Goal: Task Accomplishment & Management: Complete application form

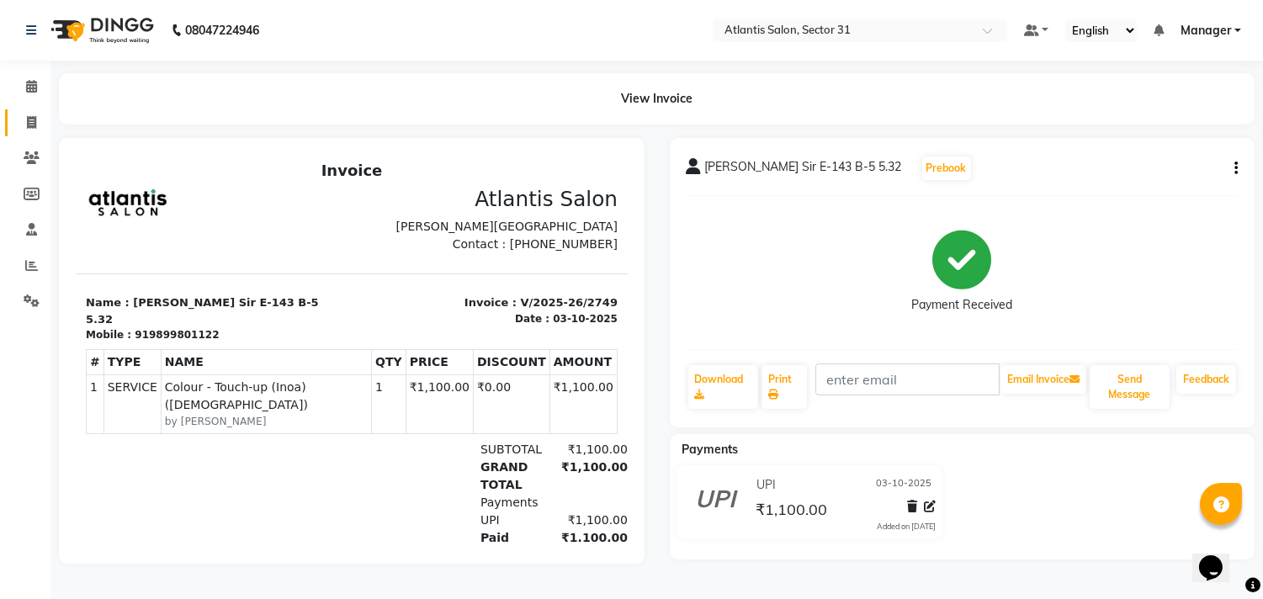
click at [10, 130] on link "Invoice" at bounding box center [25, 123] width 40 height 28
select select "service"
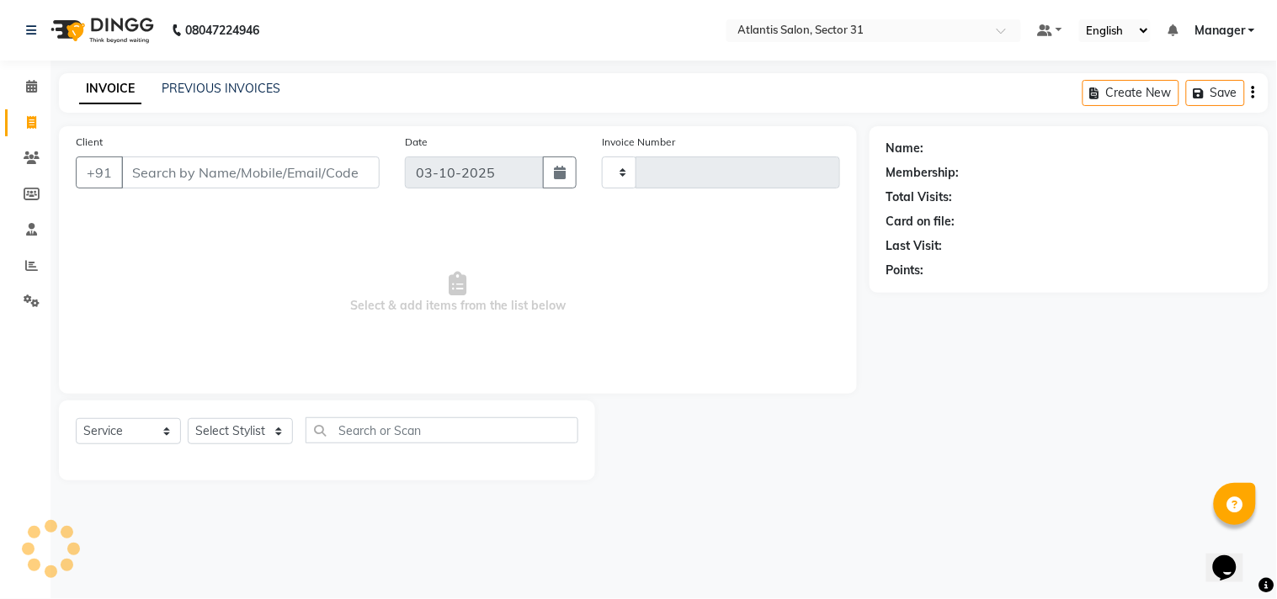
type input "2750"
select select "4391"
click at [317, 158] on input "Client" at bounding box center [250, 173] width 258 height 32
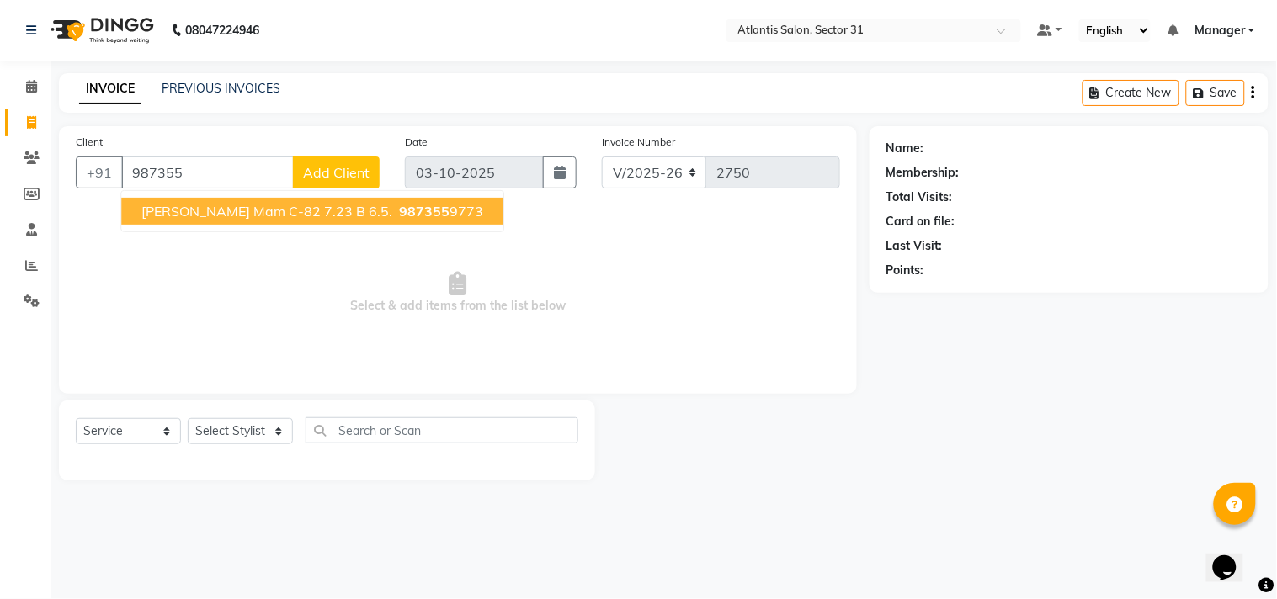
click at [339, 206] on span "[PERSON_NAME] Mam c-82 7.23 b 6.5." at bounding box center [266, 211] width 251 height 17
type input "9873559773"
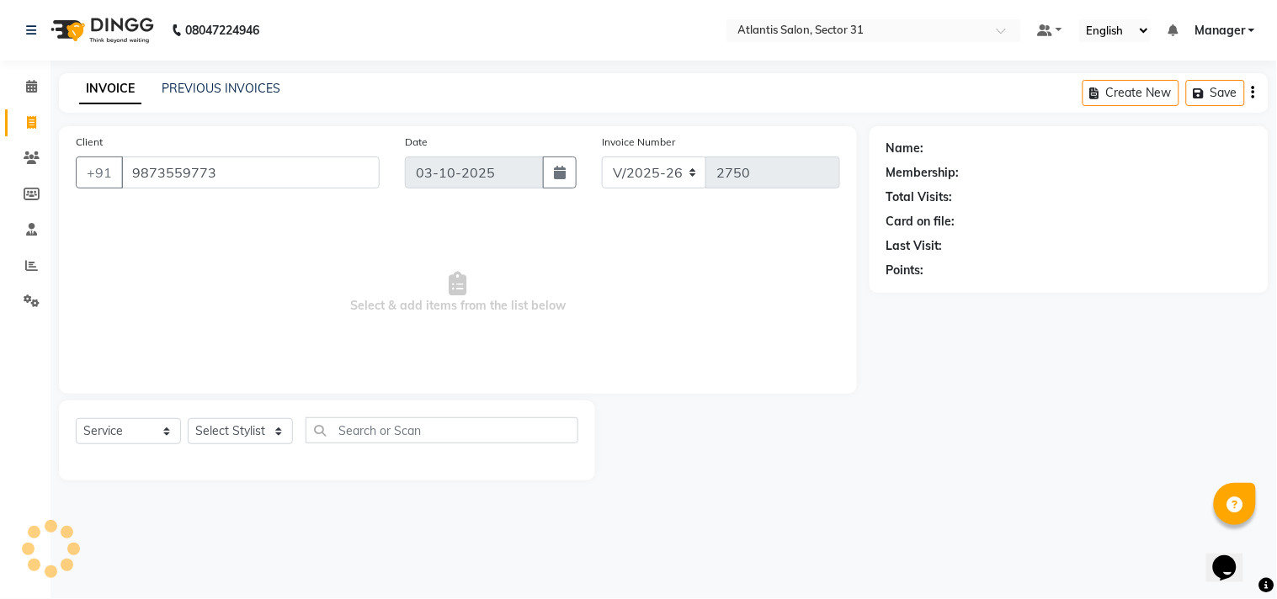
click at [339, 206] on div "Client [PHONE_NUMBER] Date [DATE] Invoice Number V/2025 V/[PHONE_NUMBER] Select…" at bounding box center [458, 260] width 798 height 268
select select "1: Object"
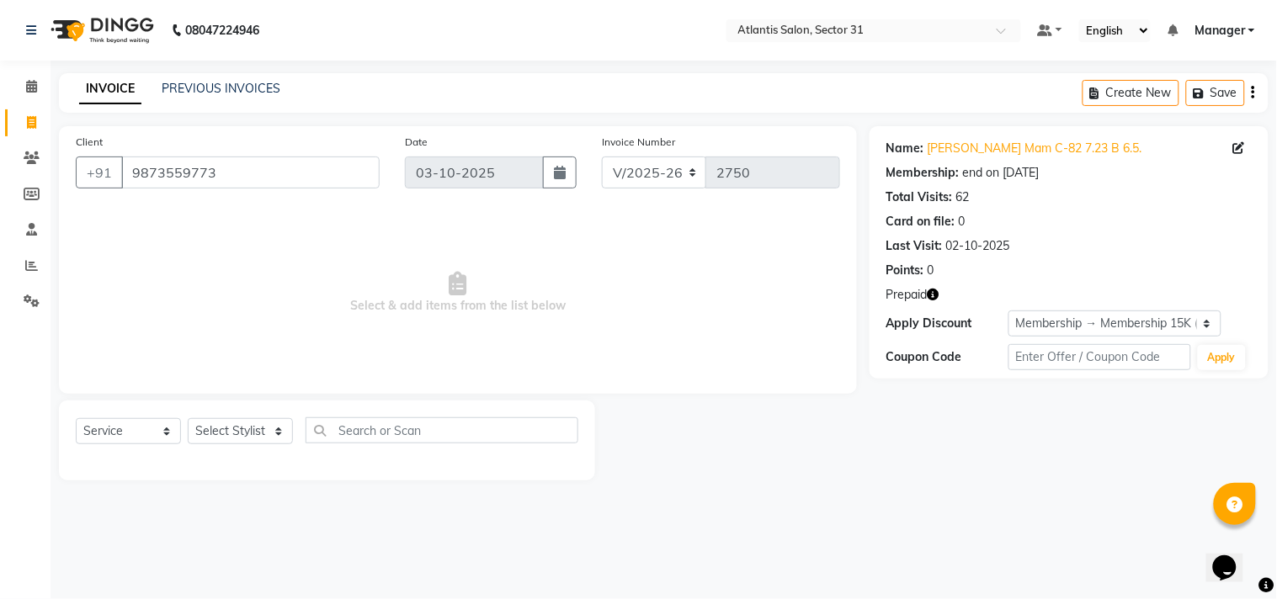
click at [939, 292] on icon "button" at bounding box center [934, 295] width 12 height 12
click at [935, 295] on icon "button" at bounding box center [934, 295] width 12 height 12
click at [796, 359] on span "Select & add items from the list below" at bounding box center [458, 293] width 764 height 168
click at [238, 425] on select "Select Stylist [PERSON_NAME] [PERSON_NAME] Kavita Manager Staff 31 Staff ILD [P…" at bounding box center [240, 431] width 105 height 26
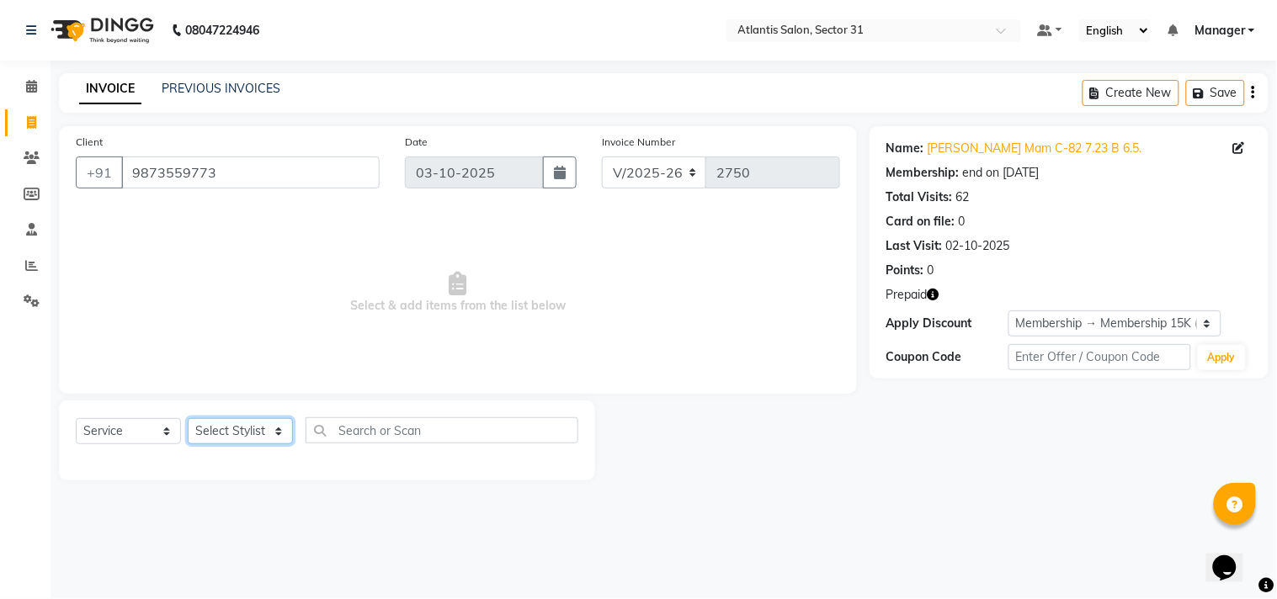
select select "62138"
click at [188, 419] on select "Select Stylist [PERSON_NAME] [PERSON_NAME] Kavita Manager Staff 31 Staff ILD [P…" at bounding box center [240, 431] width 105 height 26
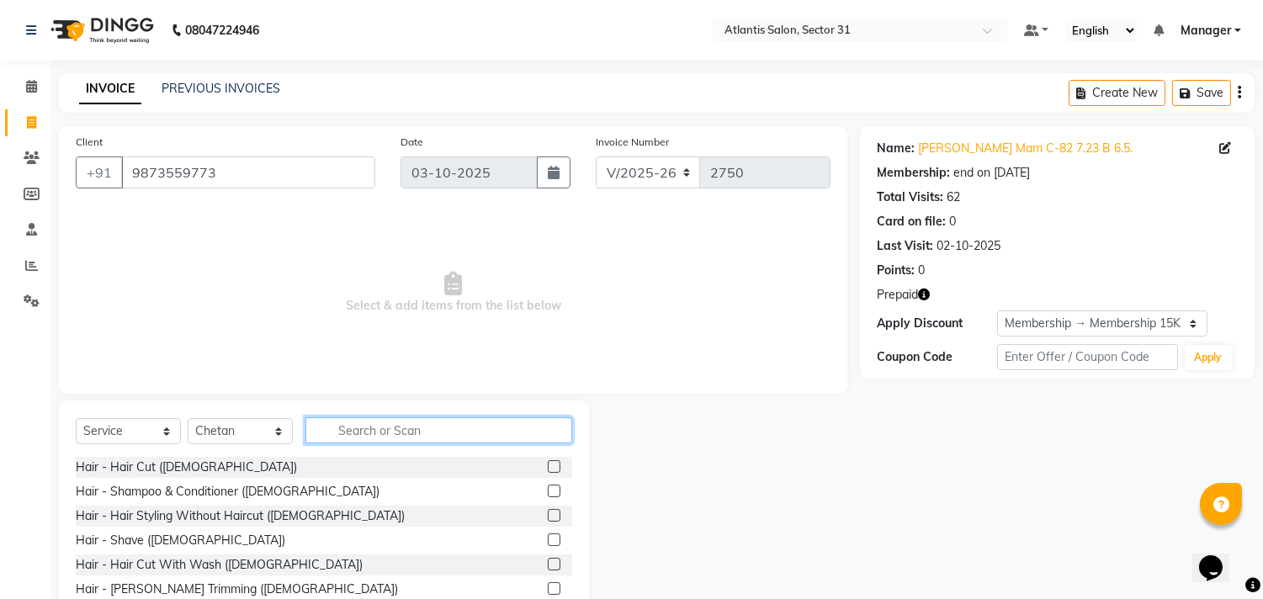
click at [402, 427] on input "text" at bounding box center [439, 430] width 267 height 26
type input "s"
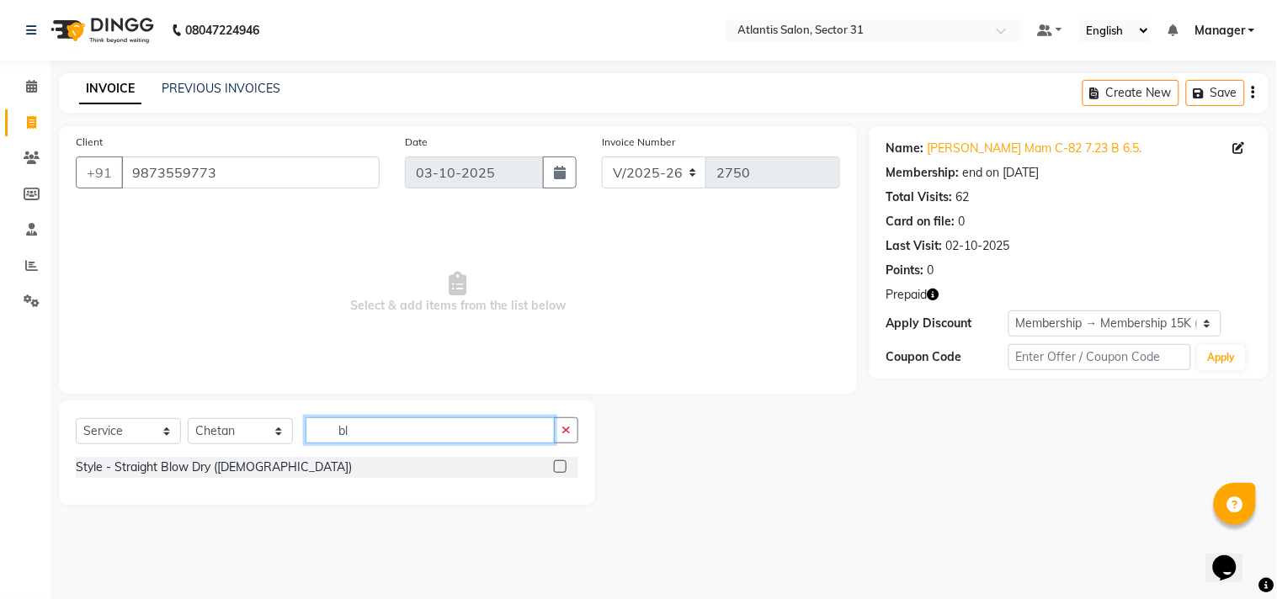
type input "b"
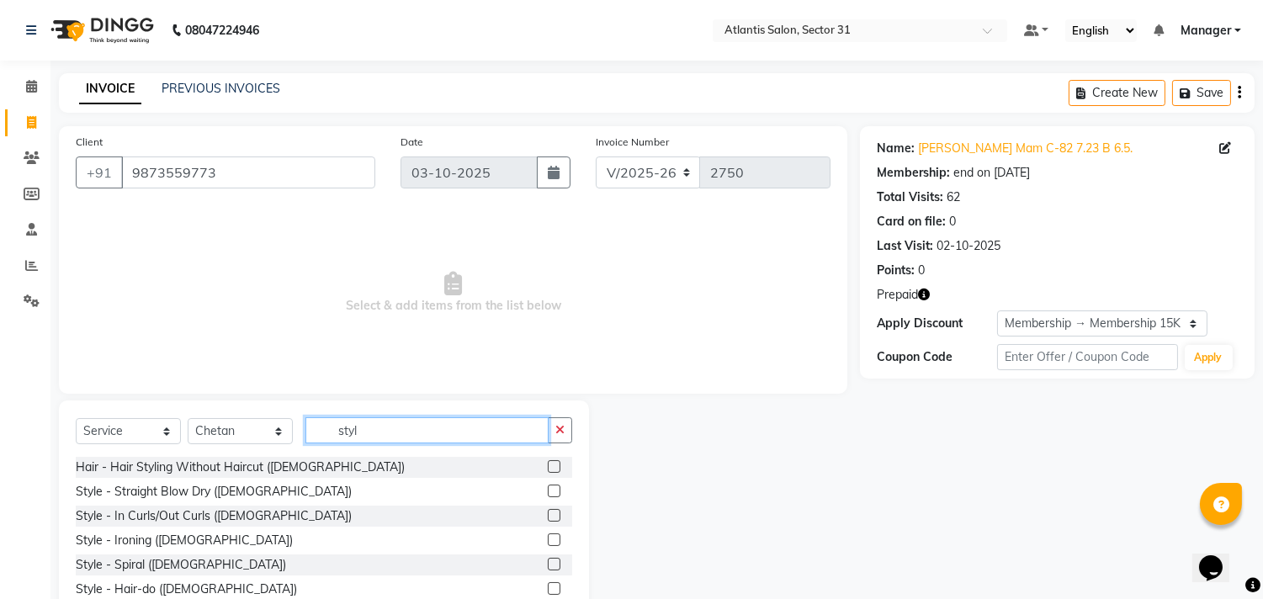
type input "styl"
click at [548, 514] on label at bounding box center [554, 515] width 13 height 13
click at [548, 514] on input "checkbox" at bounding box center [553, 516] width 11 height 11
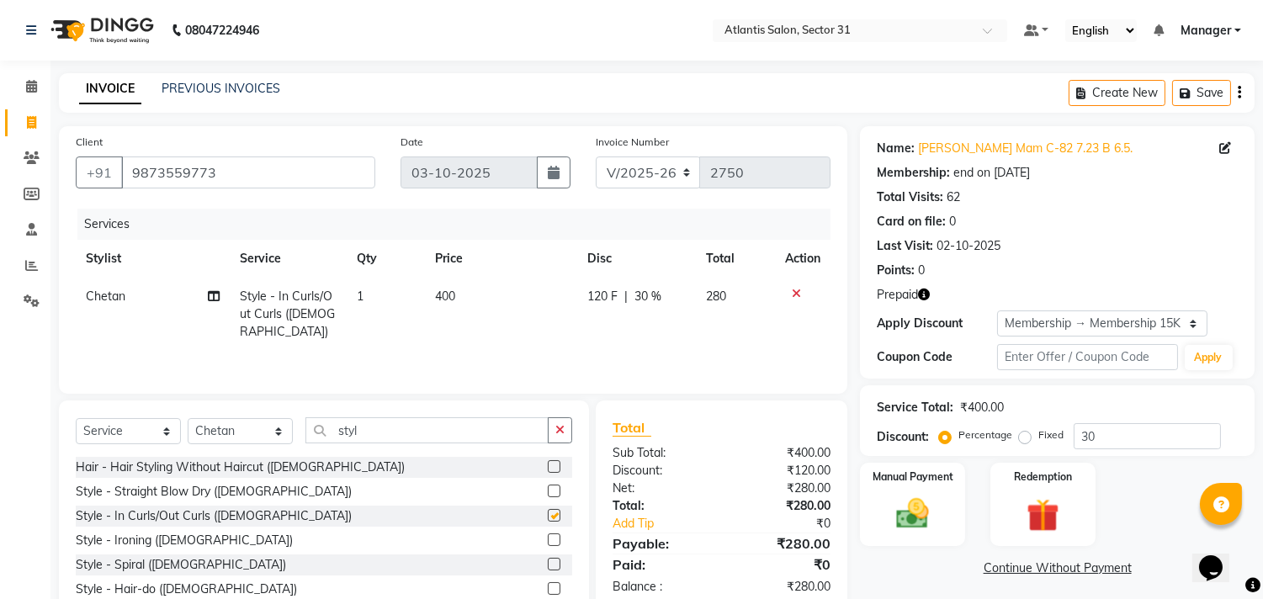
checkbox input "false"
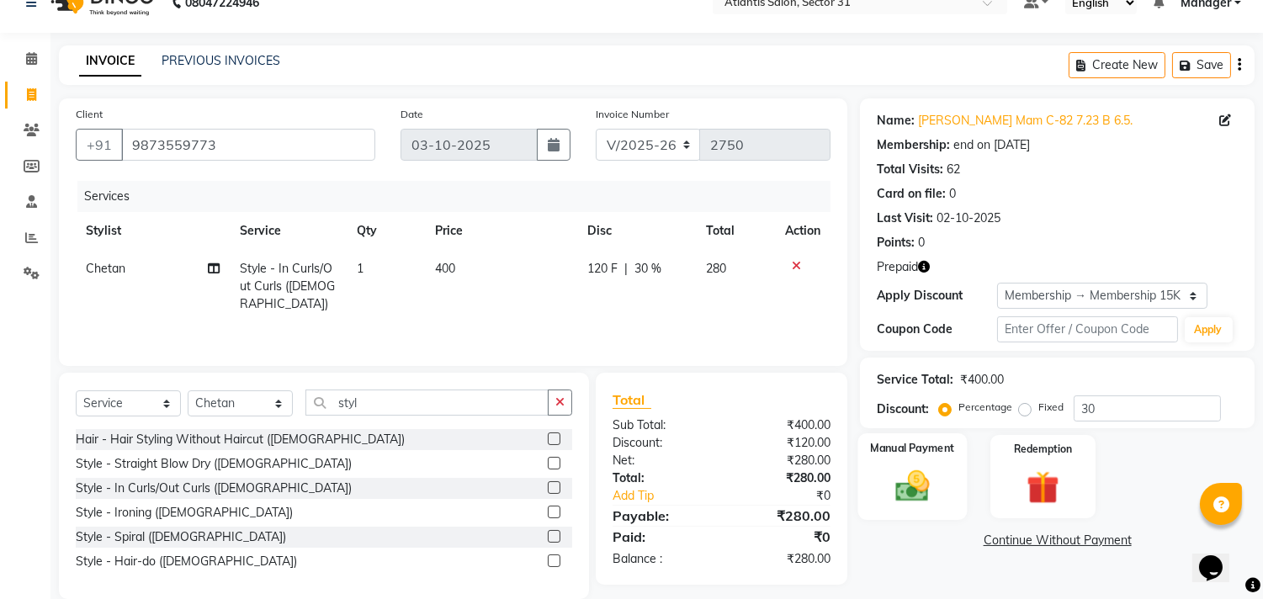
scroll to position [53, 0]
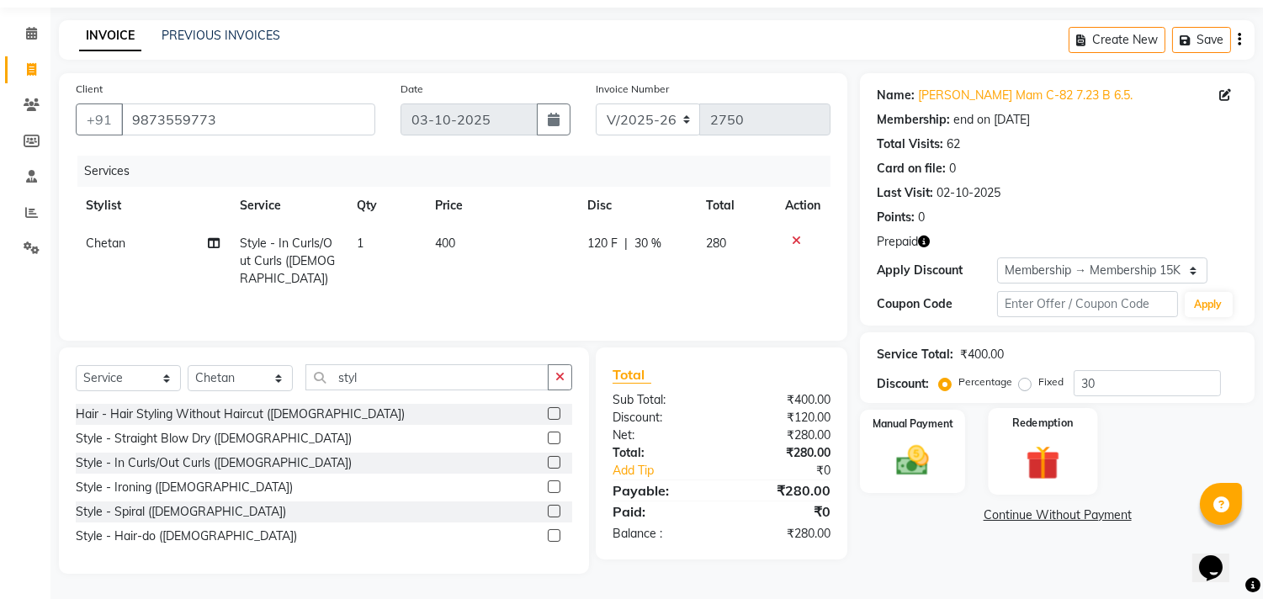
click at [1040, 447] on img at bounding box center [1043, 463] width 56 height 42
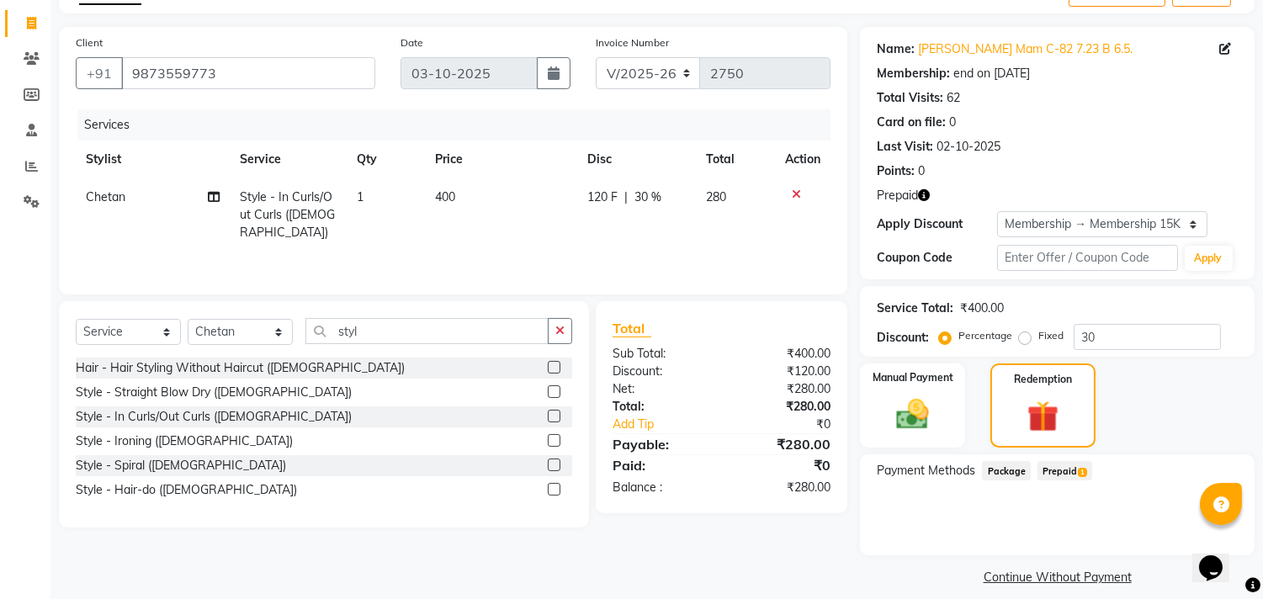
scroll to position [114, 0]
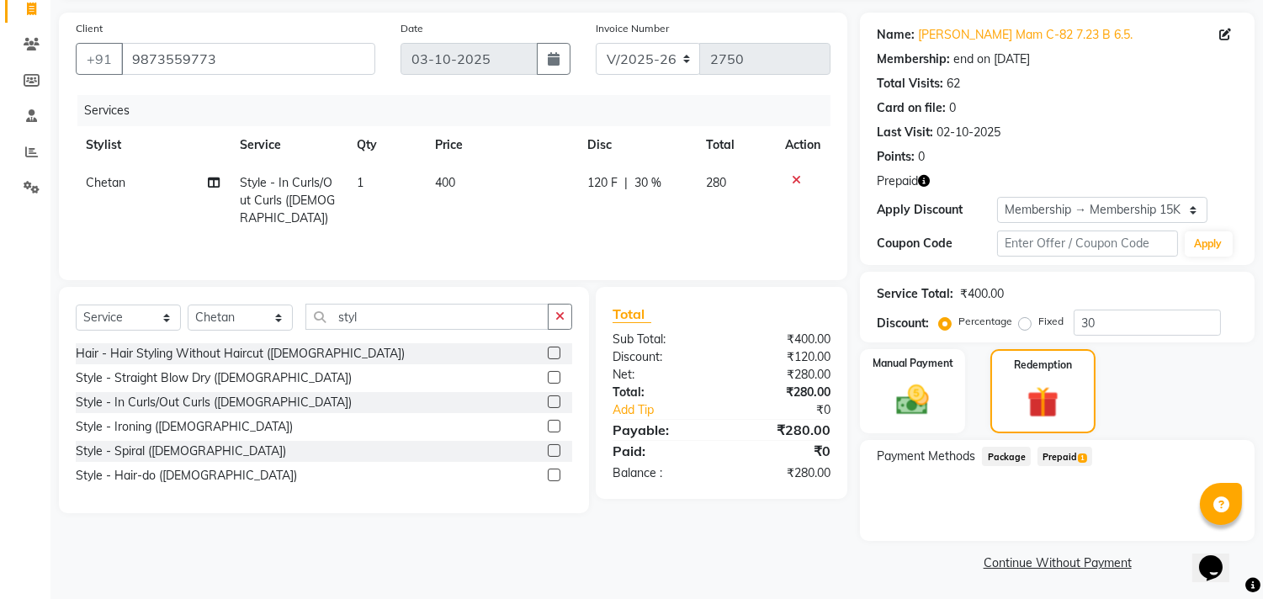
click at [1064, 460] on span "Prepaid 1" at bounding box center [1065, 456] width 55 height 19
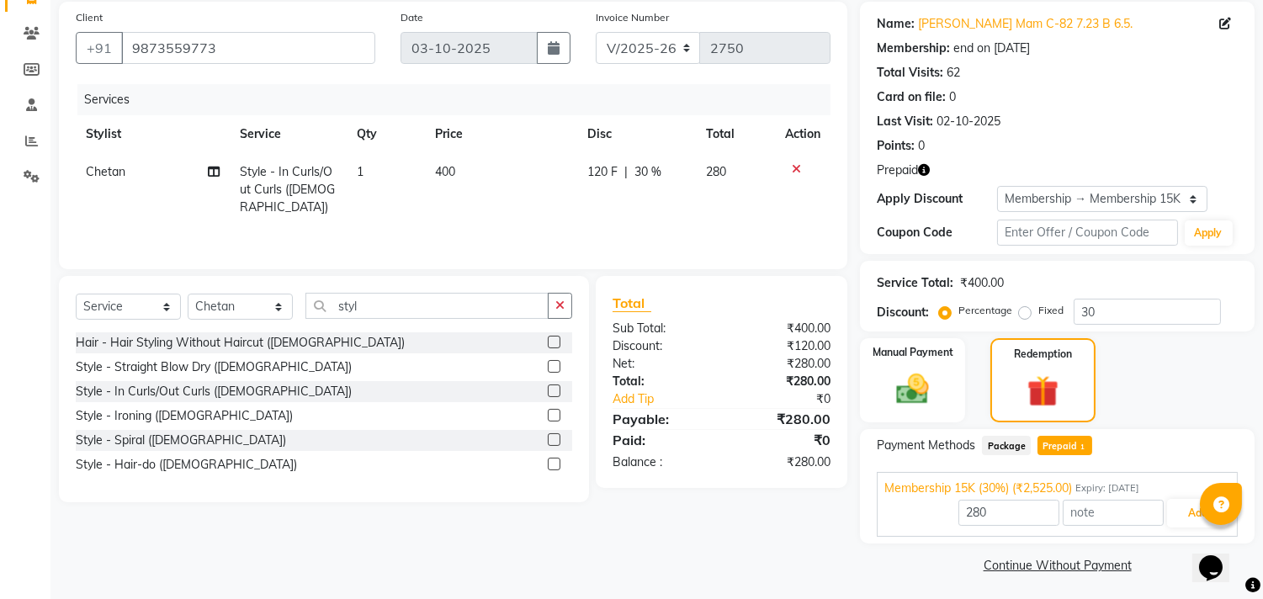
scroll to position [128, 0]
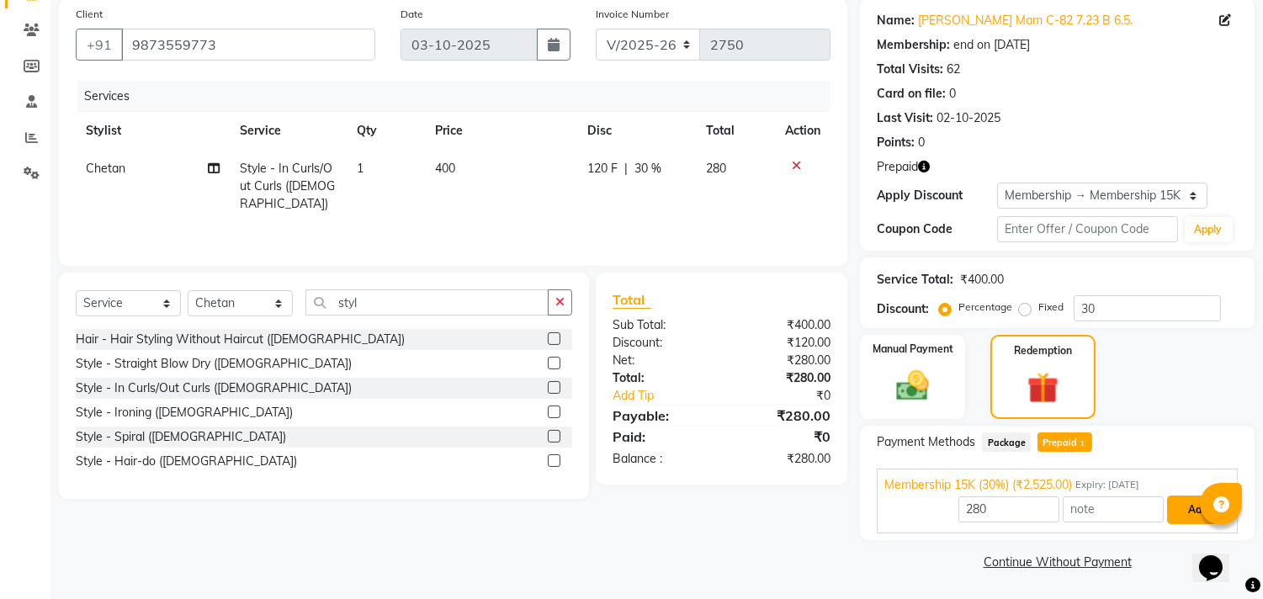
click at [1188, 501] on button "Add" at bounding box center [1197, 510] width 61 height 29
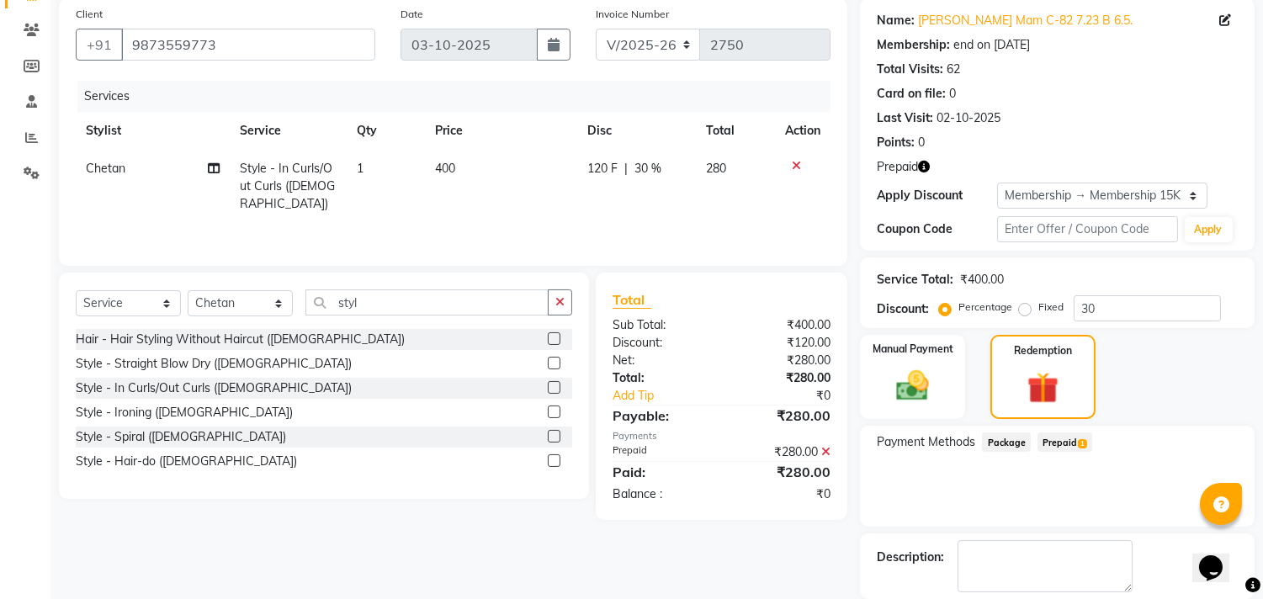
scroll to position [209, 0]
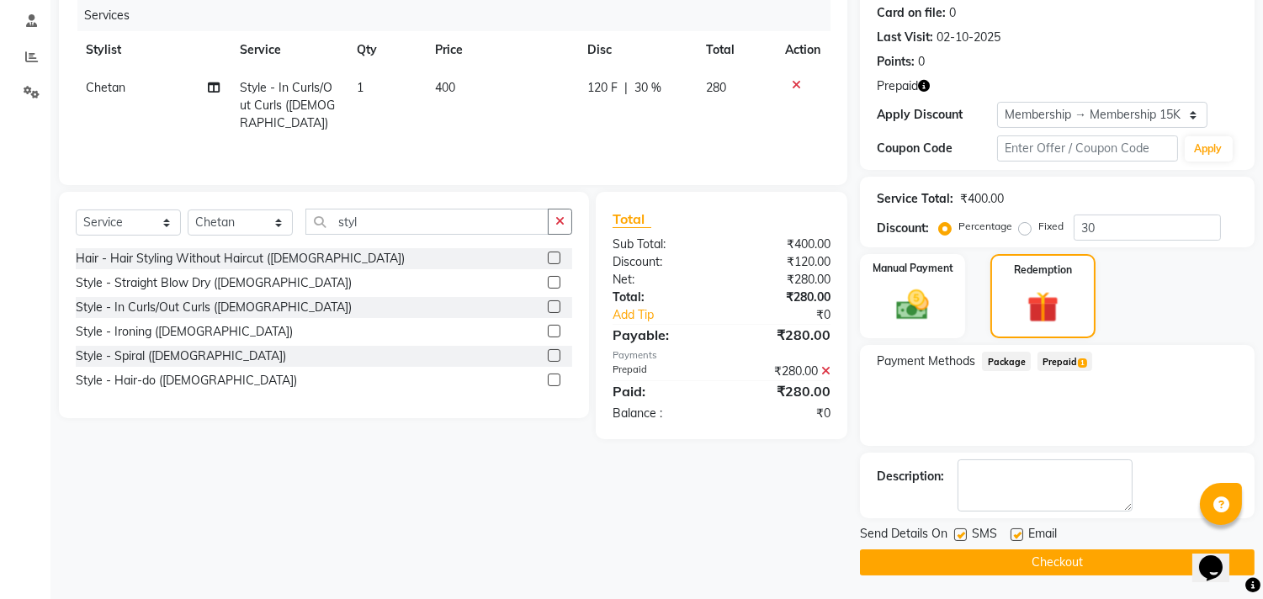
click at [936, 566] on button "Checkout" at bounding box center [1057, 563] width 395 height 26
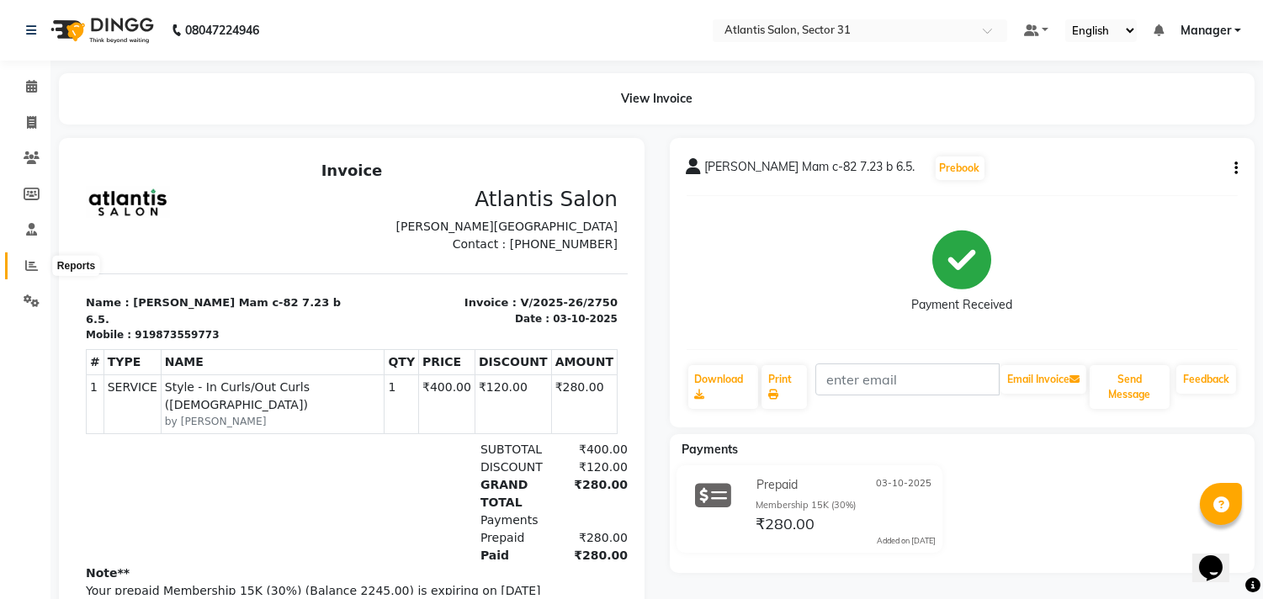
click at [27, 263] on icon at bounding box center [31, 265] width 13 height 13
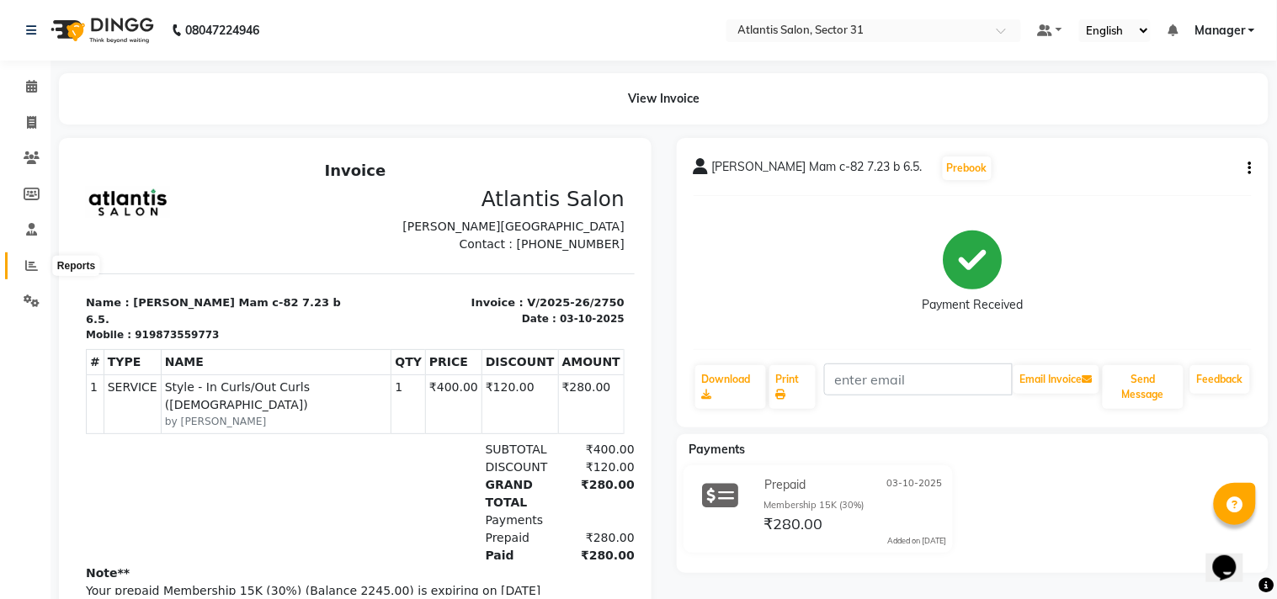
click at [27, 263] on icon at bounding box center [31, 265] width 13 height 13
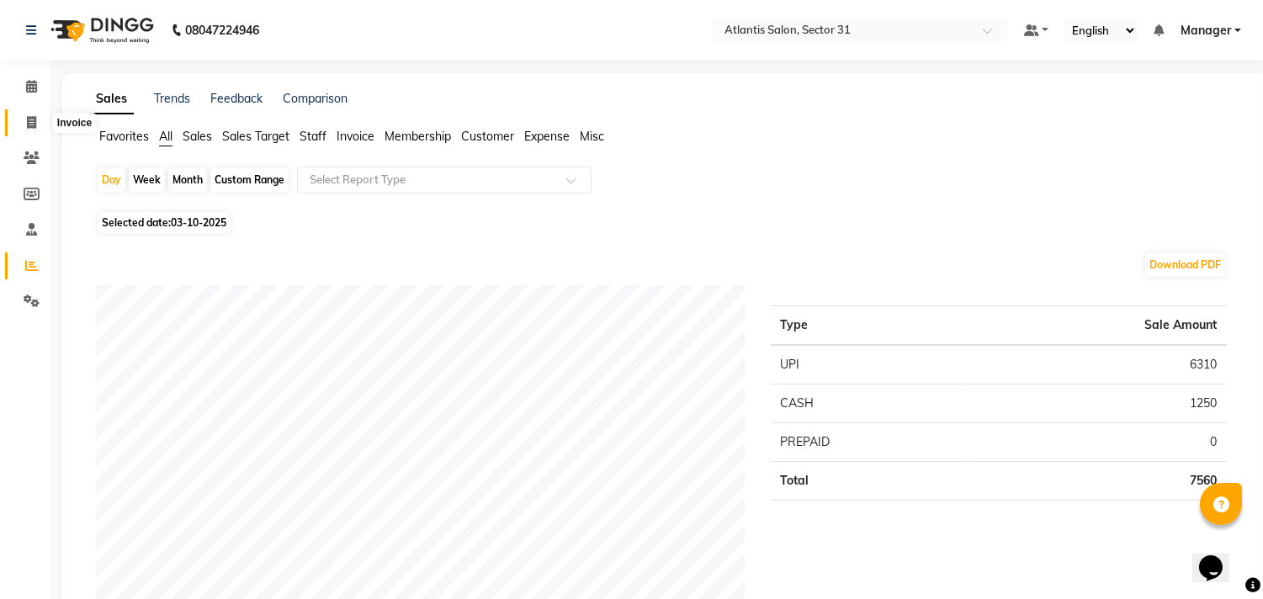
click at [39, 121] on span at bounding box center [31, 123] width 29 height 19
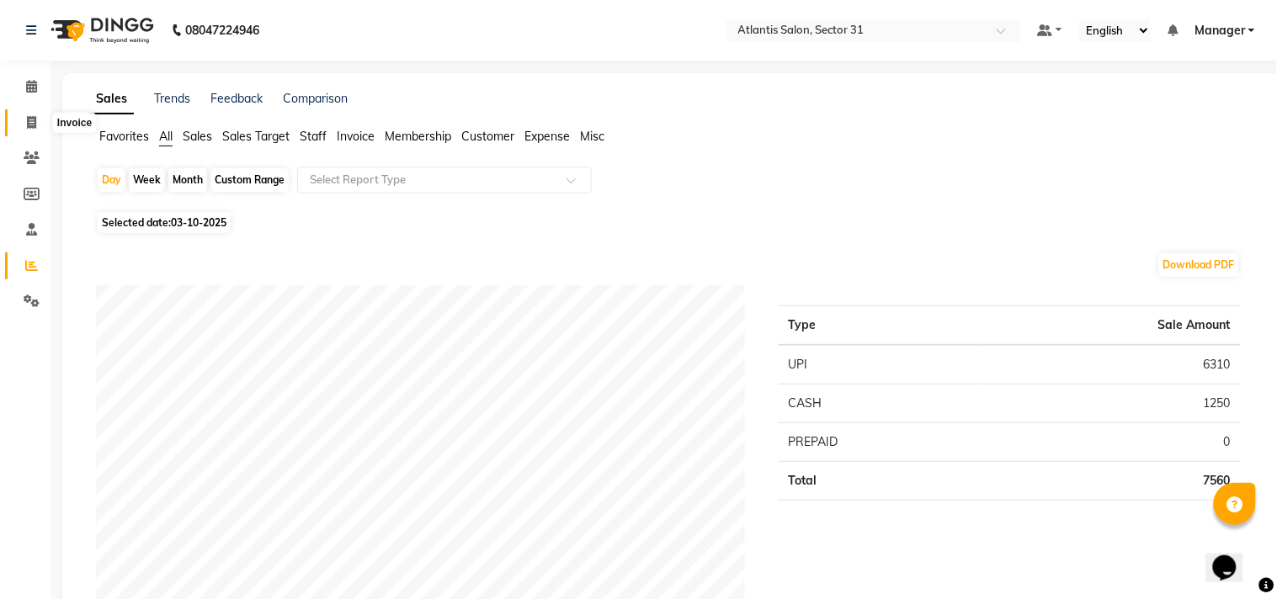
select select "service"
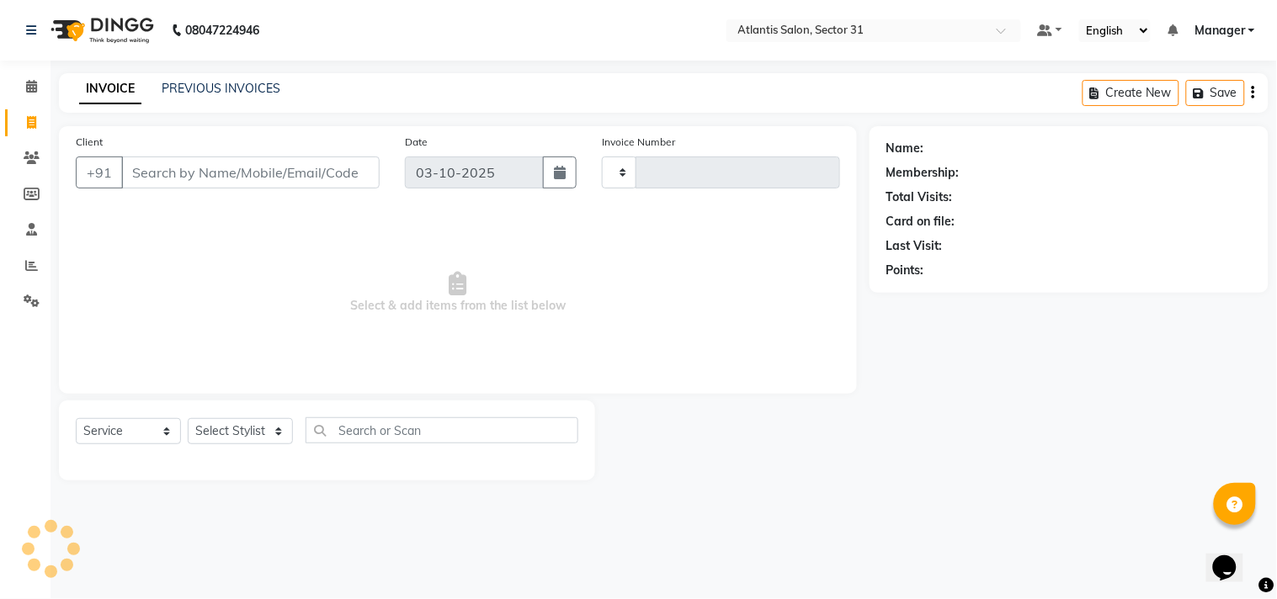
type input "2751"
select select "4391"
click at [17, 78] on span at bounding box center [31, 86] width 29 height 19
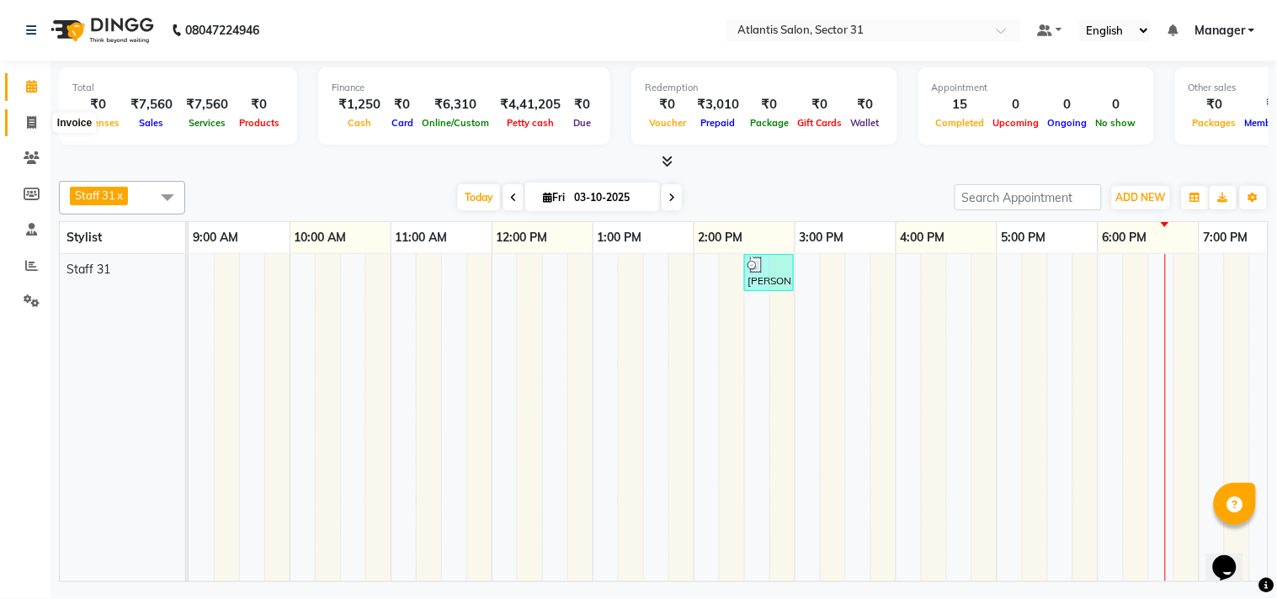
click at [30, 123] on icon at bounding box center [31, 122] width 9 height 13
select select "service"
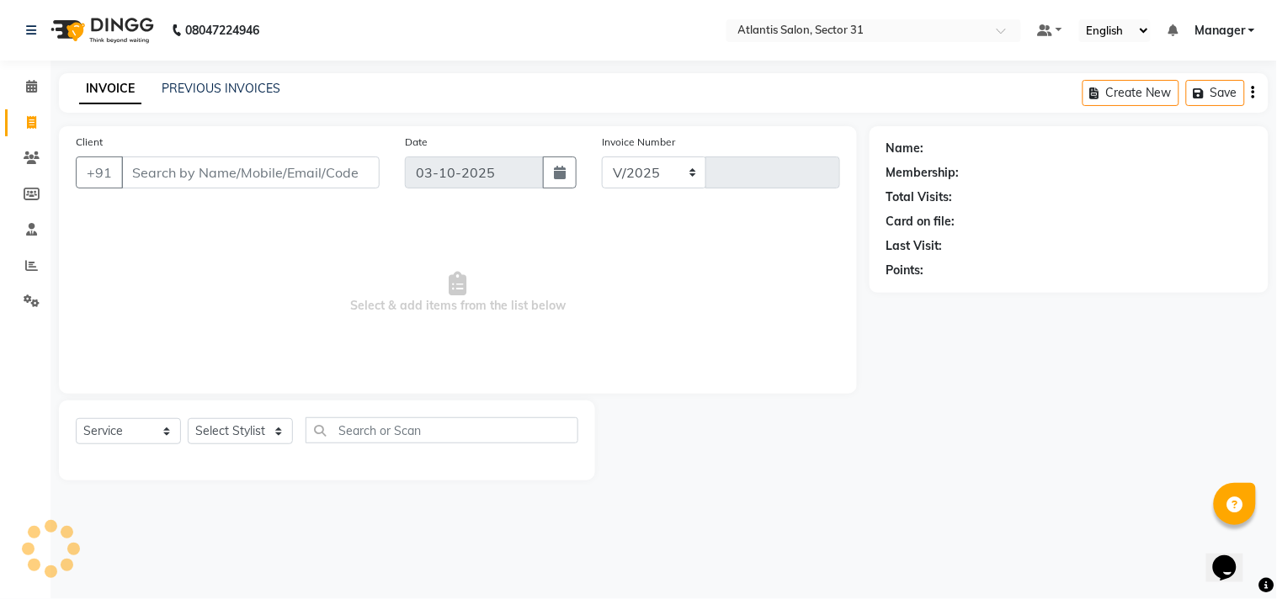
select select "4391"
type input "2751"
click at [157, 171] on input "Client" at bounding box center [250, 173] width 258 height 32
click at [162, 174] on input "Client" at bounding box center [250, 173] width 258 height 32
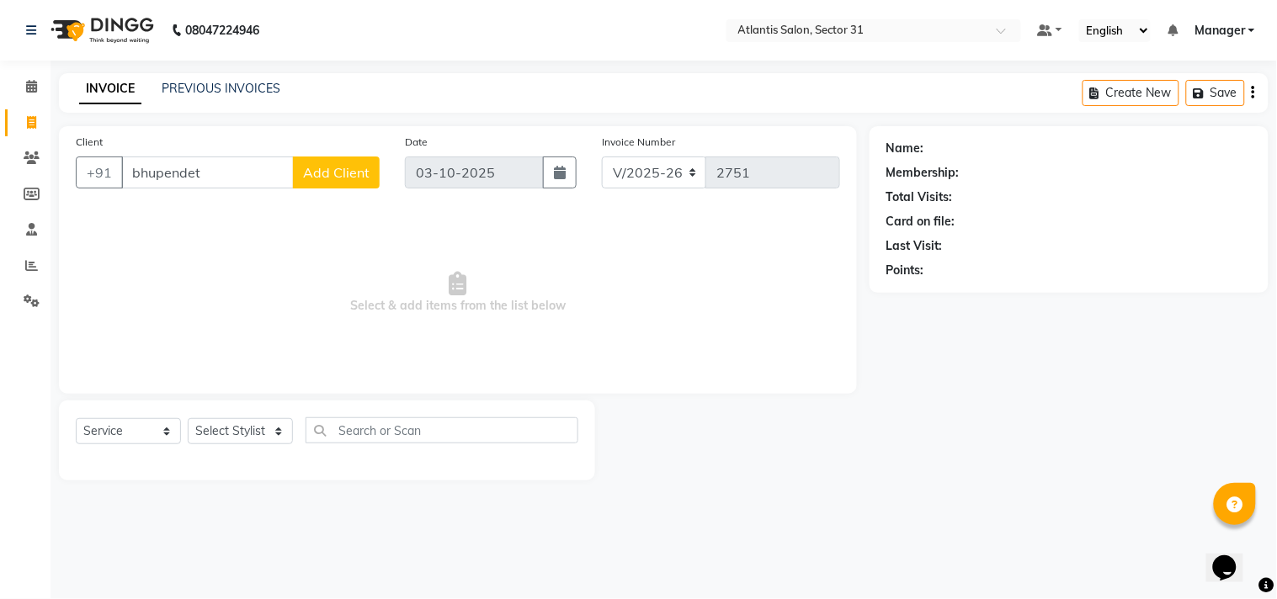
click at [229, 164] on input "bhupendet" at bounding box center [207, 173] width 173 height 32
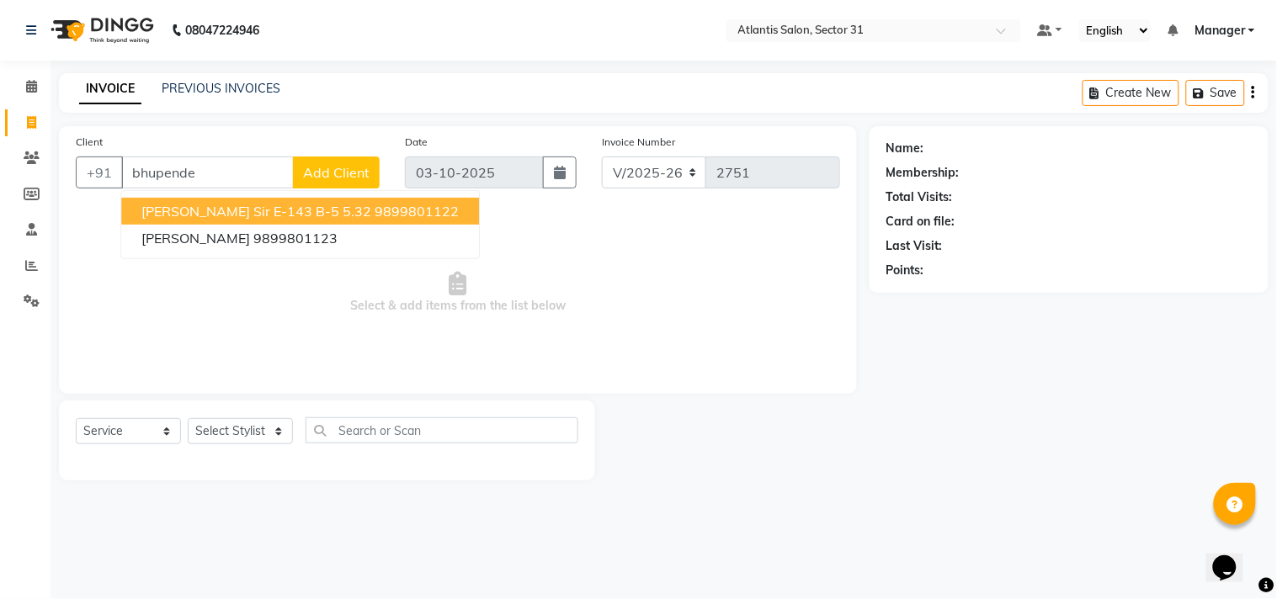
click at [229, 180] on input "bhupende" at bounding box center [207, 173] width 173 height 32
type input "b"
click at [249, 208] on span "[PERSON_NAME] Sir 1443" at bounding box center [224, 211] width 166 height 17
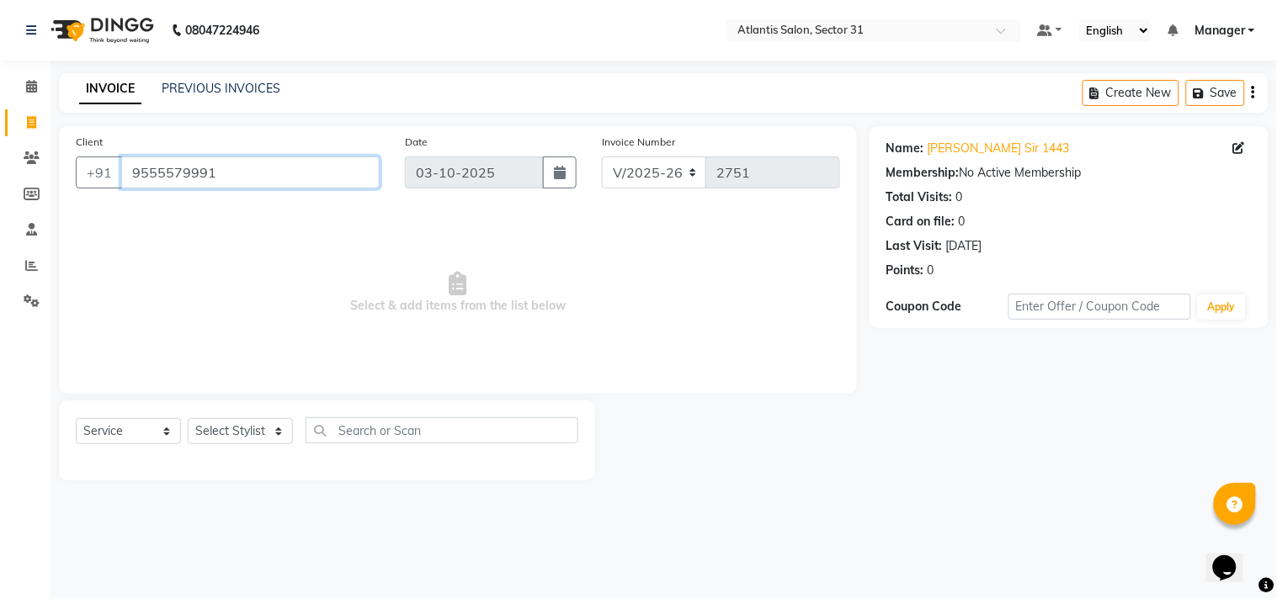
click at [221, 173] on input "9555579991" at bounding box center [250, 173] width 258 height 32
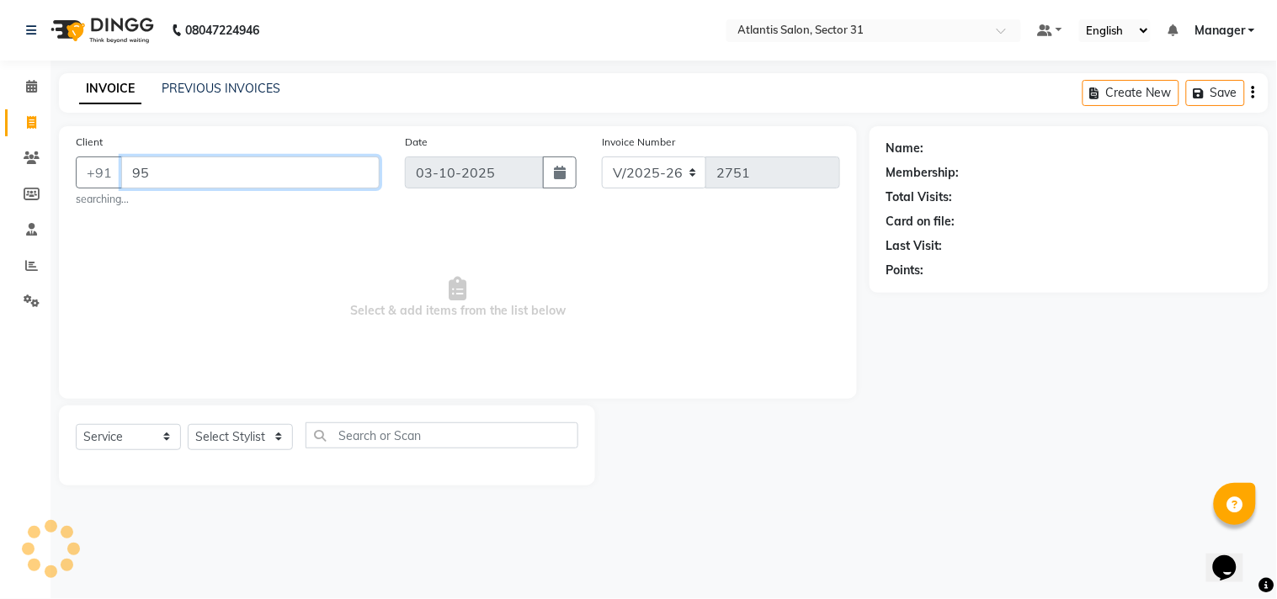
type input "9"
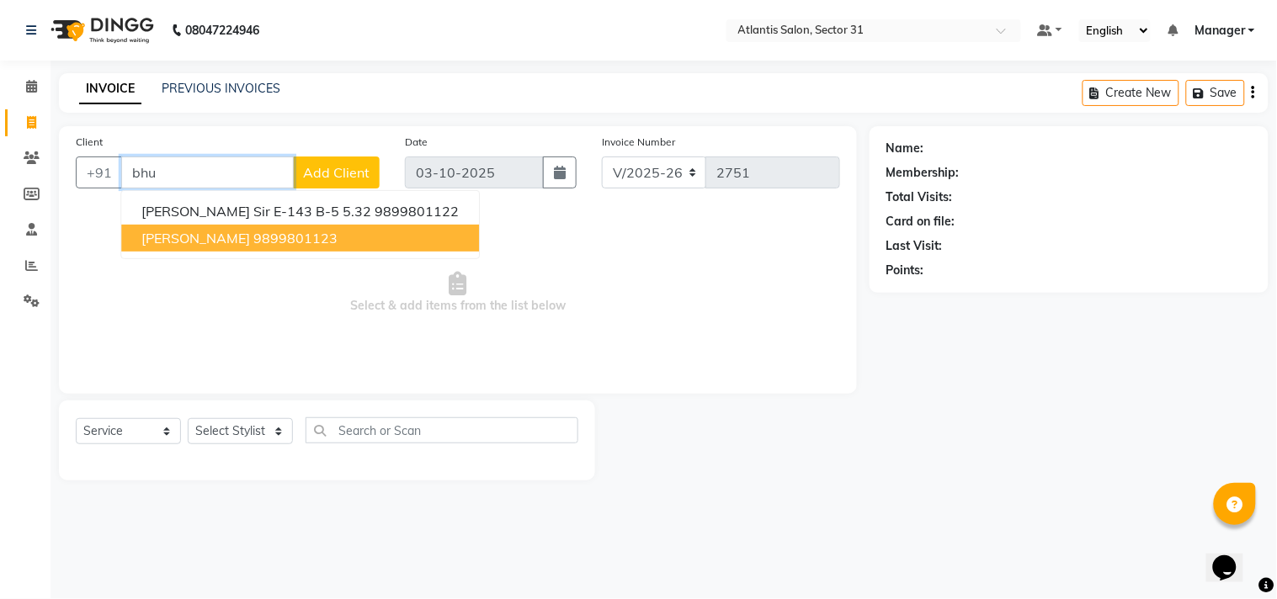
click at [328, 230] on ngb-highlight "9899801123" at bounding box center [295, 238] width 84 height 17
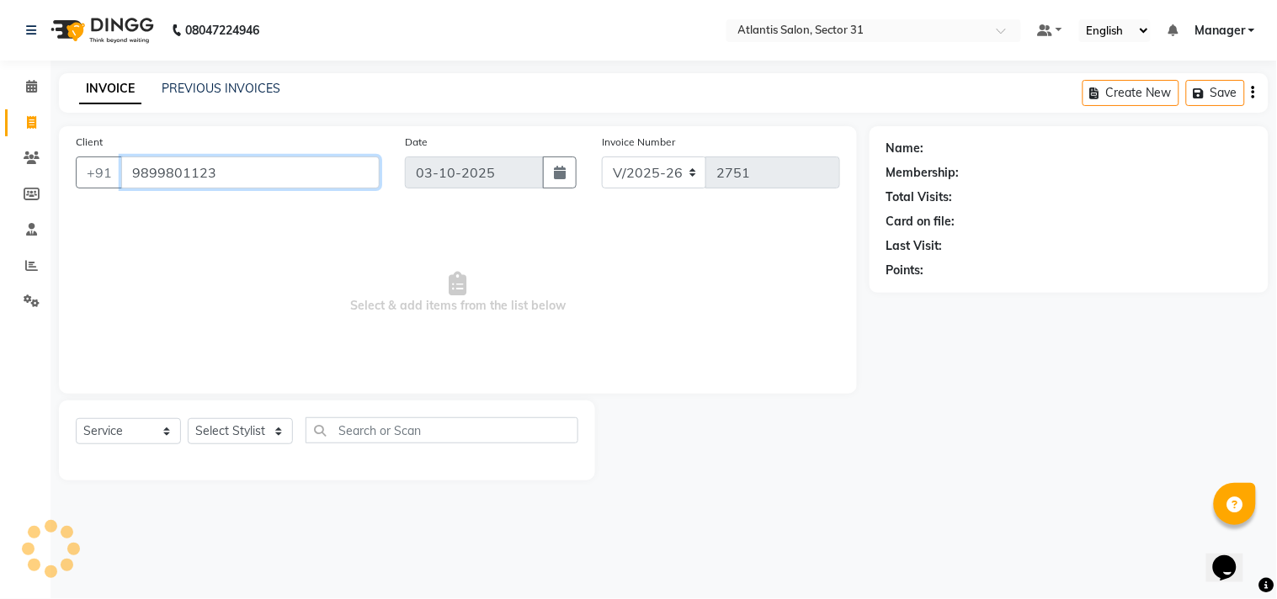
type input "9899801123"
click at [208, 439] on select "Select Stylist [PERSON_NAME] [PERSON_NAME] Kavita Manager Staff 31 Staff ILD [P…" at bounding box center [240, 431] width 105 height 26
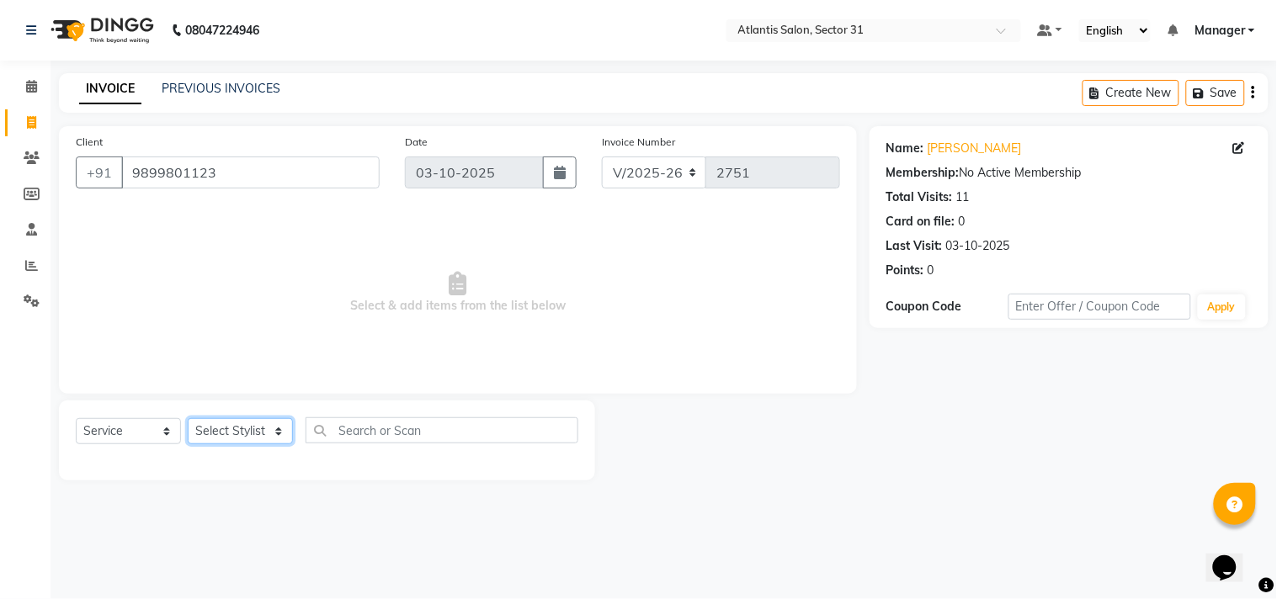
select select "93064"
click at [188, 419] on select "Select Stylist [PERSON_NAME] [PERSON_NAME] Kavita Manager Staff 31 Staff ILD [P…" at bounding box center [240, 431] width 105 height 26
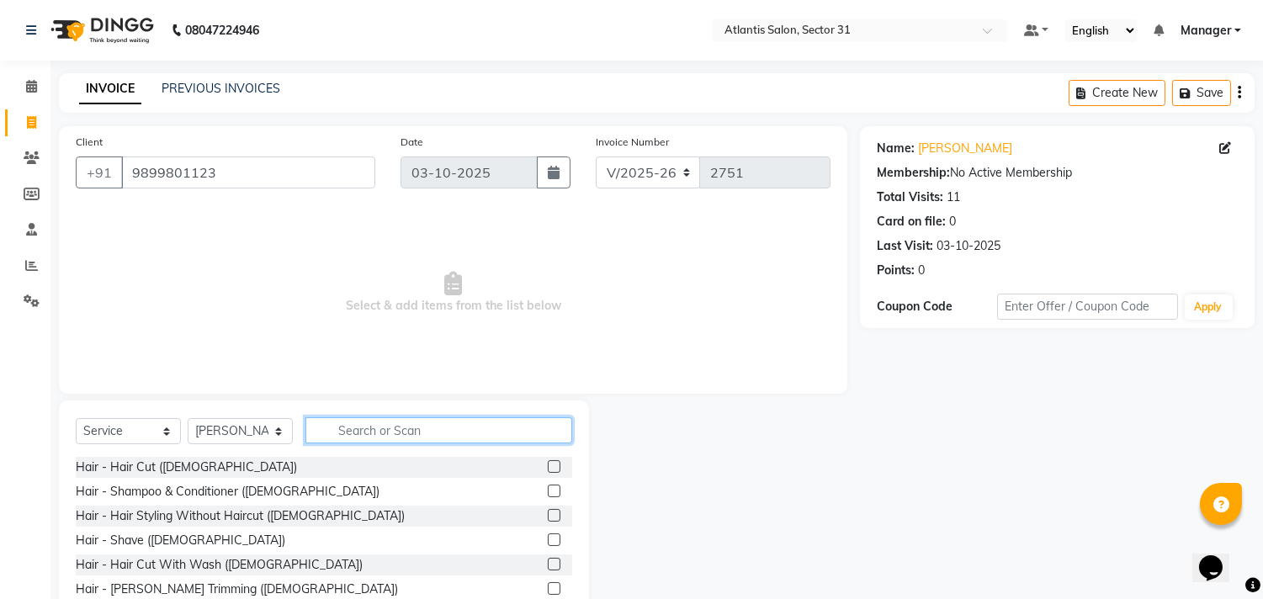
click at [431, 433] on input "text" at bounding box center [439, 430] width 267 height 26
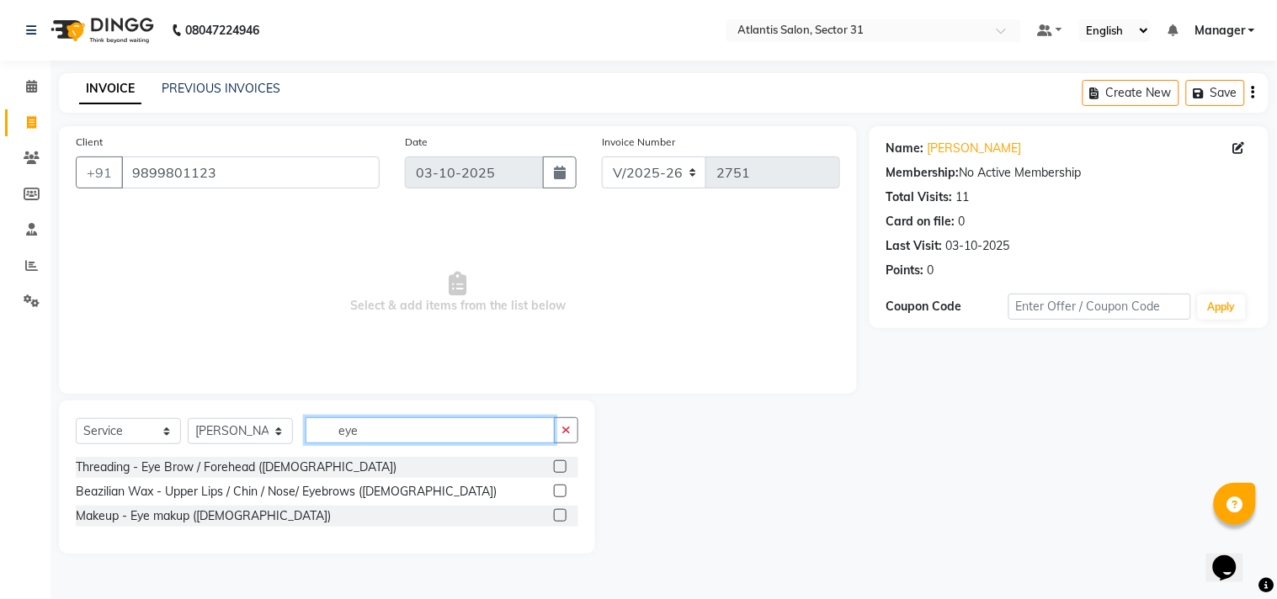
type input "eye"
click at [557, 469] on label at bounding box center [560, 466] width 13 height 13
click at [557, 469] on input "checkbox" at bounding box center [559, 467] width 11 height 11
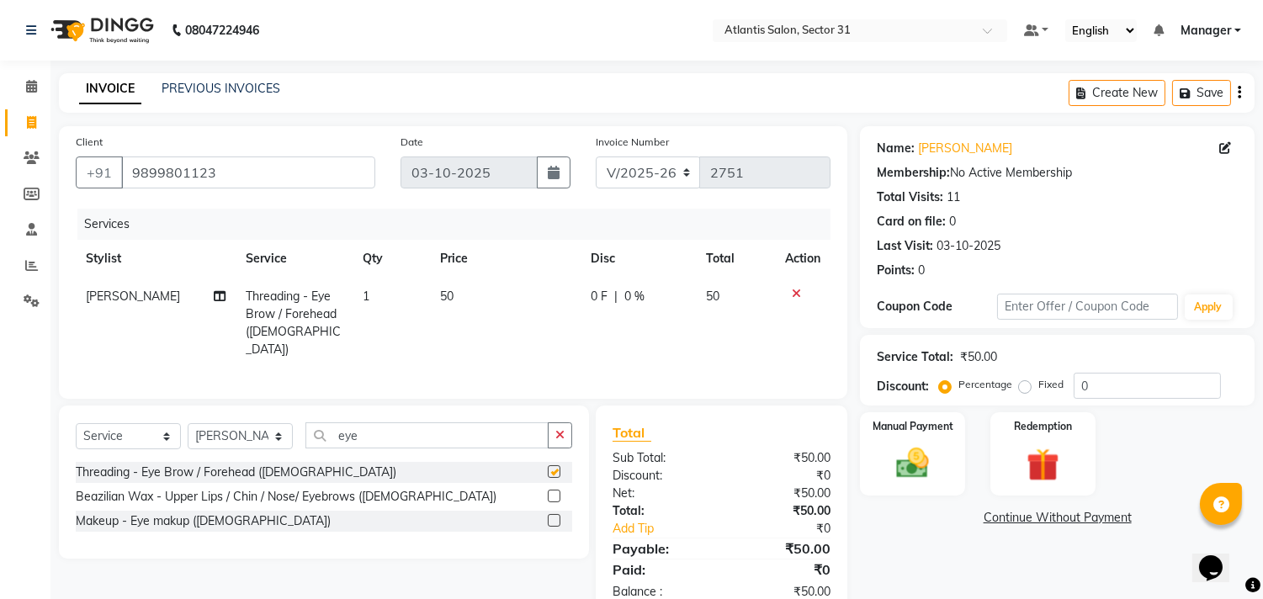
checkbox input "false"
click at [475, 436] on input "eye" at bounding box center [427, 436] width 243 height 26
type input "e"
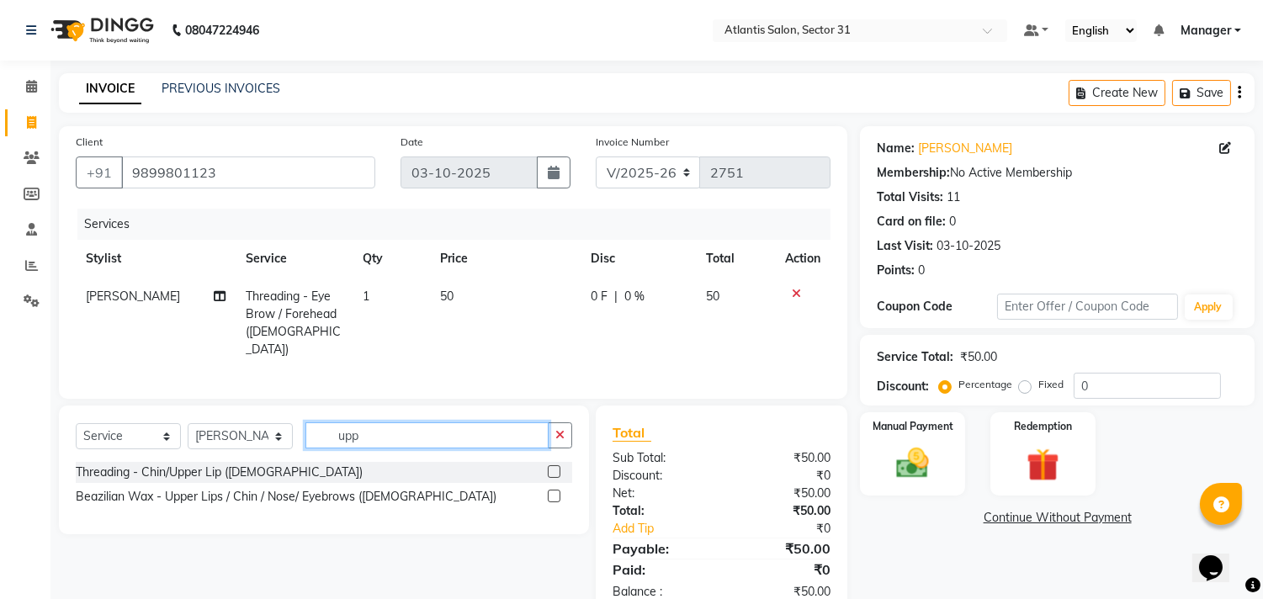
type input "upp"
click at [556, 467] on label at bounding box center [554, 471] width 13 height 13
click at [556, 467] on input "checkbox" at bounding box center [553, 472] width 11 height 11
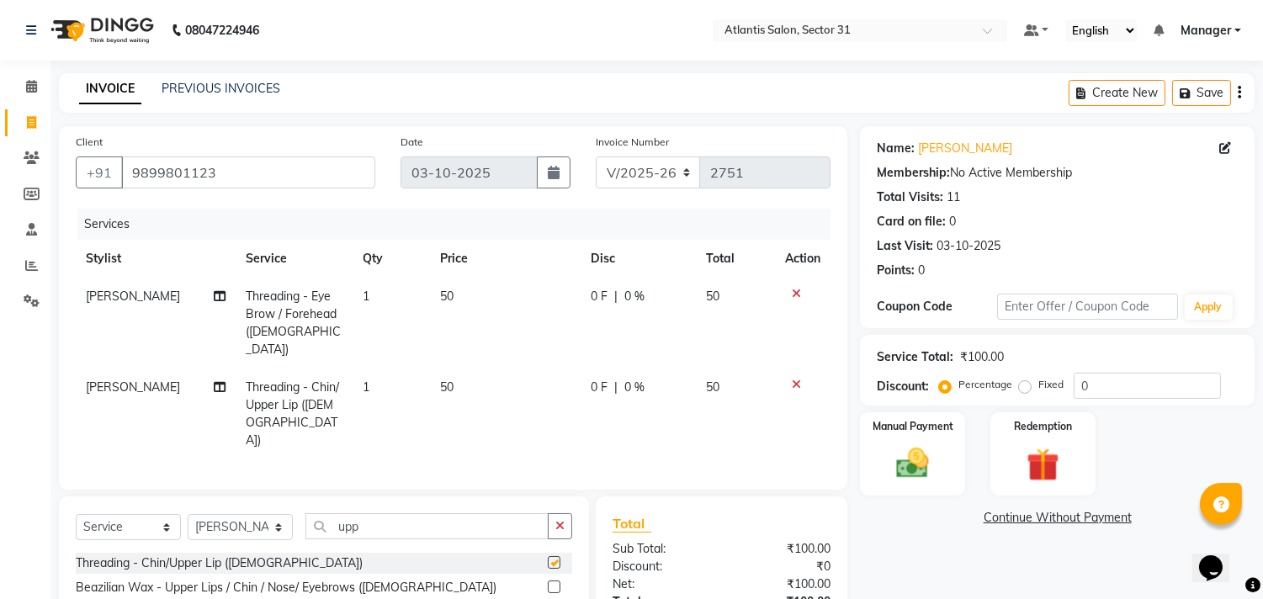
checkbox input "false"
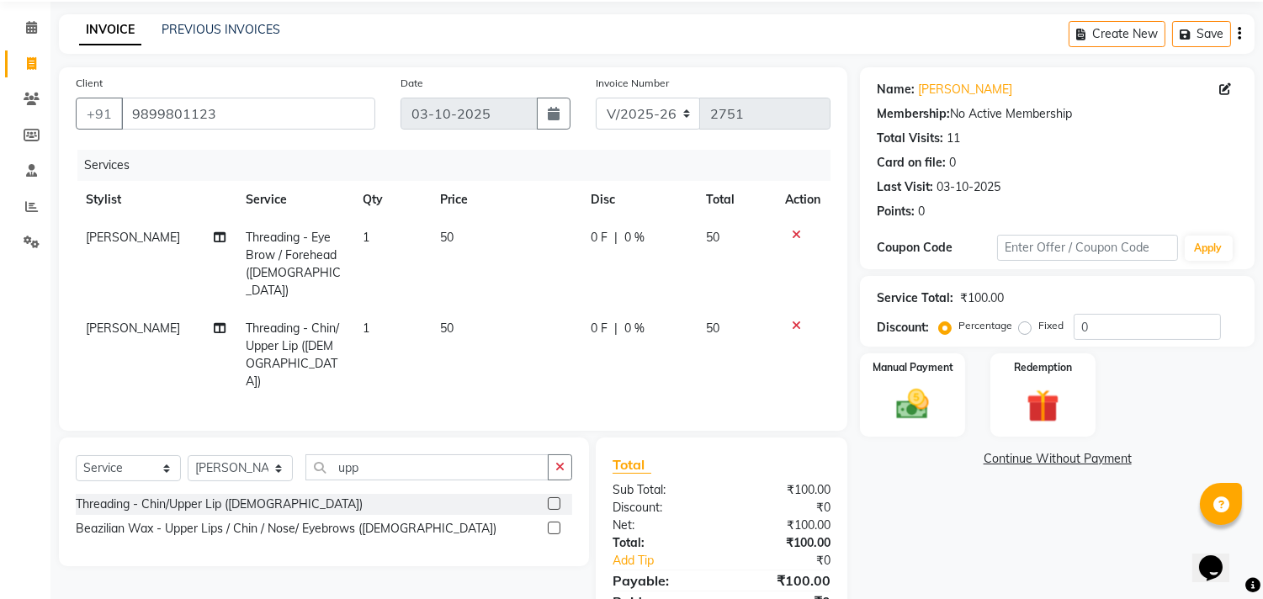
scroll to position [113, 0]
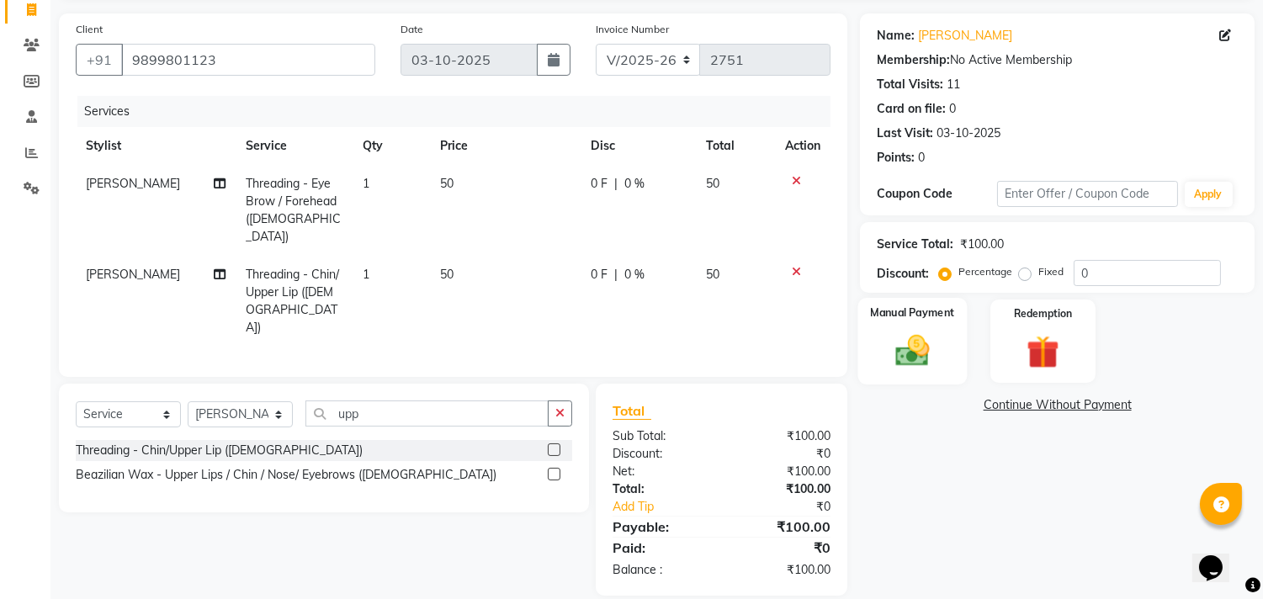
click at [938, 343] on img at bounding box center [913, 352] width 56 height 40
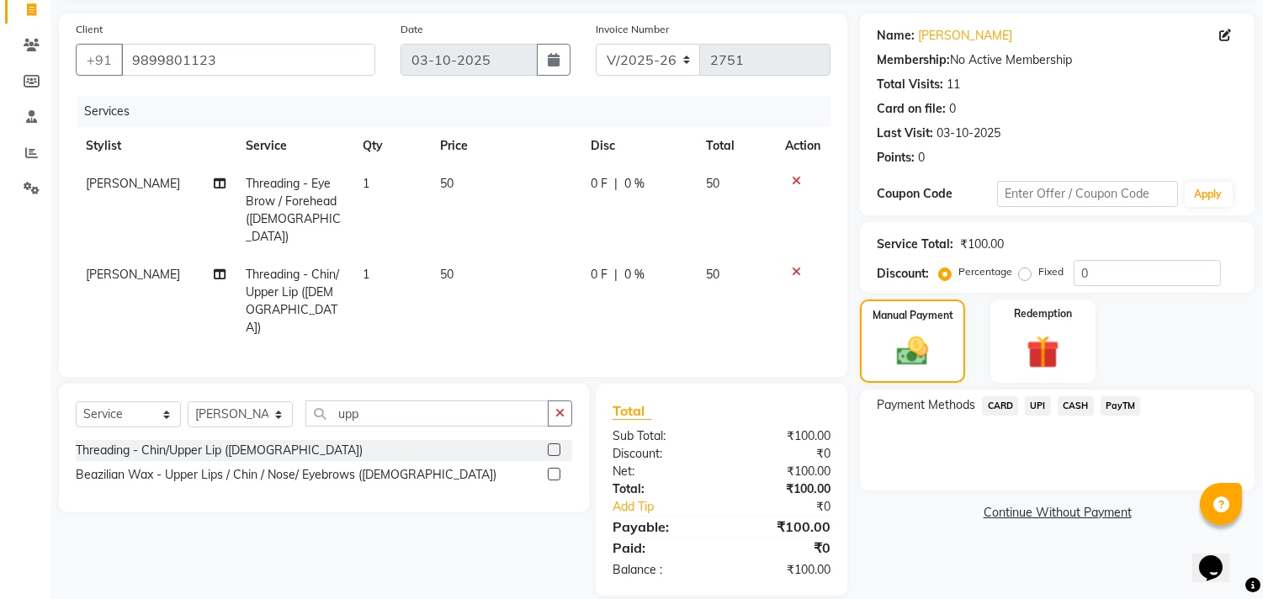
click at [1069, 406] on span "CASH" at bounding box center [1076, 405] width 36 height 19
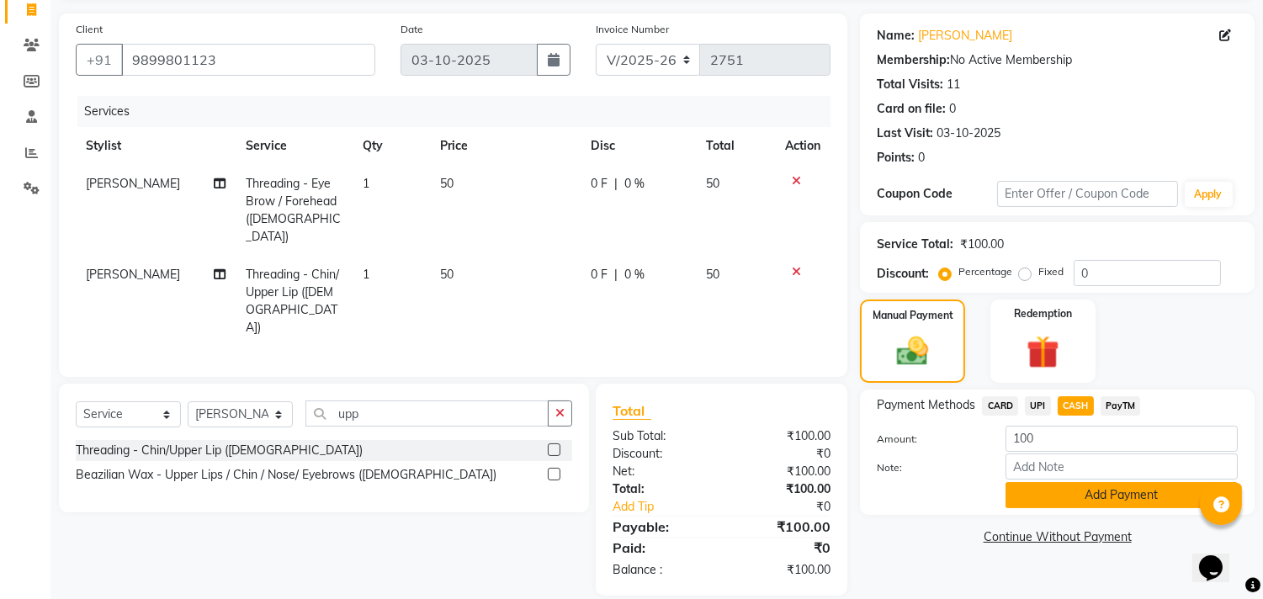
click at [1062, 501] on button "Add Payment" at bounding box center [1122, 495] width 232 height 26
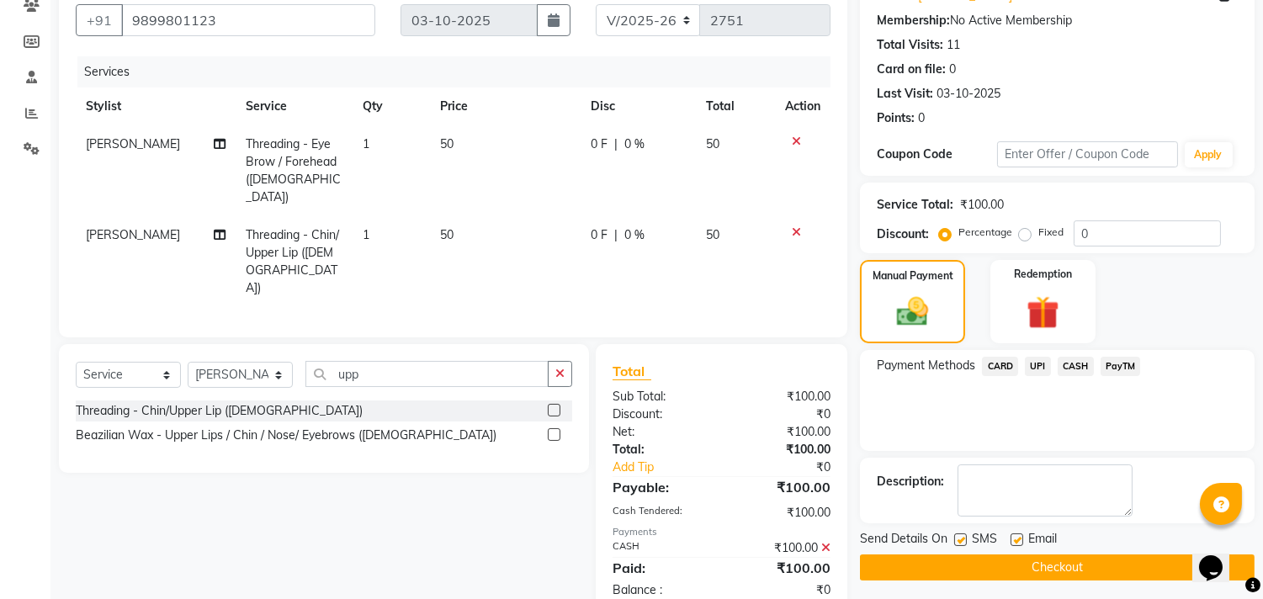
scroll to position [173, 0]
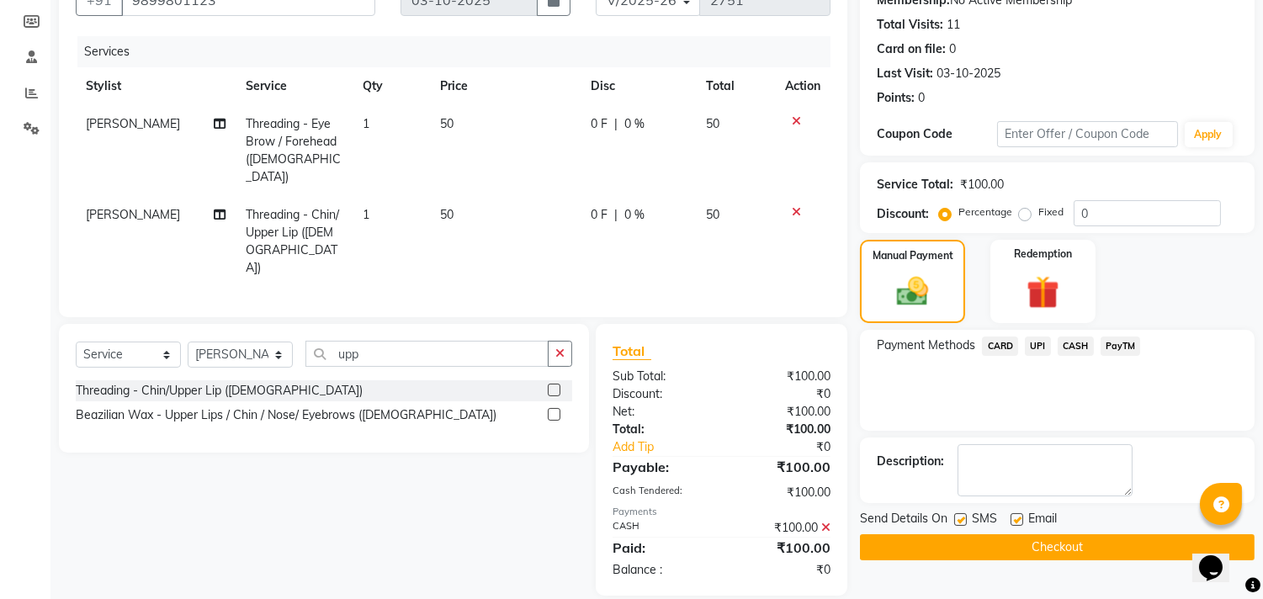
click at [1007, 544] on button "Checkout" at bounding box center [1057, 547] width 395 height 26
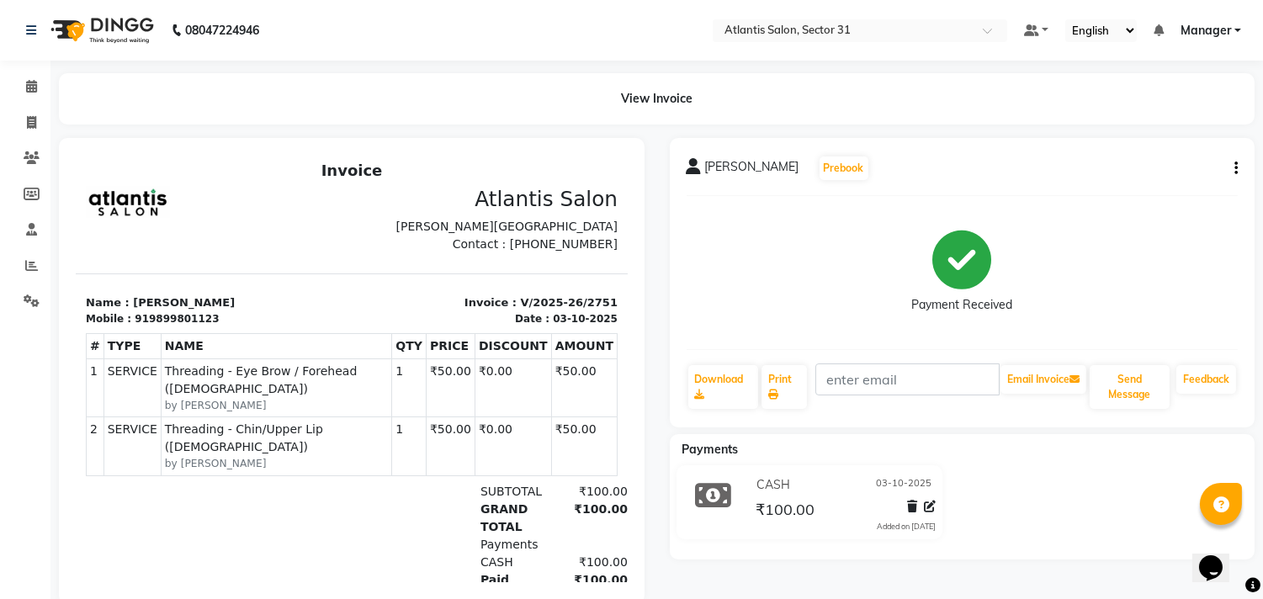
click at [29, 105] on li "Invoice" at bounding box center [25, 123] width 51 height 36
click at [13, 143] on li "Clients" at bounding box center [25, 159] width 51 height 36
click at [21, 126] on span at bounding box center [31, 123] width 29 height 19
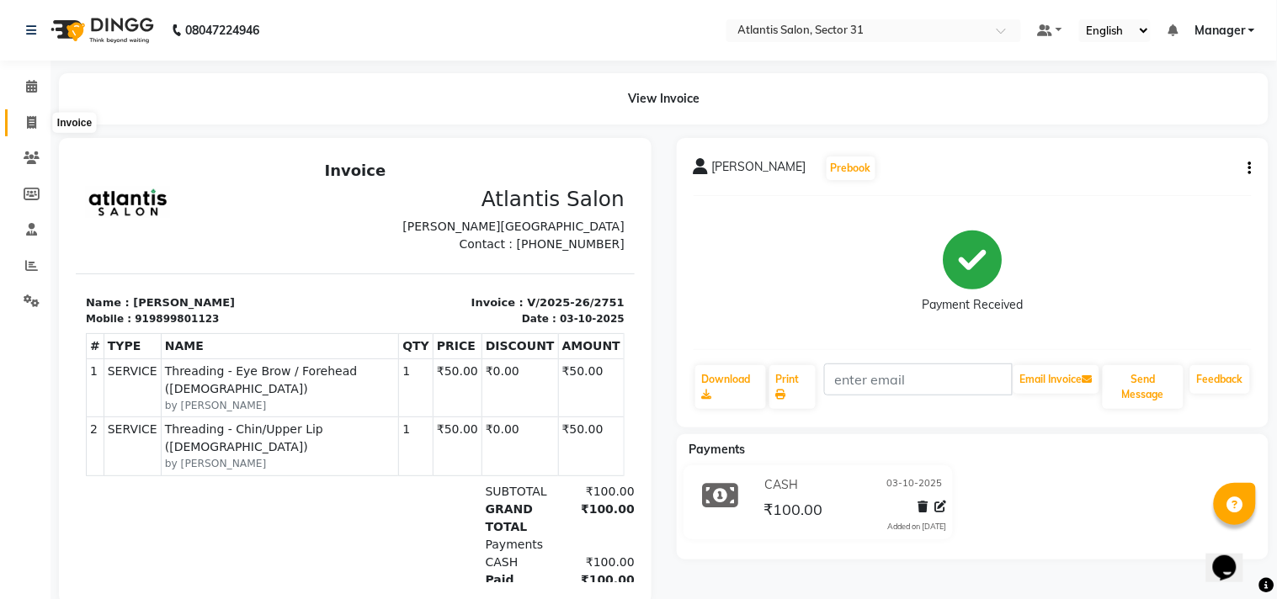
select select "service"
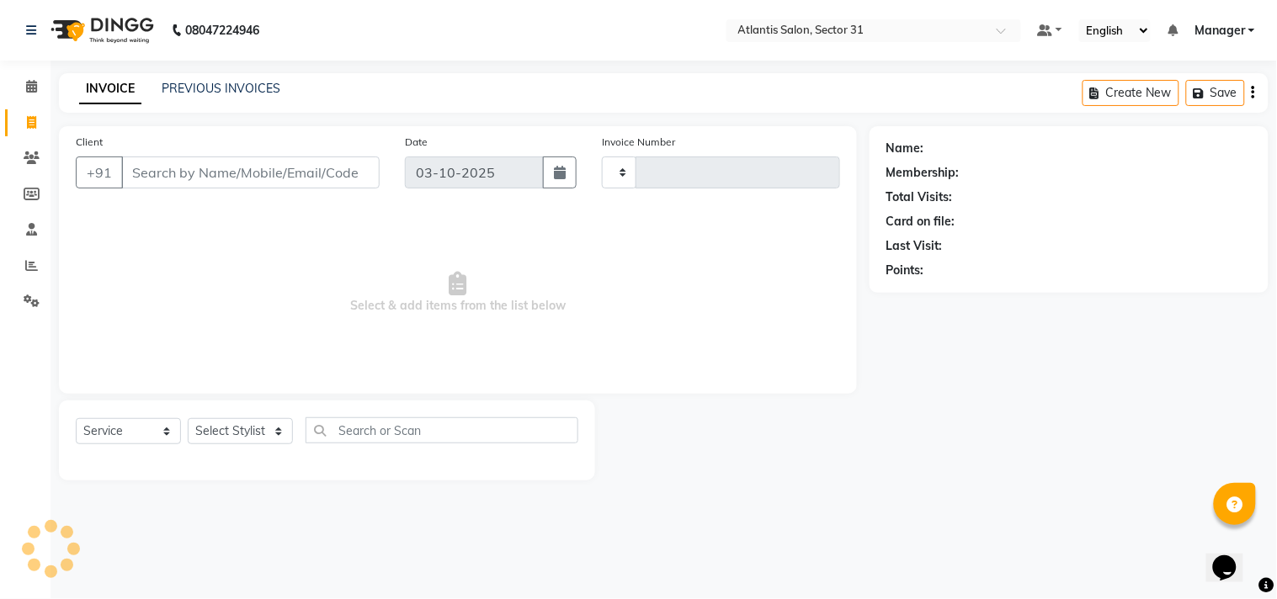
type input "2752"
select select "4391"
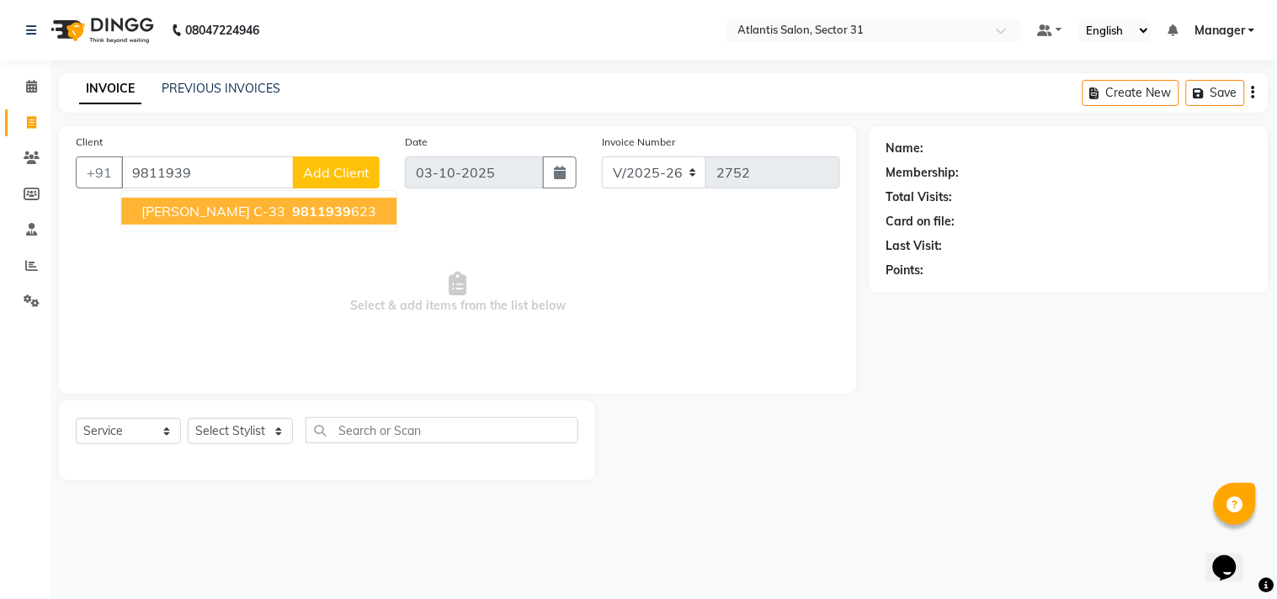
click at [250, 215] on span "[PERSON_NAME] C-33" at bounding box center [213, 211] width 144 height 17
type input "9811939623"
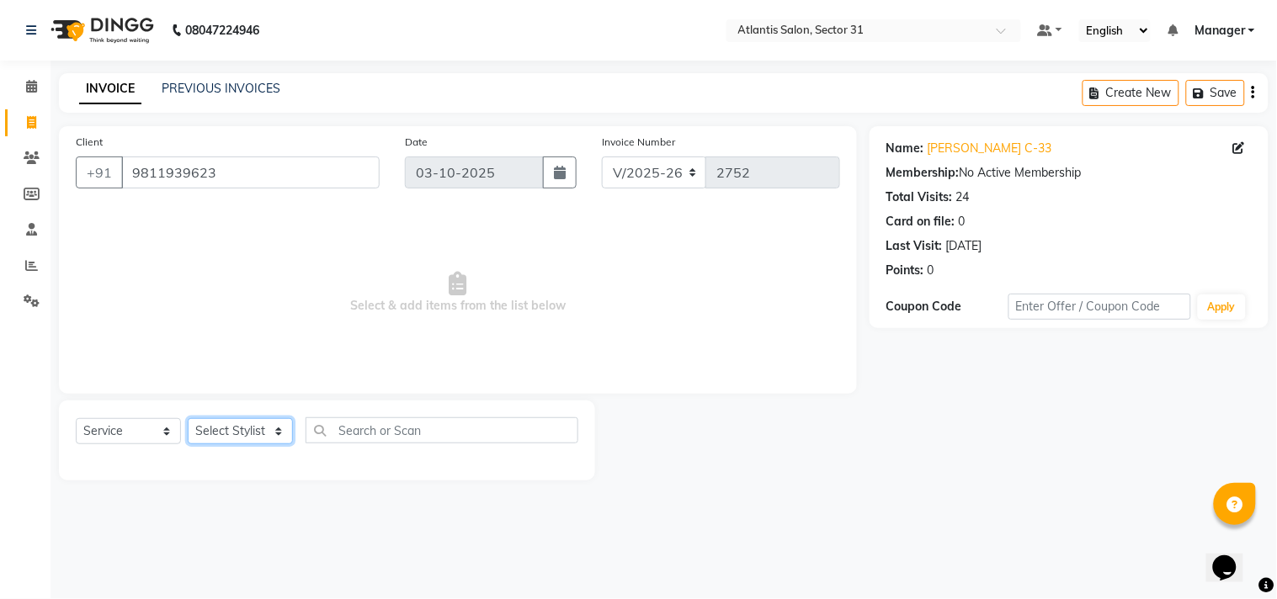
click at [257, 432] on select "Select Stylist [PERSON_NAME] [PERSON_NAME] Kavita Manager Staff 31 Staff ILD [P…" at bounding box center [240, 431] width 105 height 26
select select "82225"
click at [188, 419] on select "Select Stylist [PERSON_NAME] [PERSON_NAME] Kavita Manager Staff 31 Staff ILD [P…" at bounding box center [240, 431] width 105 height 26
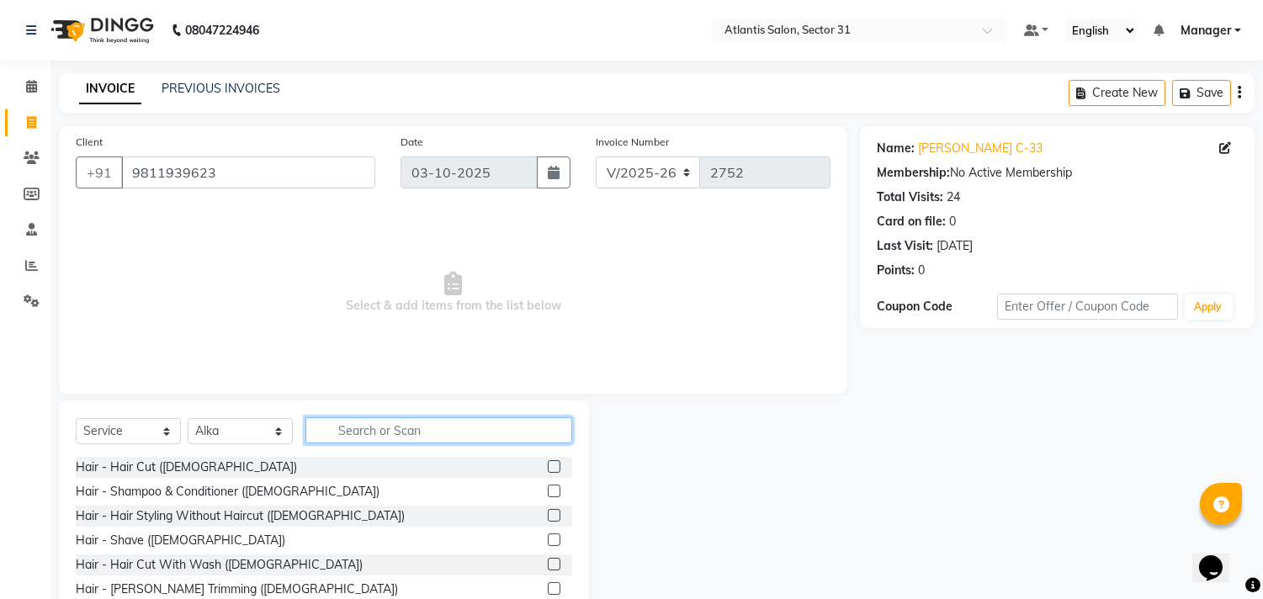
click at [393, 440] on input "text" at bounding box center [439, 430] width 267 height 26
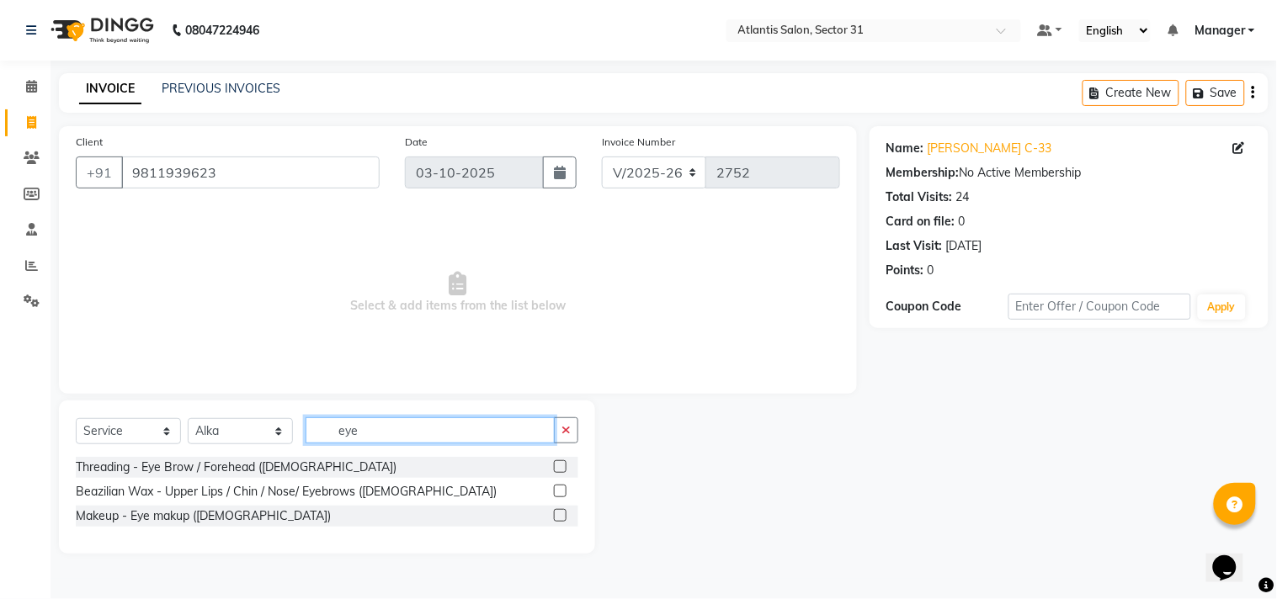
type input "eye"
click at [556, 464] on label at bounding box center [560, 466] width 13 height 13
click at [556, 464] on input "checkbox" at bounding box center [559, 467] width 11 height 11
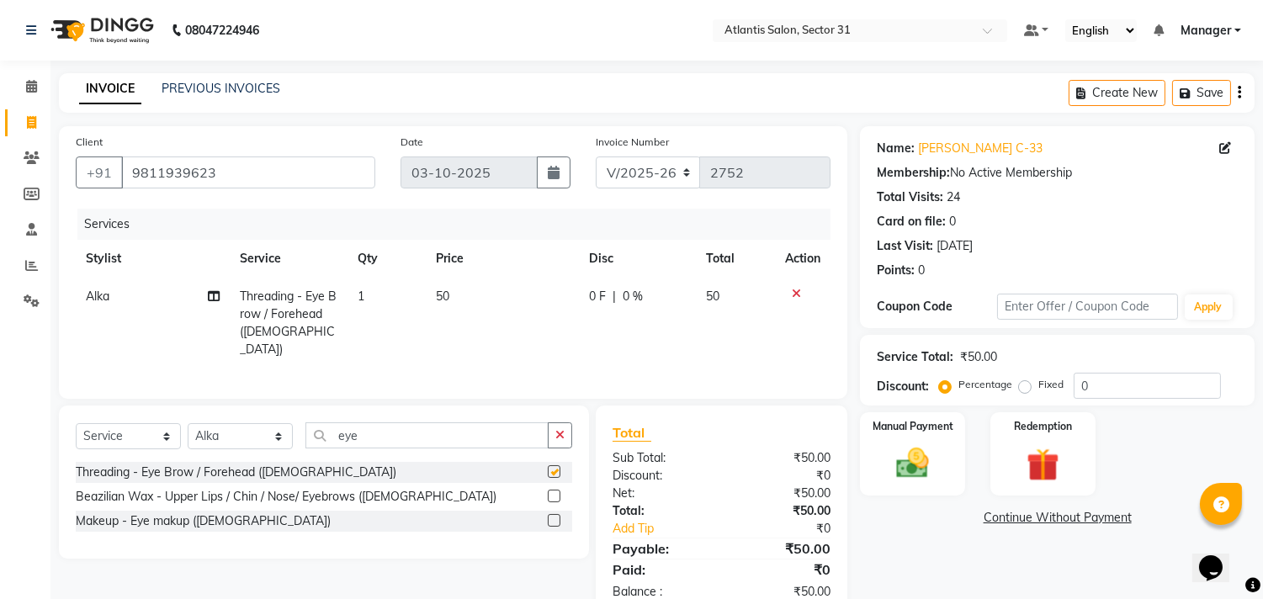
checkbox input "false"
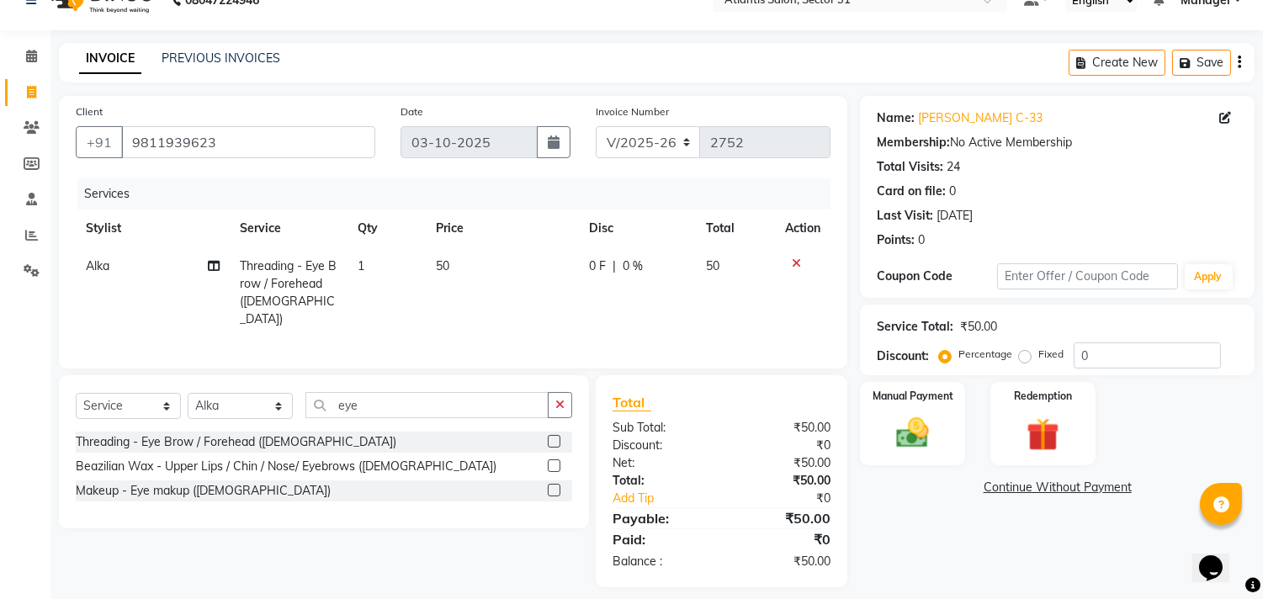
scroll to position [40, 0]
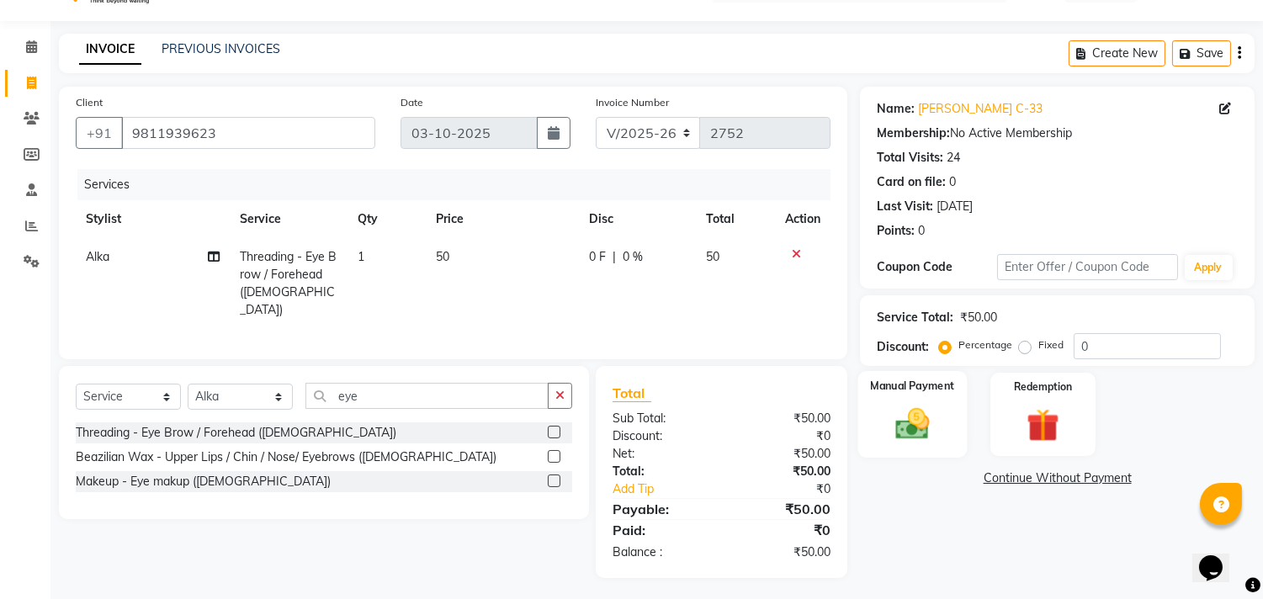
click at [941, 397] on div "Manual Payment" at bounding box center [913, 414] width 109 height 86
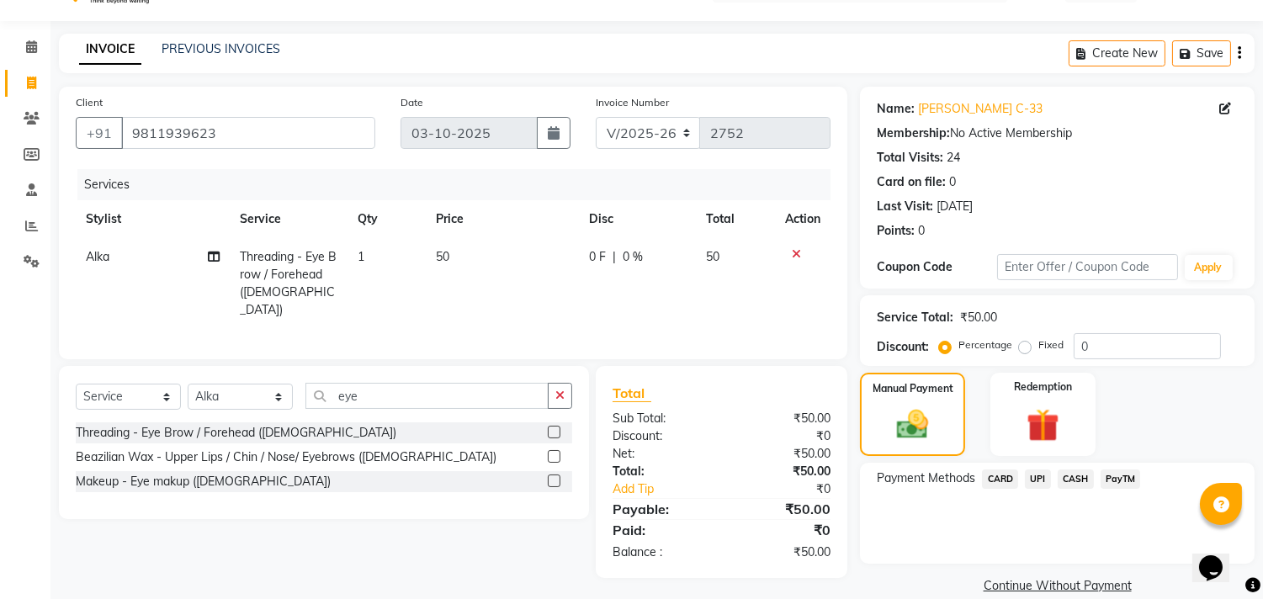
click at [1033, 476] on span "UPI" at bounding box center [1038, 479] width 26 height 19
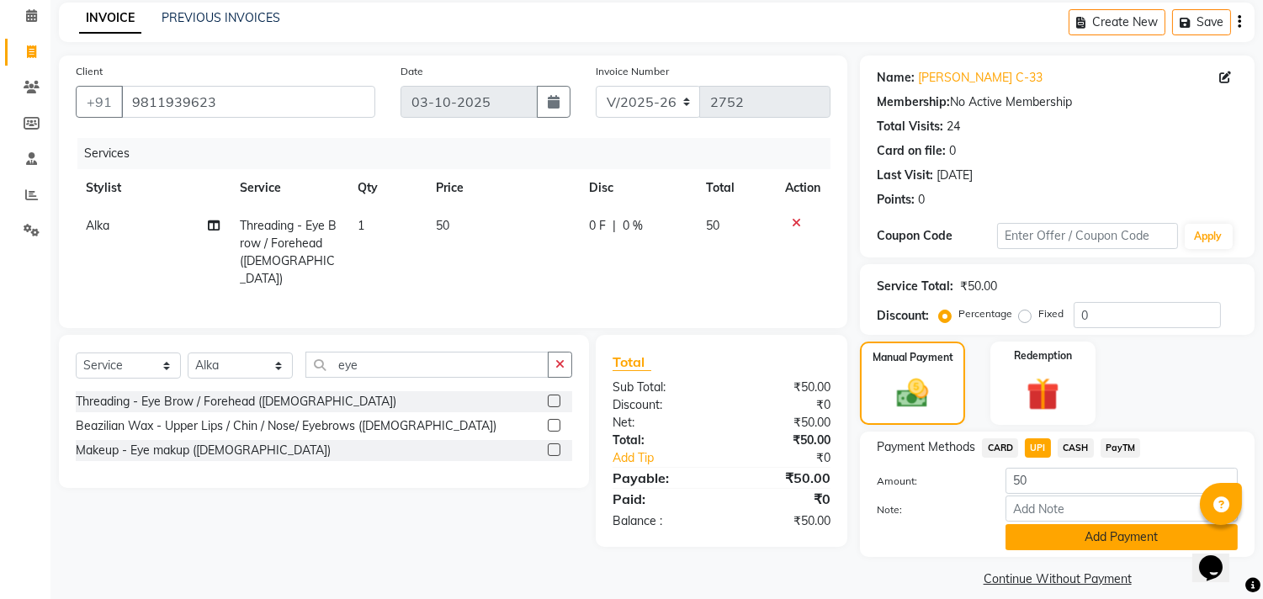
scroll to position [88, 0]
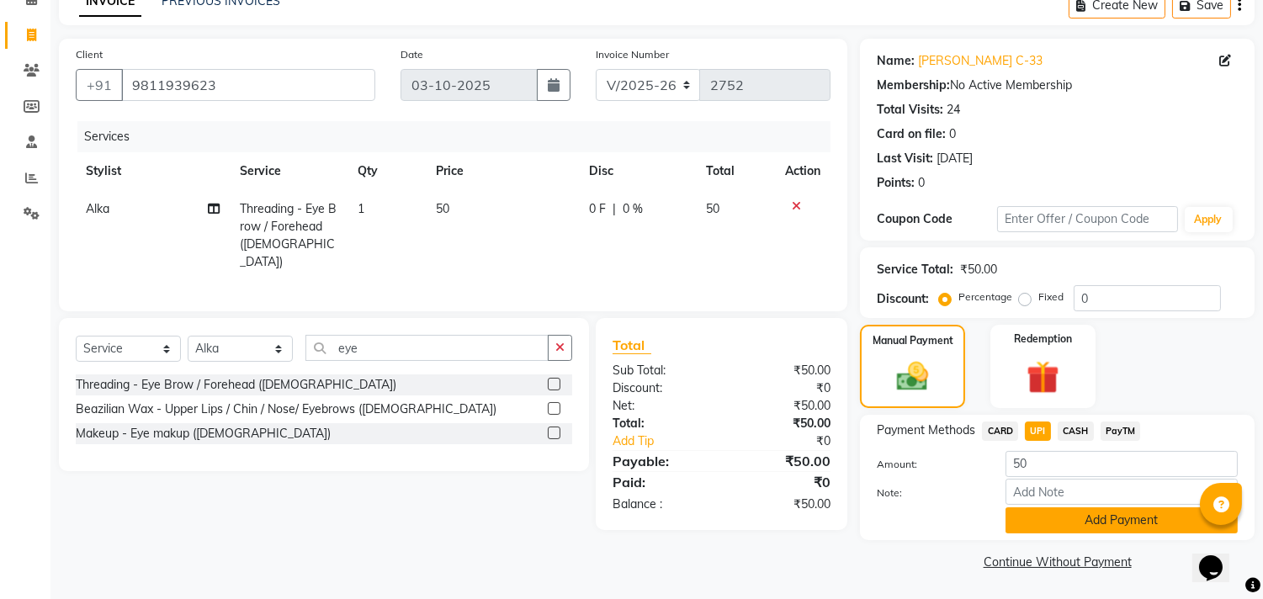
click at [1077, 516] on button "Add Payment" at bounding box center [1122, 521] width 232 height 26
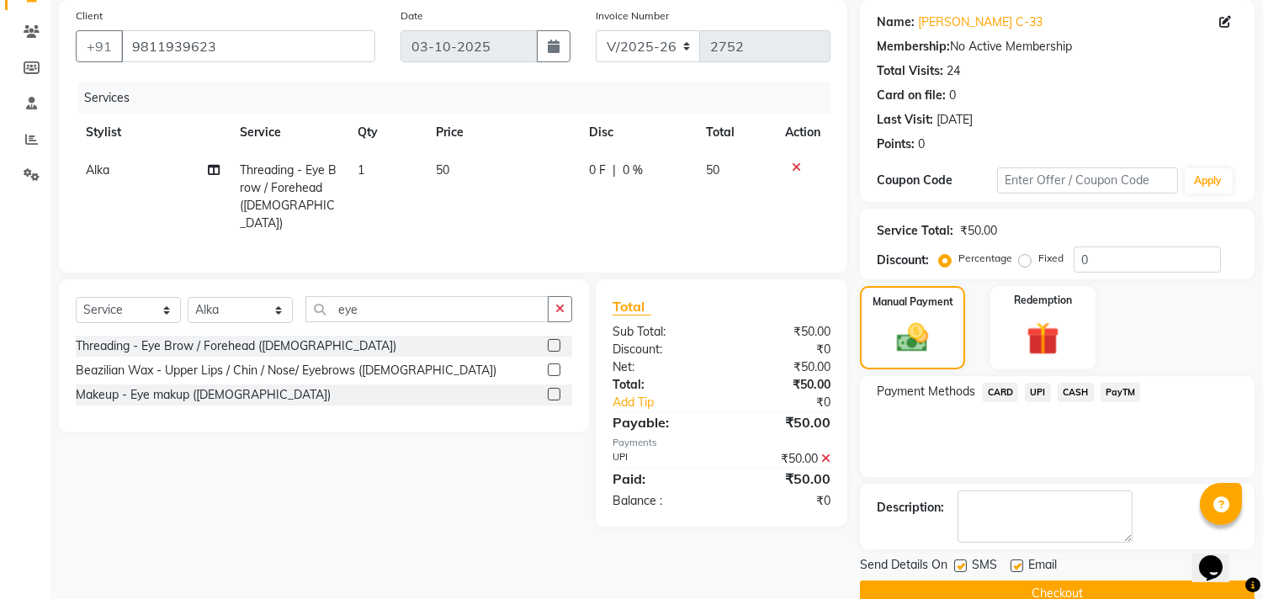
scroll to position [157, 0]
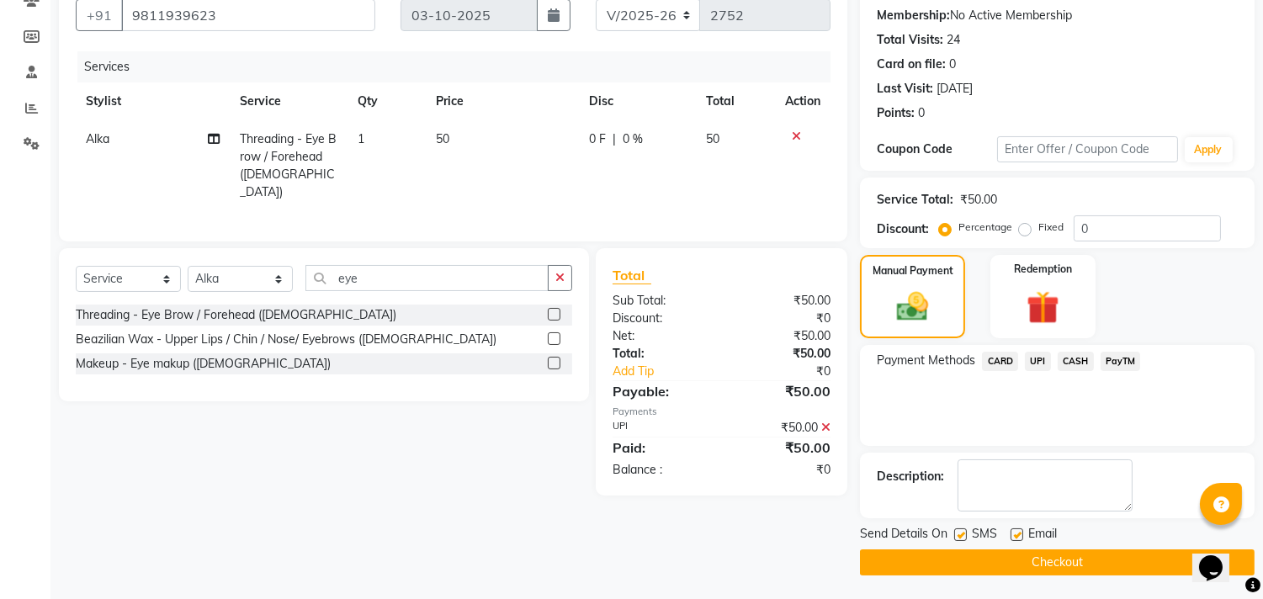
click at [1044, 567] on button "Checkout" at bounding box center [1057, 563] width 395 height 26
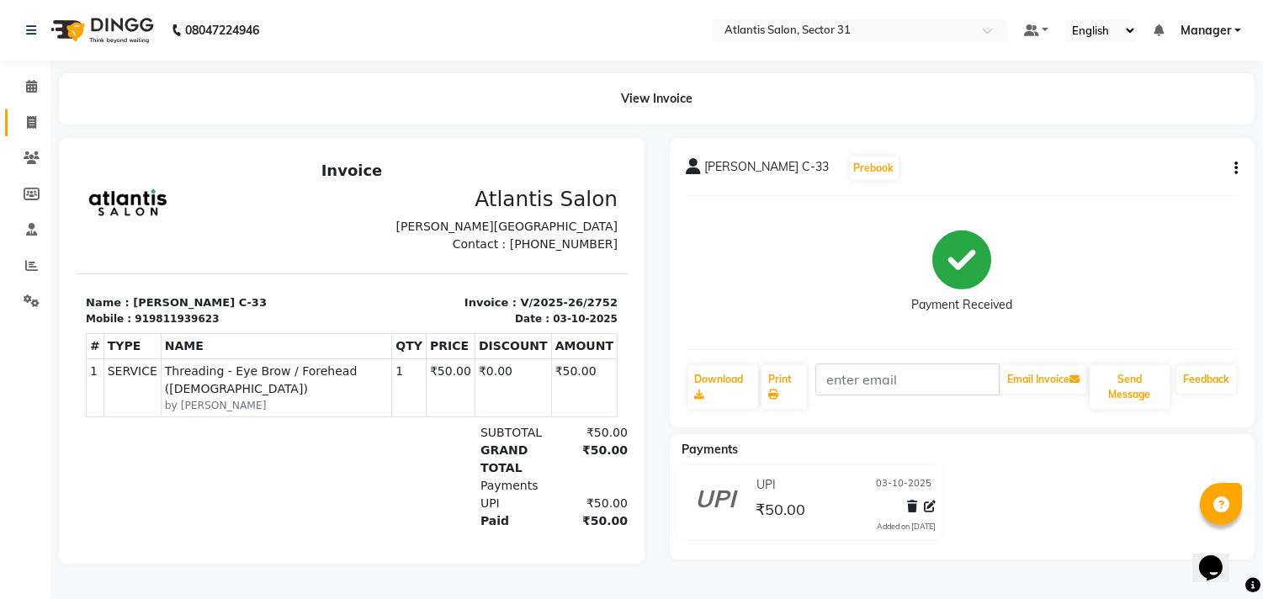
click at [35, 112] on link "Invoice" at bounding box center [25, 123] width 40 height 28
select select "service"
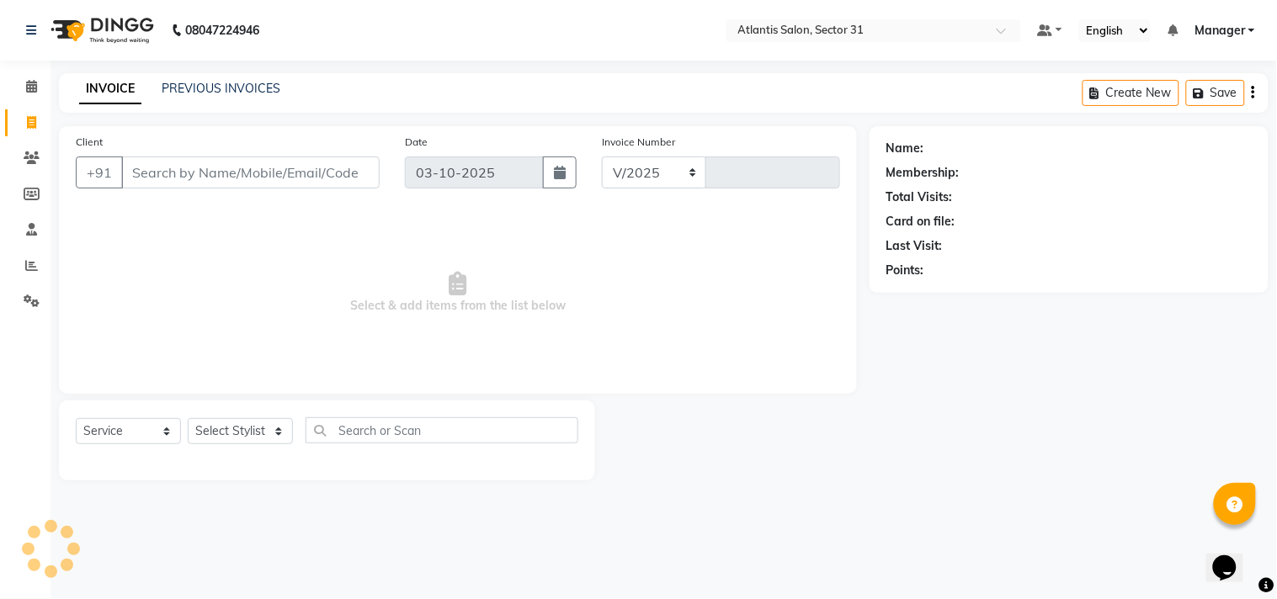
select select "4391"
type input "2753"
click at [219, 178] on input "Client" at bounding box center [250, 173] width 258 height 32
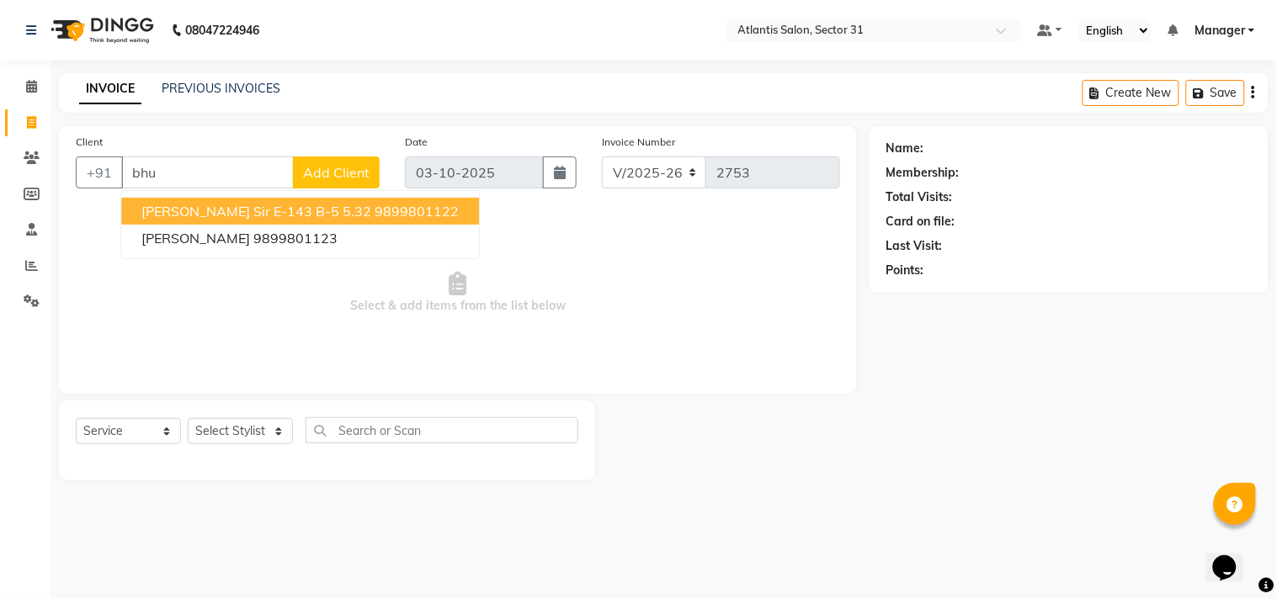
click at [237, 220] on button "[PERSON_NAME] Sir E-143 B-5 5.32 9899801122" at bounding box center [300, 211] width 358 height 27
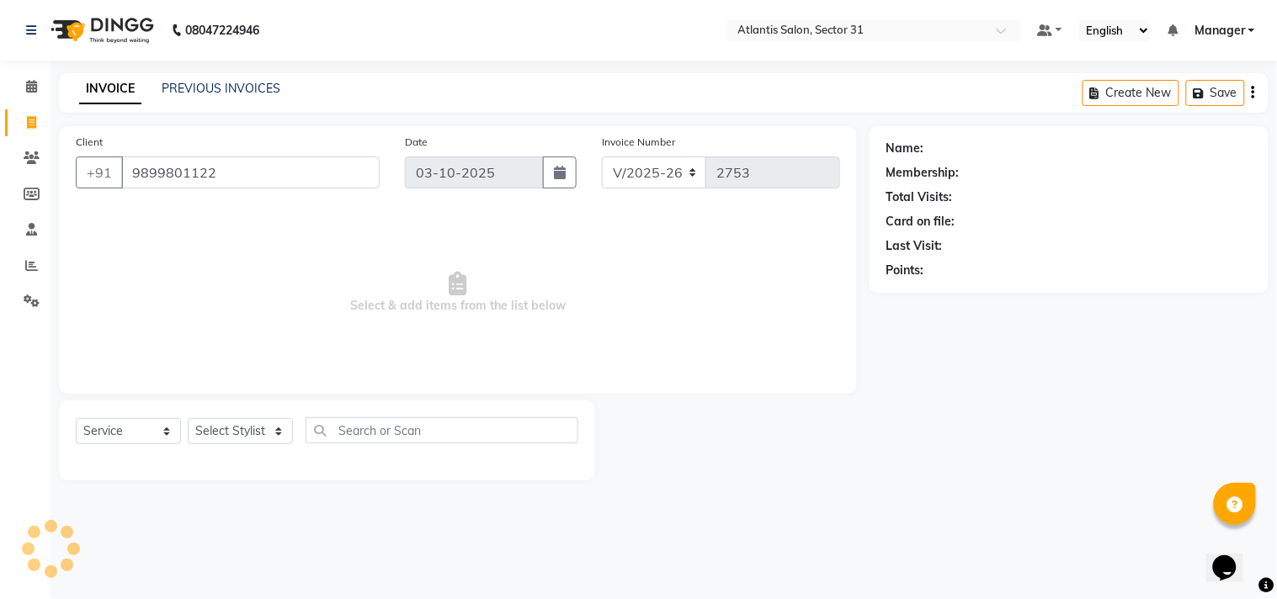
type input "9899801122"
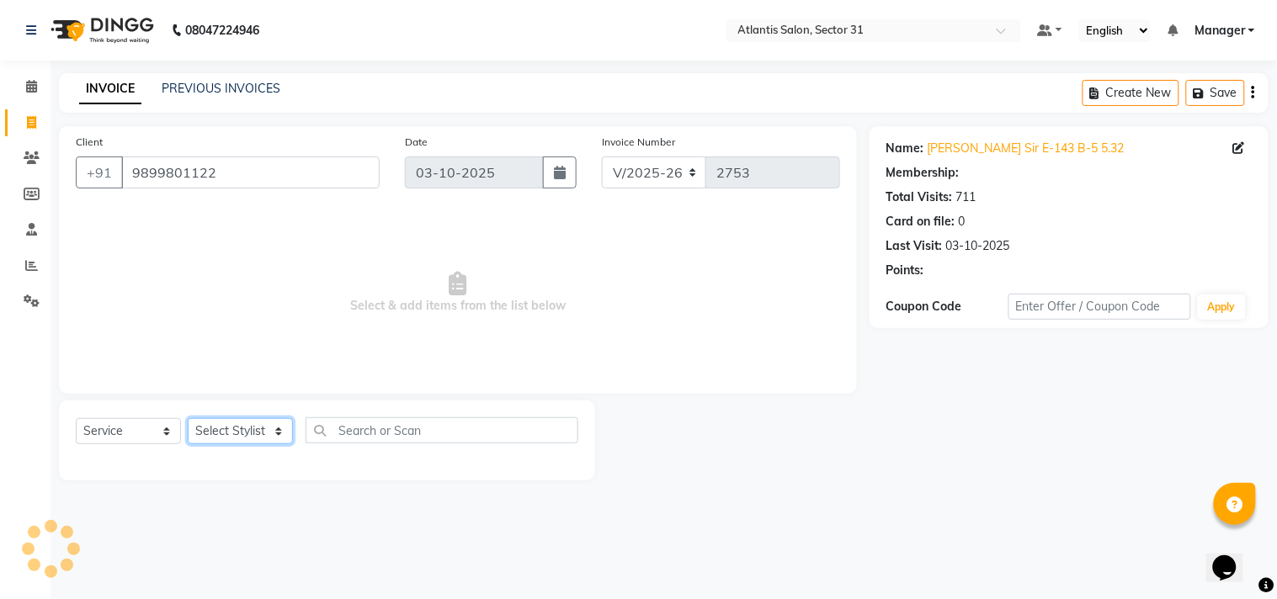
click at [259, 444] on select "Select Stylist [PERSON_NAME] [PERSON_NAME] Kavita Manager Staff 31 Staff ILD [P…" at bounding box center [240, 431] width 105 height 26
select select "62138"
click at [188, 419] on select "Select Stylist [PERSON_NAME] [PERSON_NAME] Kavita Manager Staff 31 Staff ILD [P…" at bounding box center [240, 431] width 105 height 26
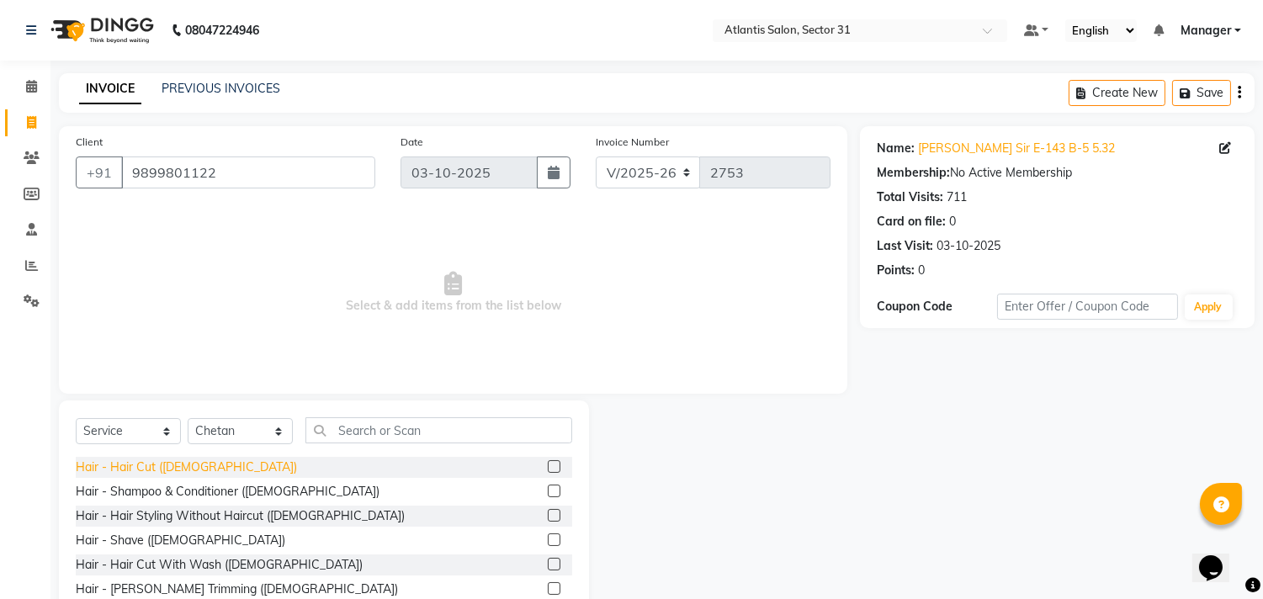
click at [166, 474] on div "Hair - Hair Cut ([DEMOGRAPHIC_DATA])" at bounding box center [186, 468] width 221 height 18
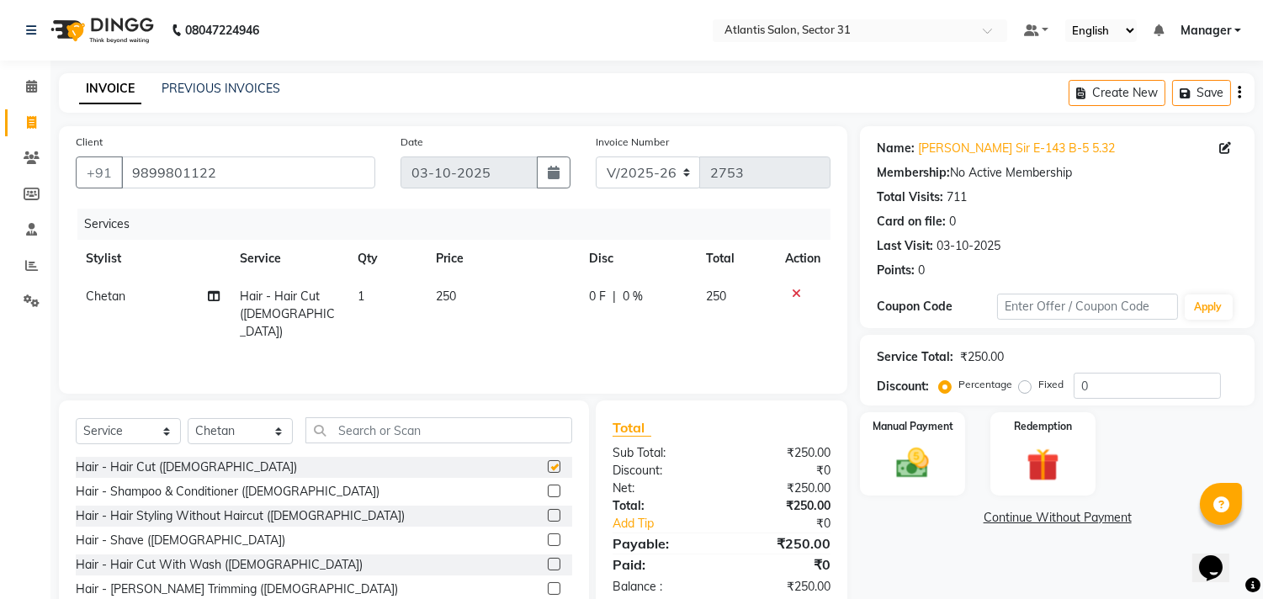
checkbox input "false"
click at [916, 448] on img at bounding box center [913, 464] width 56 height 40
click at [1041, 518] on span "UPI" at bounding box center [1038, 518] width 26 height 19
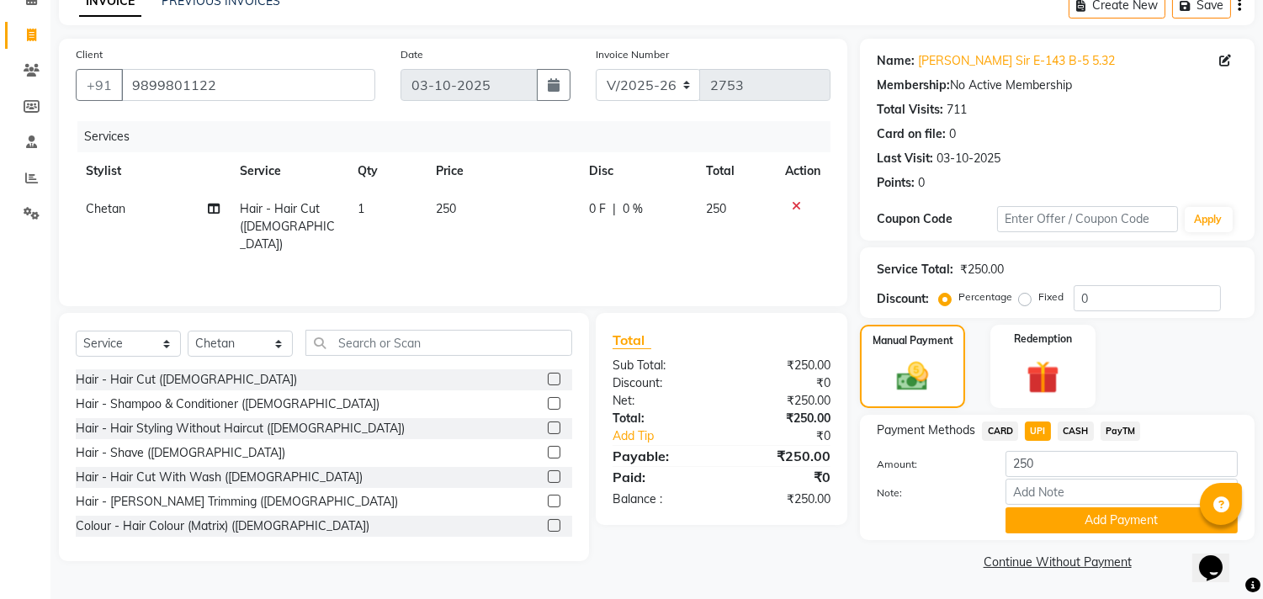
click at [1041, 518] on button "Add Payment" at bounding box center [1122, 521] width 232 height 26
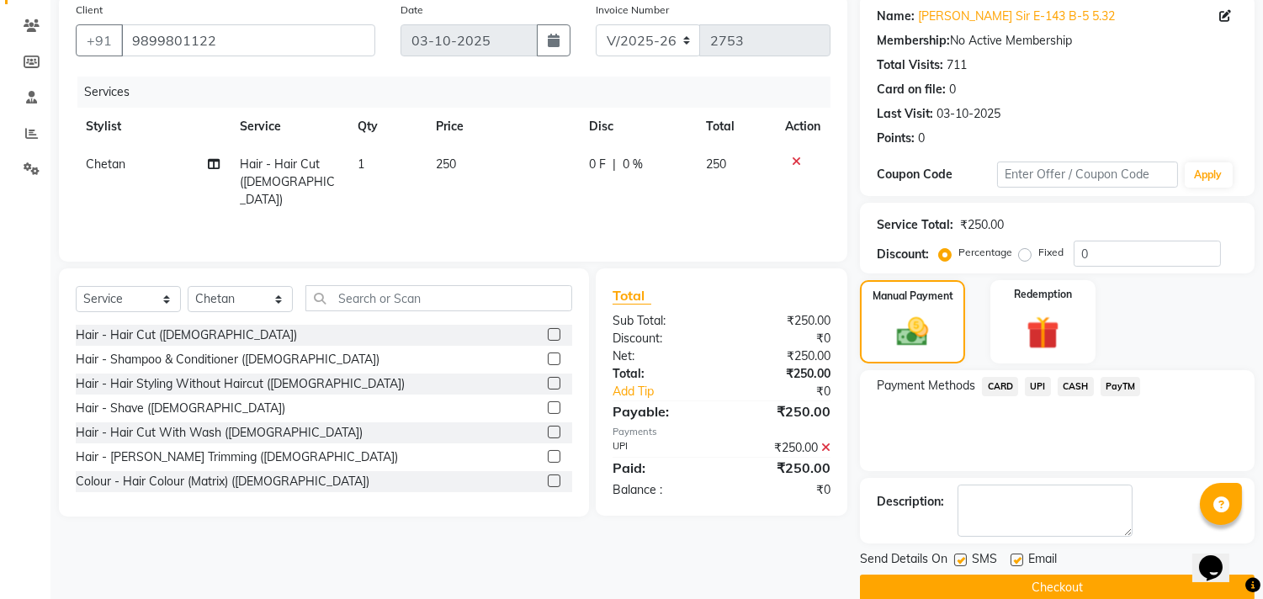
scroll to position [157, 0]
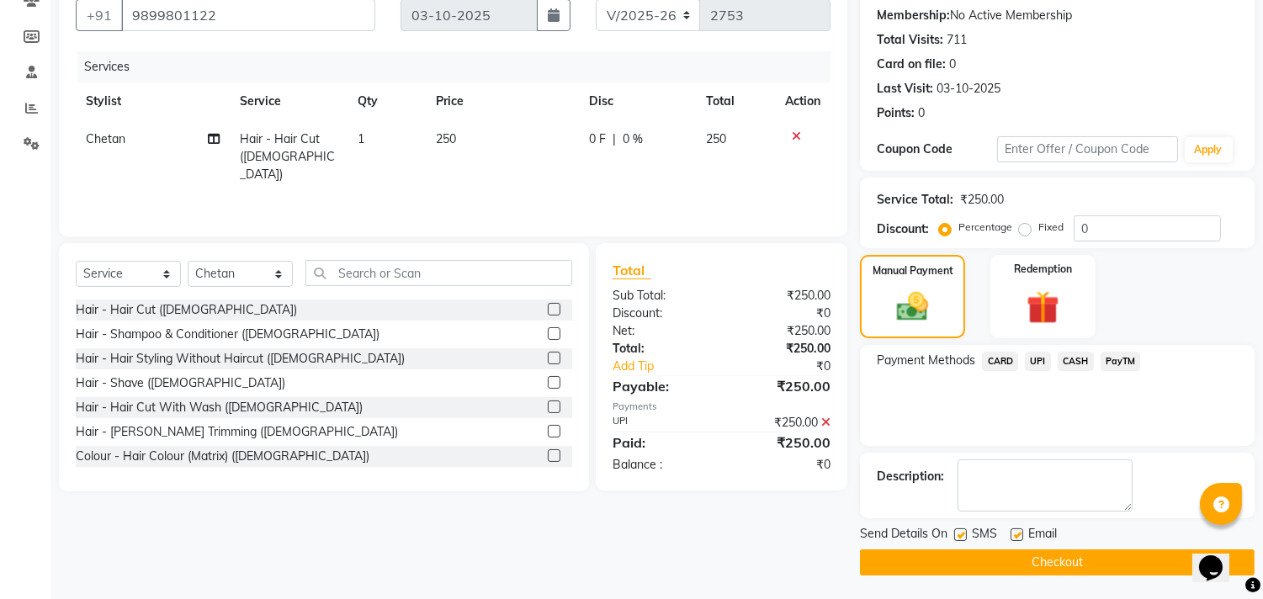
click at [1021, 550] on button "Checkout" at bounding box center [1057, 563] width 395 height 26
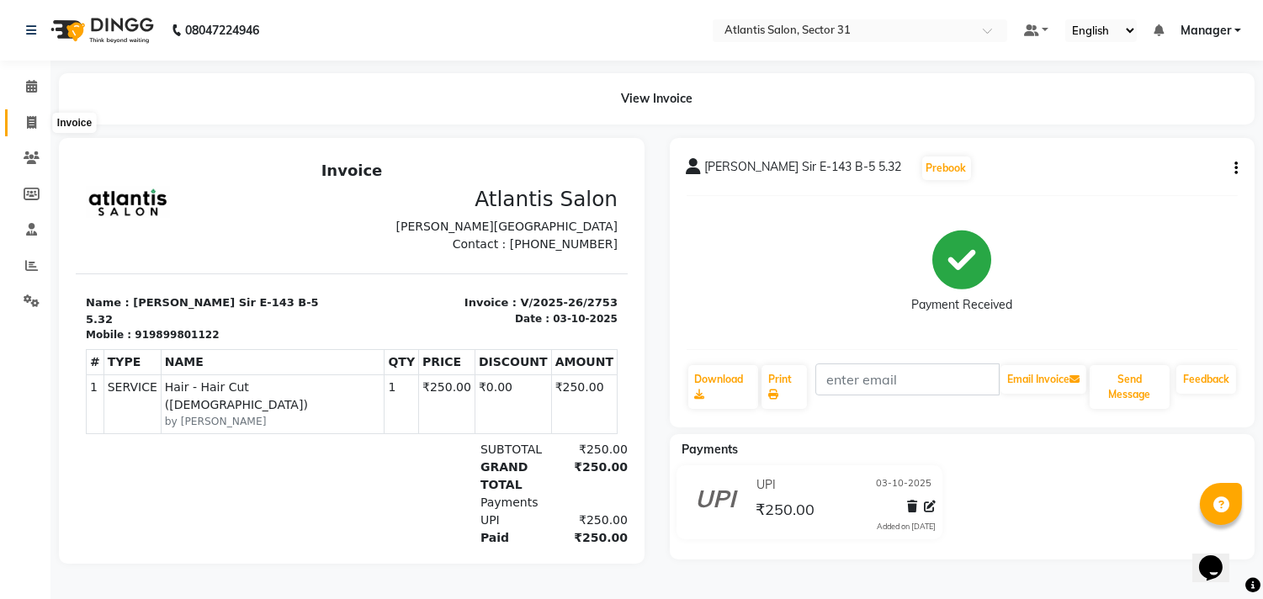
click at [29, 120] on icon at bounding box center [31, 122] width 9 height 13
select select "service"
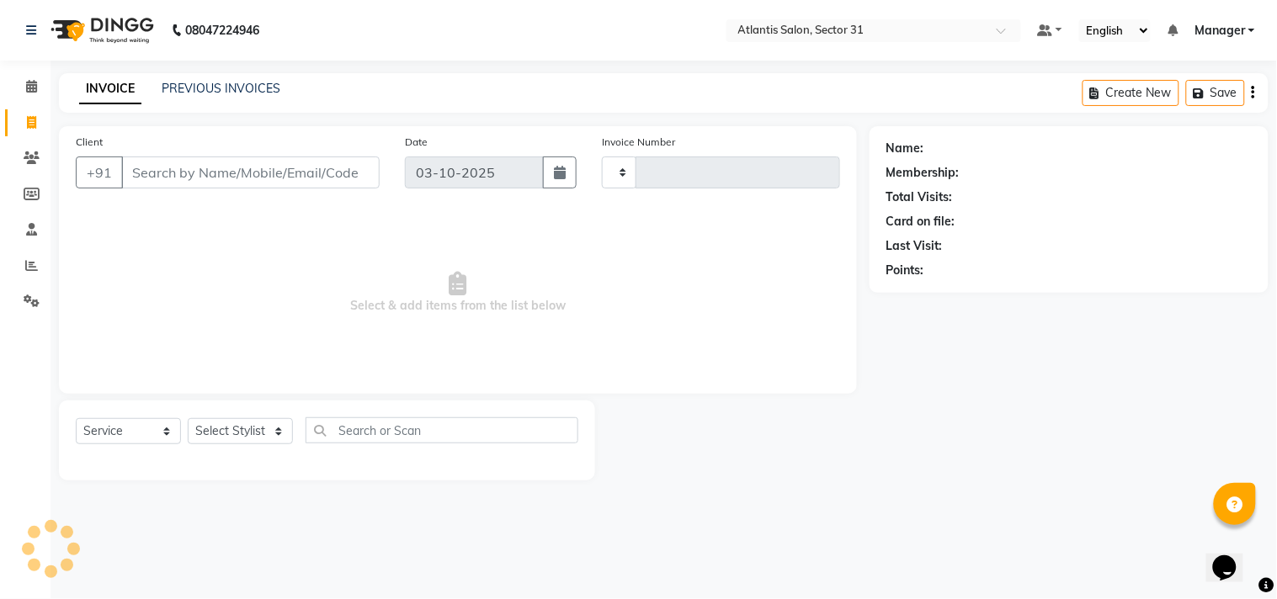
type input "2754"
select select "4391"
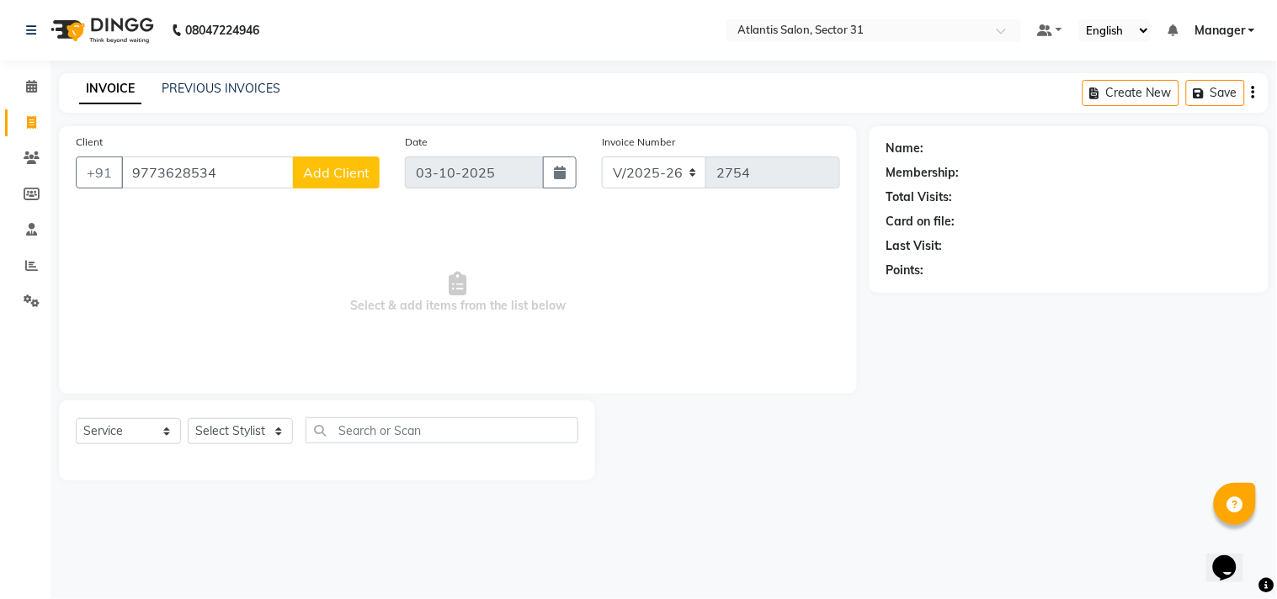
type input "9773628534"
click at [332, 171] on span "Add Client" at bounding box center [336, 172] width 66 height 17
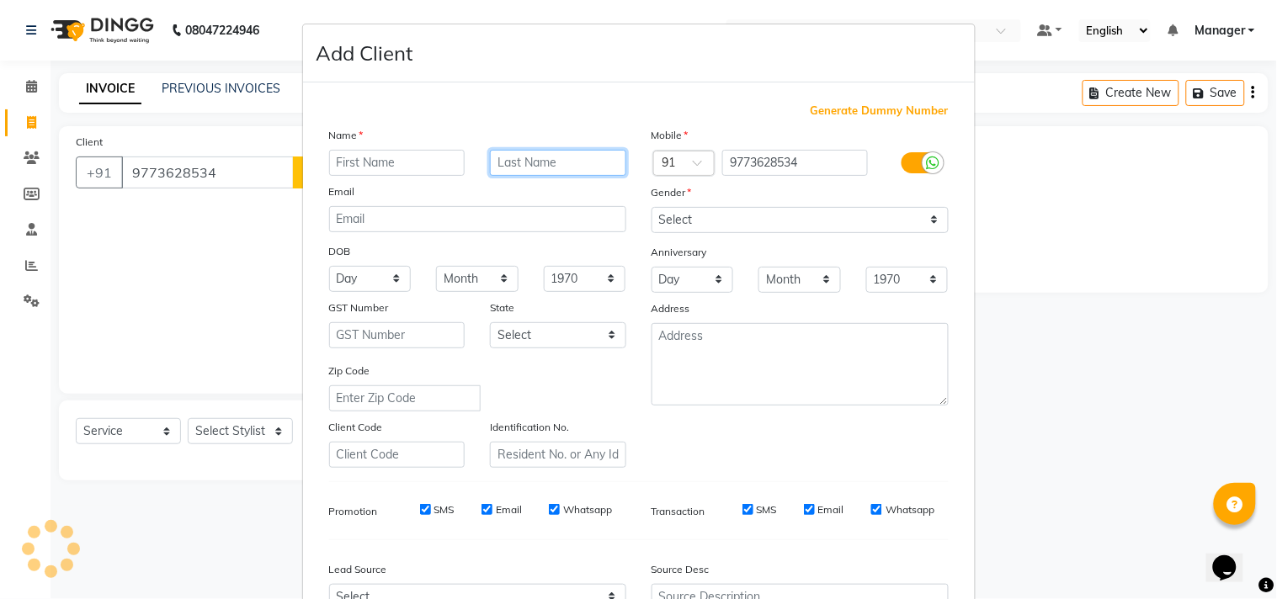
click at [547, 165] on input "text" at bounding box center [558, 163] width 136 height 26
type input "ishvi"
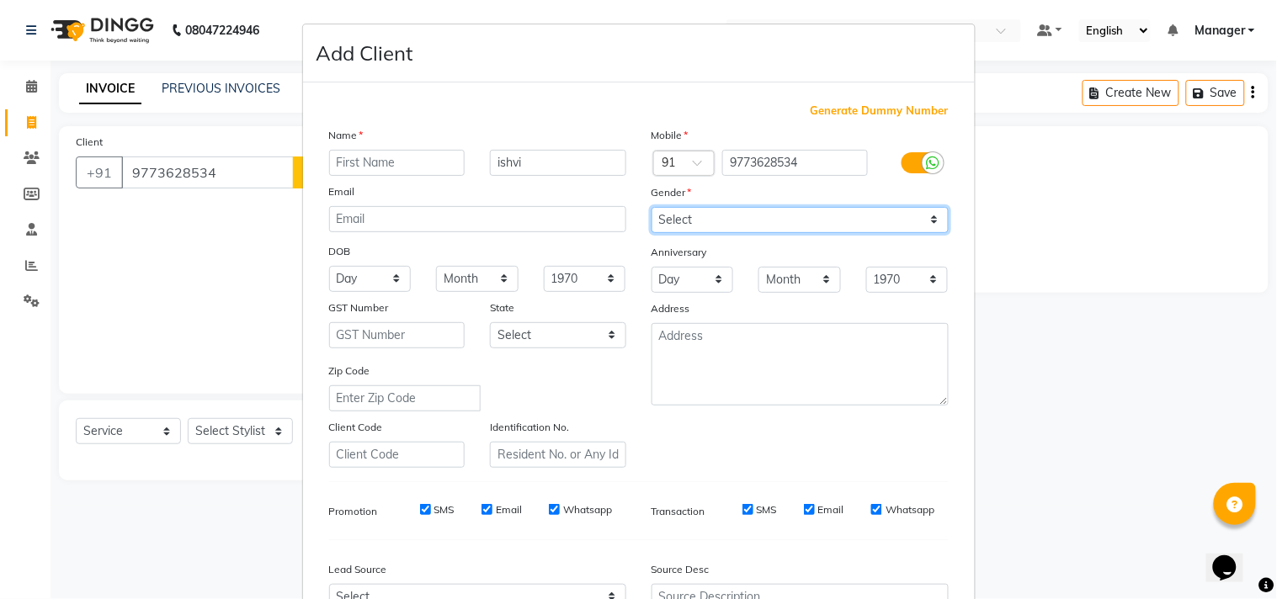
click at [758, 217] on select "Select [DEMOGRAPHIC_DATA] [DEMOGRAPHIC_DATA] Other Prefer Not To Say" at bounding box center [799, 220] width 297 height 26
select select "[DEMOGRAPHIC_DATA]"
click at [651, 207] on select "Select [DEMOGRAPHIC_DATA] [DEMOGRAPHIC_DATA] Other Prefer Not To Say" at bounding box center [799, 220] width 297 height 26
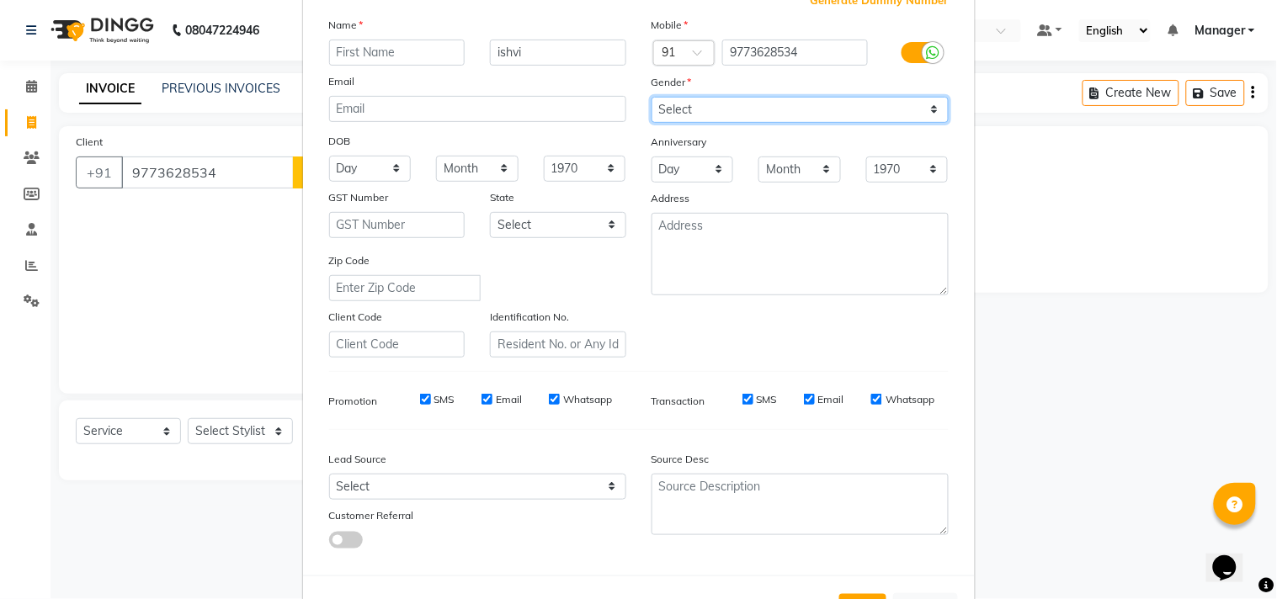
scroll to position [178, 0]
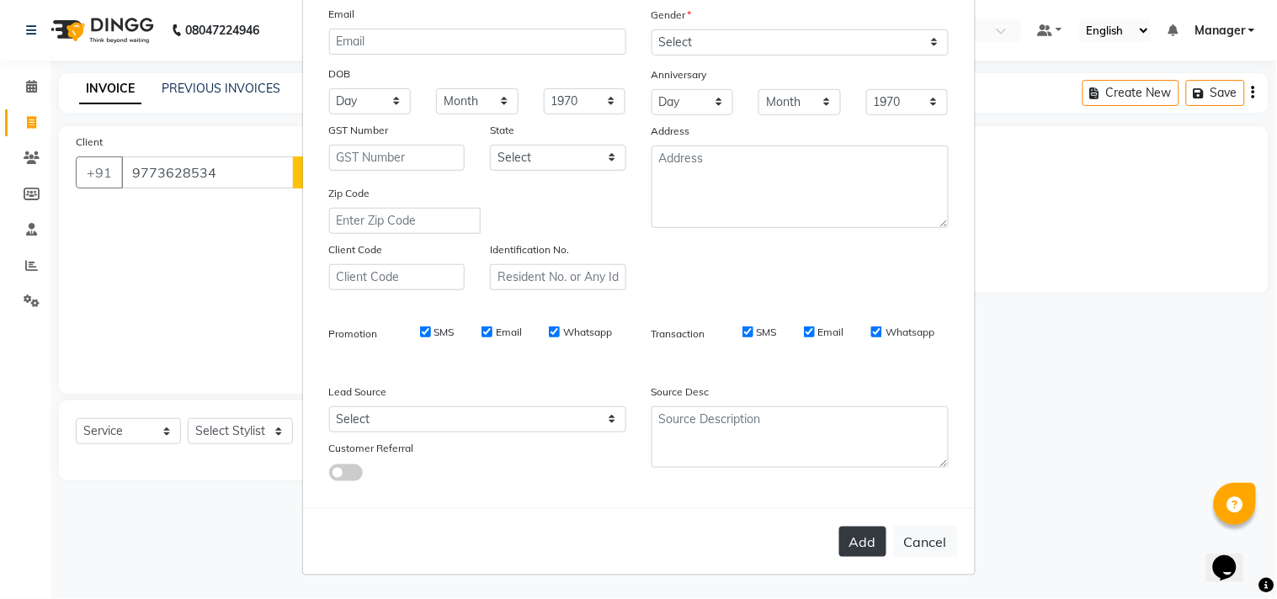
click at [851, 540] on button "Add" at bounding box center [862, 542] width 47 height 30
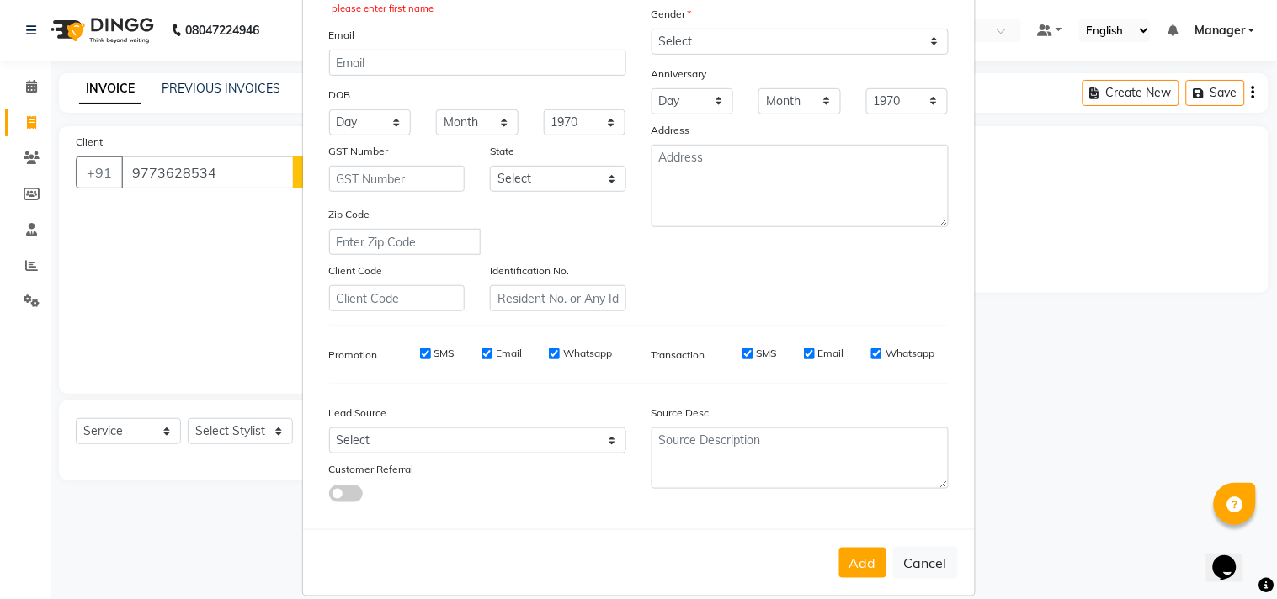
scroll to position [200, 0]
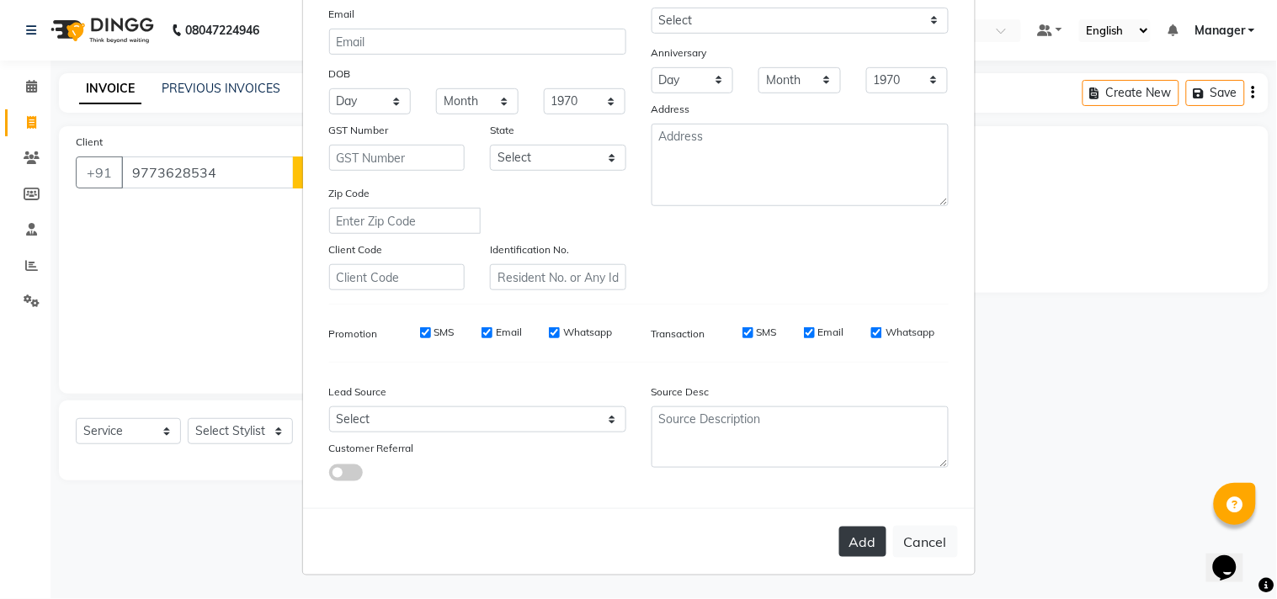
click at [853, 532] on button "Add" at bounding box center [862, 542] width 47 height 30
click at [859, 540] on button "Add" at bounding box center [862, 542] width 47 height 30
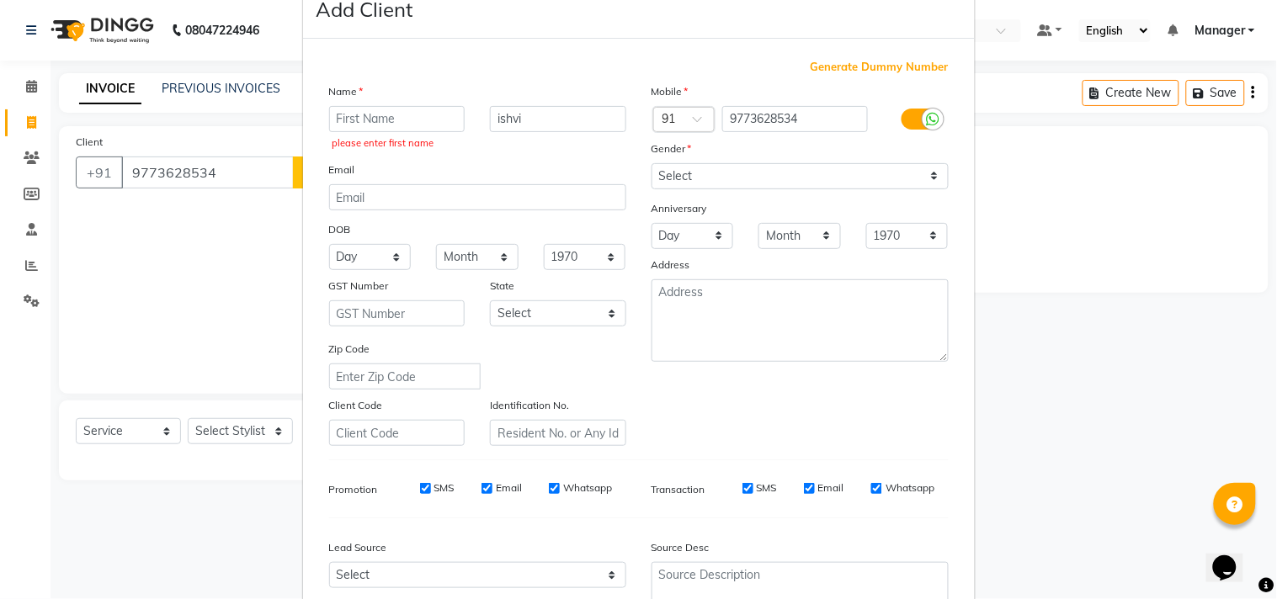
scroll to position [0, 0]
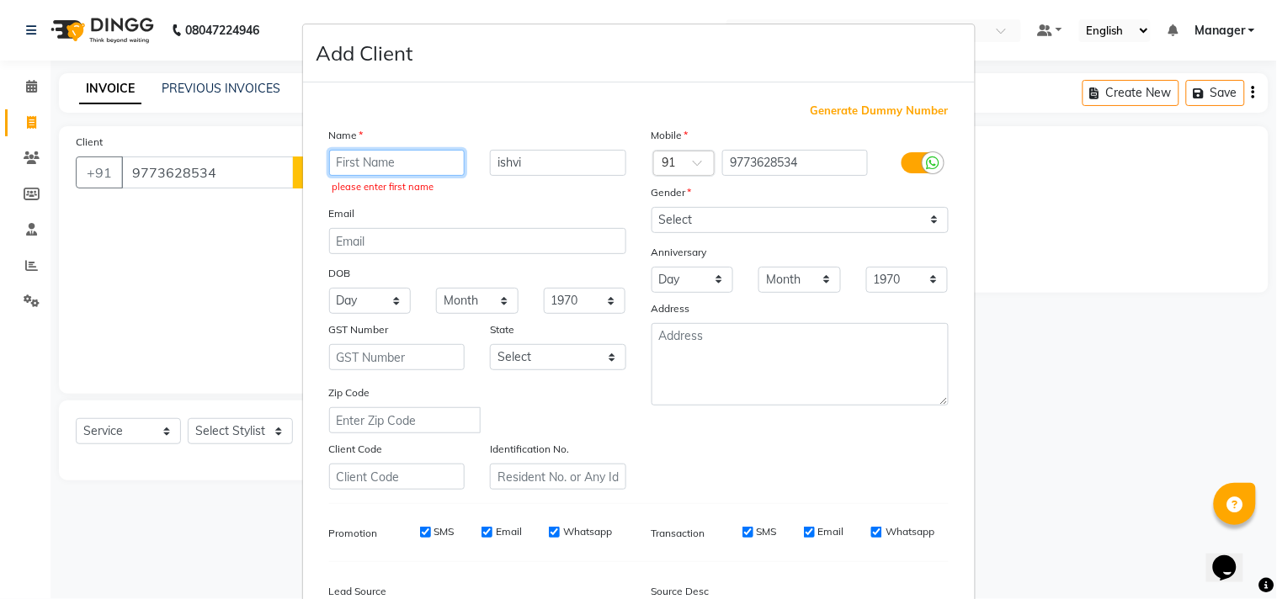
click at [397, 164] on input "text" at bounding box center [397, 163] width 136 height 26
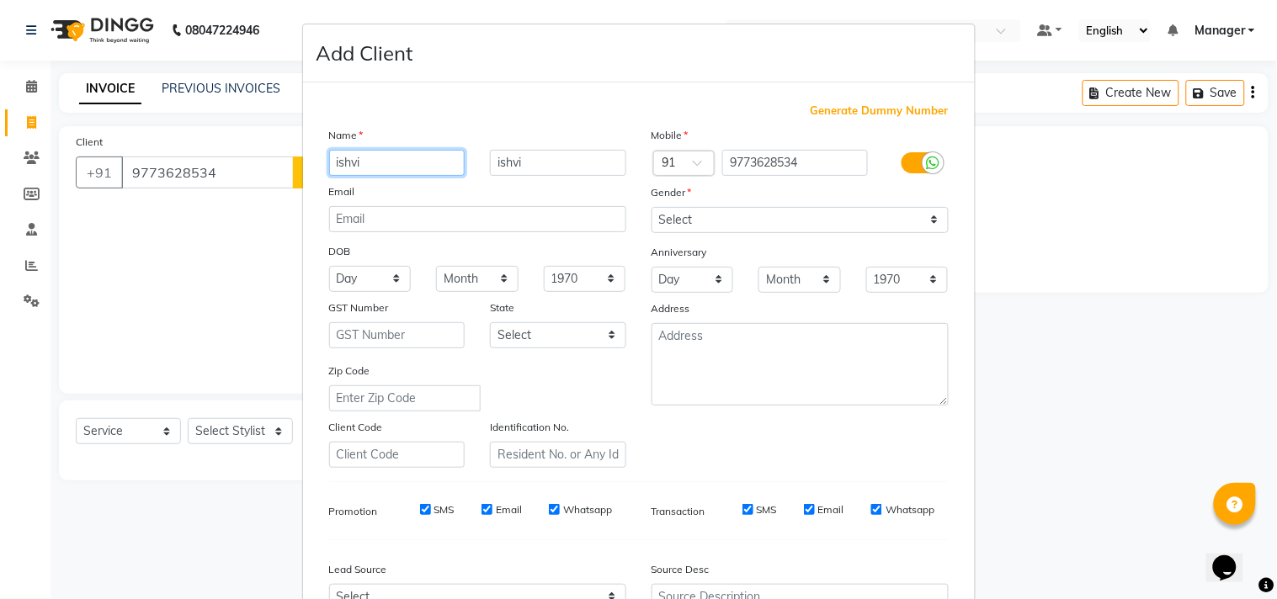
type input "ishvi"
click at [581, 160] on input "ishvi" at bounding box center [558, 163] width 136 height 26
type input "i"
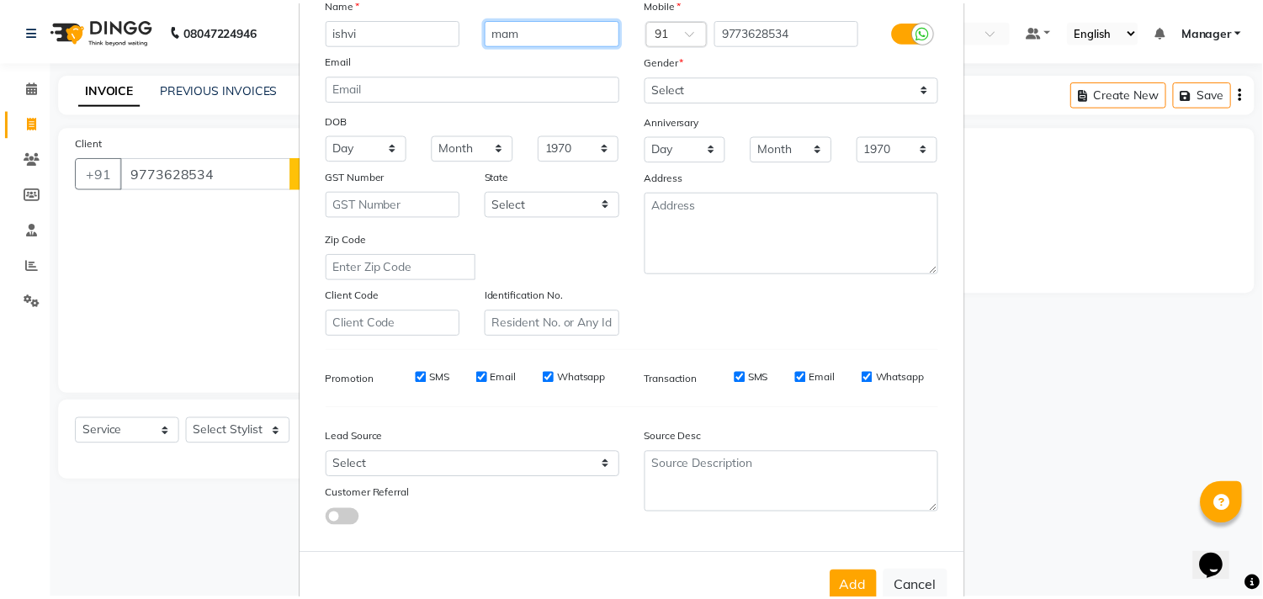
scroll to position [178, 0]
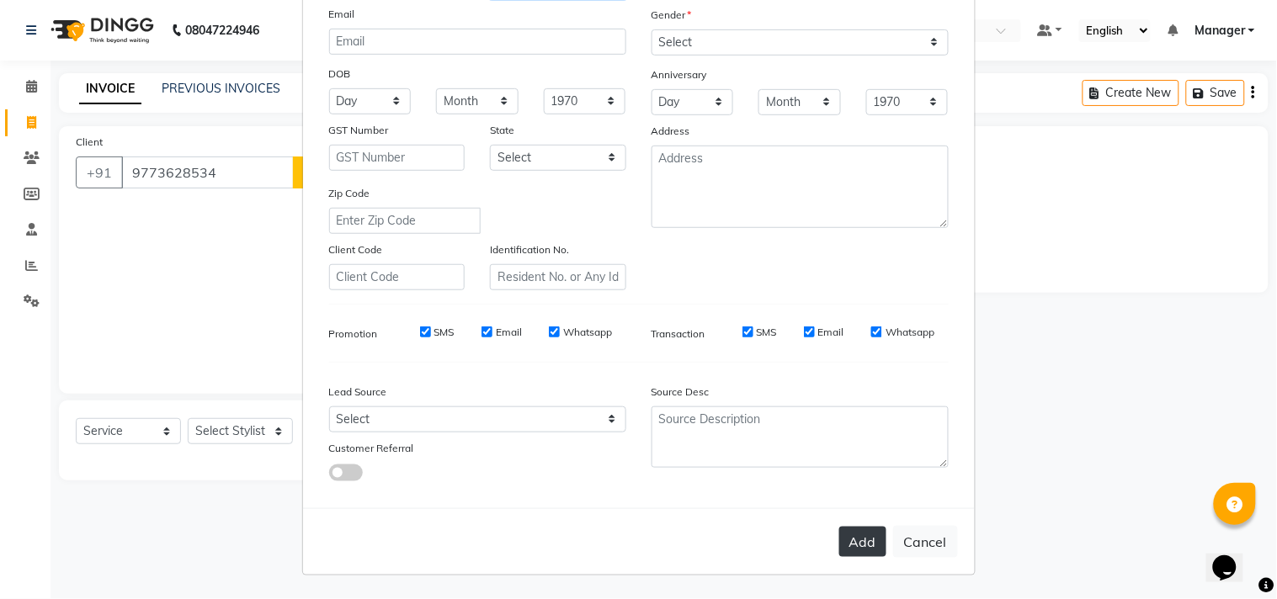
type input "mam"
click at [862, 527] on button "Add" at bounding box center [862, 542] width 47 height 30
select select
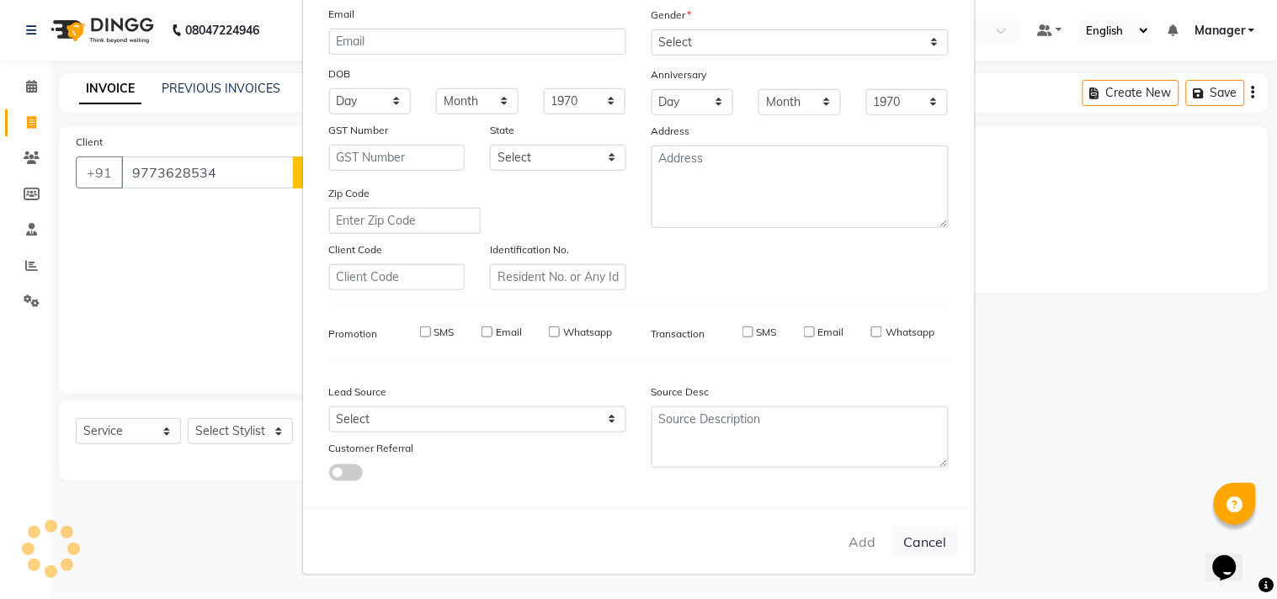
select select
checkbox input "false"
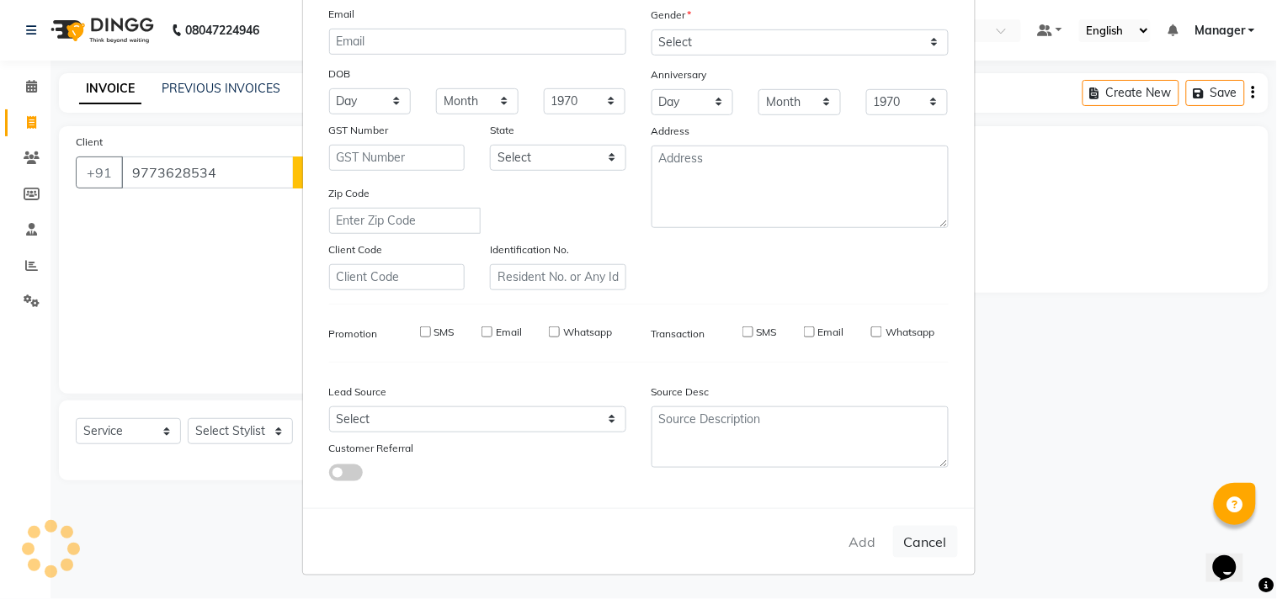
checkbox input "false"
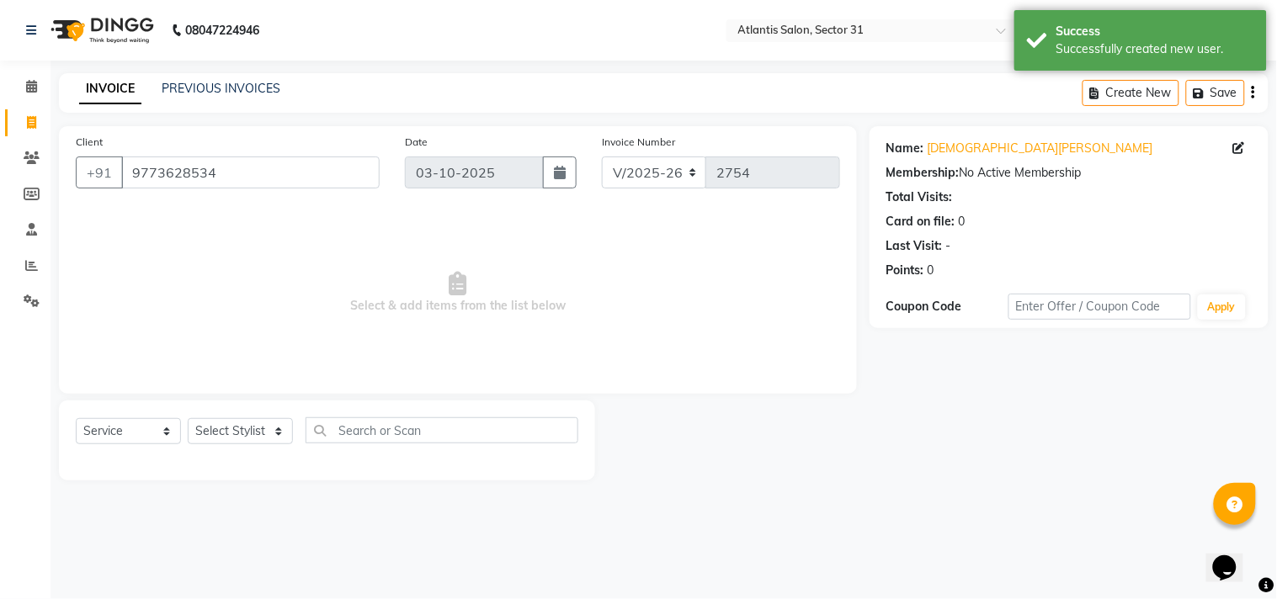
drag, startPoint x: 256, startPoint y: 417, endPoint x: 232, endPoint y: 419, distance: 23.6
click at [247, 418] on div "Select Service Product Membership Package Voucher Prepaid Gift Card Select Styl…" at bounding box center [327, 437] width 503 height 40
click at [241, 450] on div "Select Service Product Membership Package Voucher Prepaid Gift Card Select Styl…" at bounding box center [327, 437] width 503 height 40
click at [249, 438] on select "Select Stylist" at bounding box center [240, 431] width 105 height 26
click at [239, 433] on select "Select Stylist" at bounding box center [240, 431] width 105 height 26
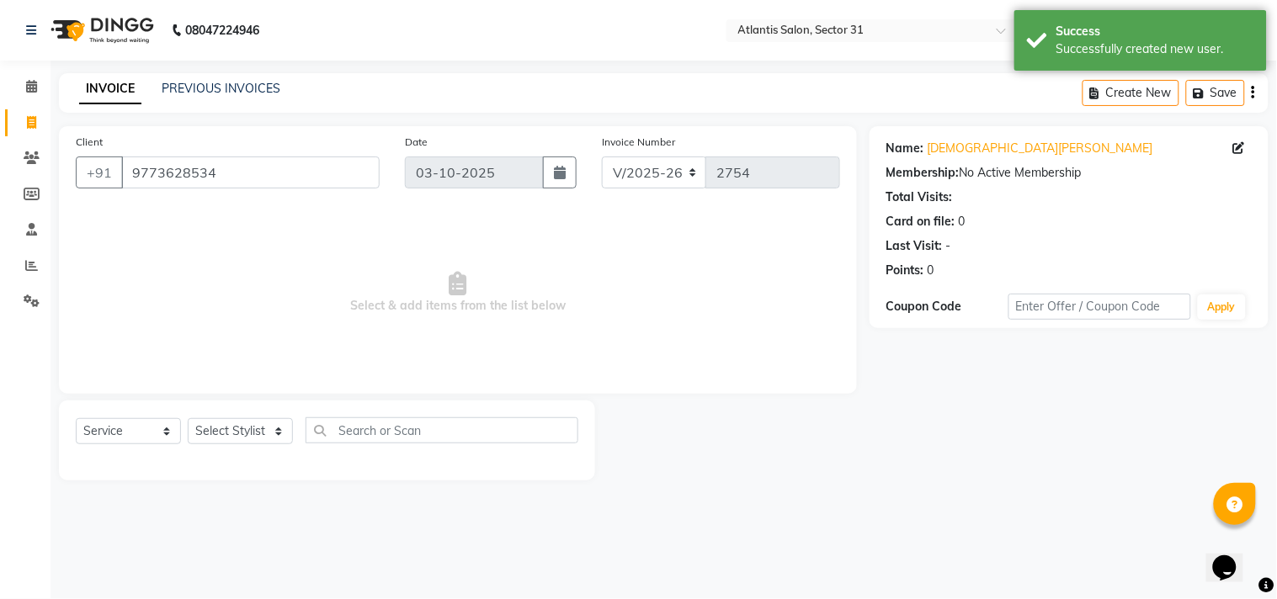
drag, startPoint x: 244, startPoint y: 421, endPoint x: 244, endPoint y: 432, distance: 10.9
click at [244, 432] on div "Select Service Product Membership Package Voucher Prepaid Gift Card Select Styl…" at bounding box center [327, 441] width 536 height 80
click at [244, 432] on select "Select Stylist" at bounding box center [240, 431] width 105 height 26
click at [434, 493] on main "INVOICE PREVIOUS INVOICES Create New Save Client [PHONE_NUMBER] Date [DATE] Inv…" at bounding box center [664, 289] width 1226 height 433
click at [263, 427] on select "Select Stylist" at bounding box center [240, 431] width 105 height 26
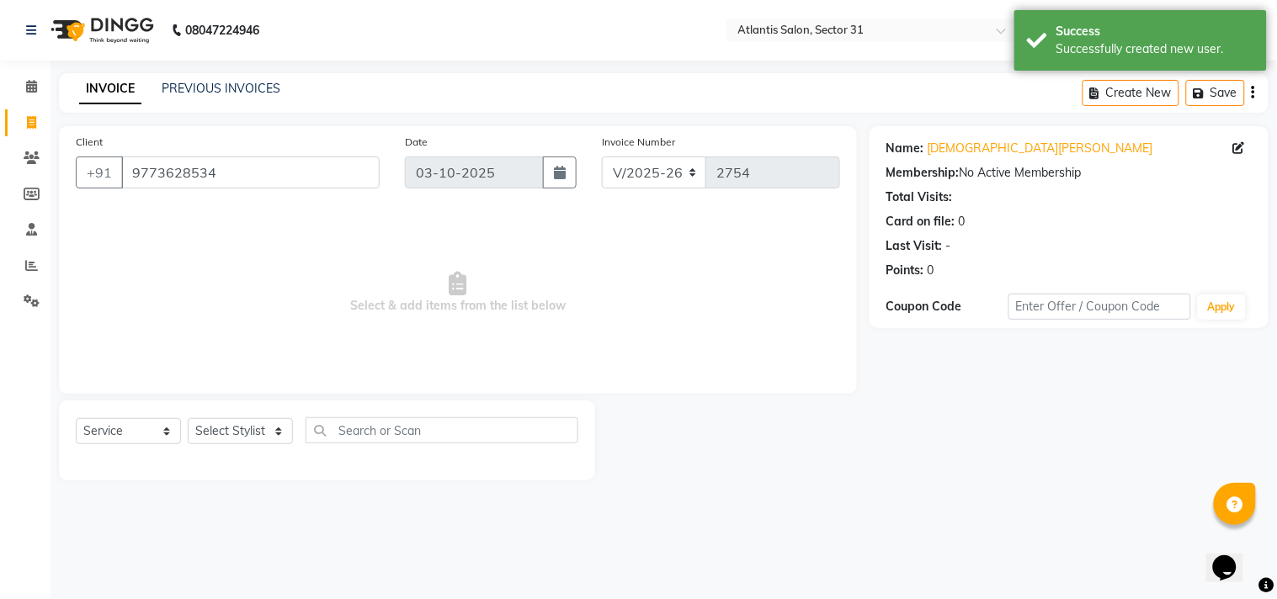
click at [263, 290] on span "Select & add items from the list below" at bounding box center [458, 293] width 764 height 168
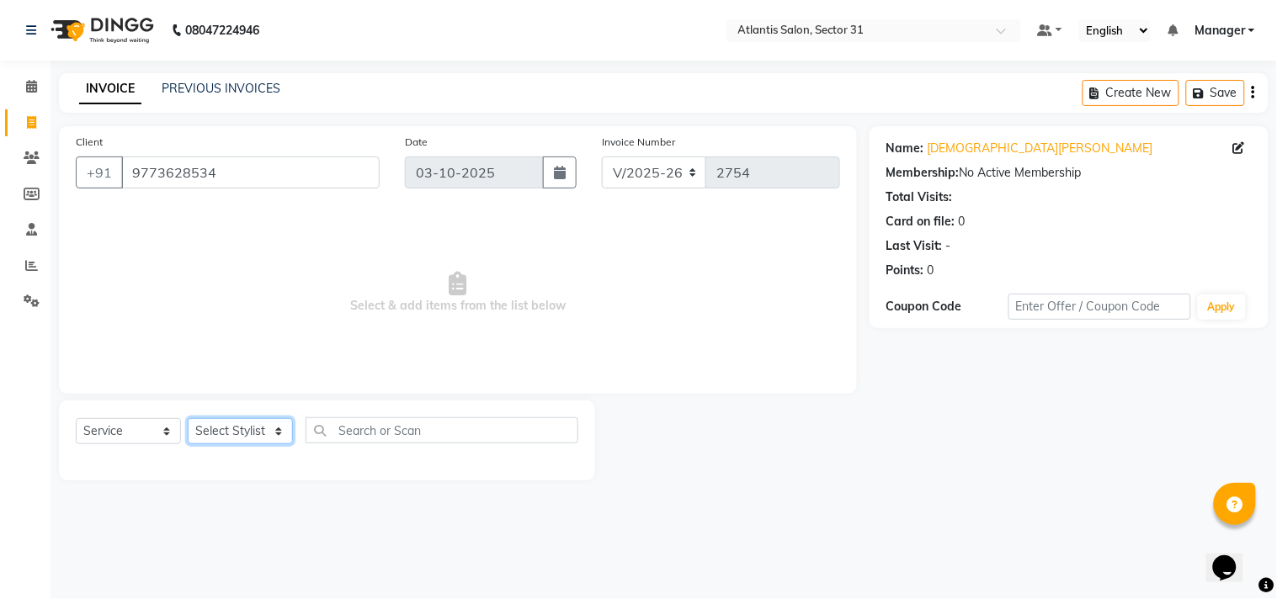
click at [210, 439] on select "Select Stylist" at bounding box center [240, 431] width 105 height 26
click at [309, 291] on span "Select & add items from the list below" at bounding box center [458, 293] width 764 height 168
click at [152, 436] on select "Select Service Product Membership Package Voucher Prepaid Gift Card" at bounding box center [128, 431] width 105 height 26
click at [270, 274] on span "Select & add items from the list below" at bounding box center [458, 293] width 764 height 168
click at [34, 81] on icon at bounding box center [31, 86] width 11 height 13
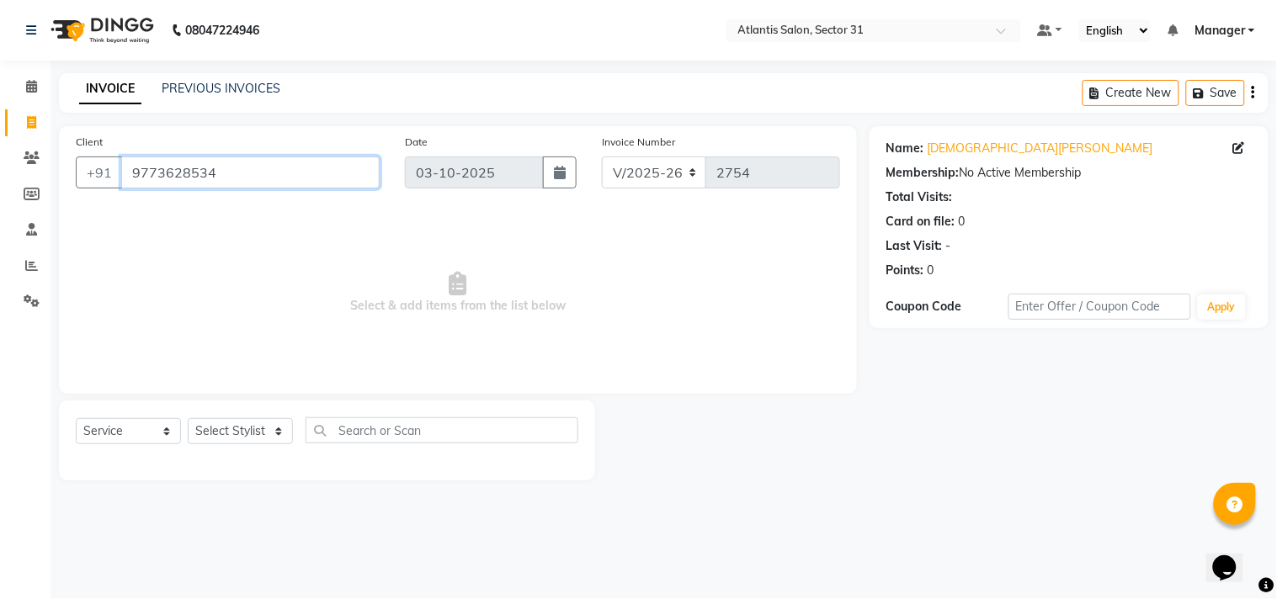
click at [236, 167] on input "9773628534" at bounding box center [250, 173] width 258 height 32
drag, startPoint x: 220, startPoint y: 171, endPoint x: 195, endPoint y: 173, distance: 24.5
click at [212, 171] on input "9773628534" at bounding box center [250, 173] width 258 height 32
click at [143, 183] on input "9773628534" at bounding box center [250, 173] width 258 height 32
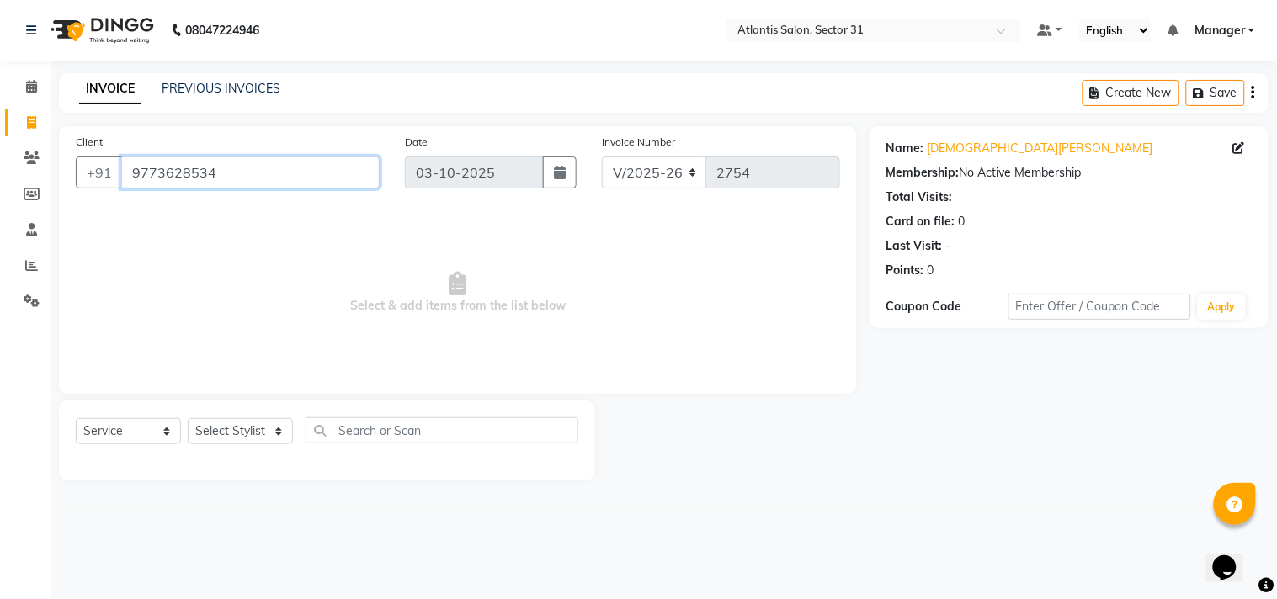
click at [189, 172] on input "9773628534" at bounding box center [250, 173] width 258 height 32
click at [245, 171] on input "9773628534" at bounding box center [250, 173] width 258 height 32
drag, startPoint x: 182, startPoint y: 174, endPoint x: 172, endPoint y: 178, distance: 10.6
click at [172, 178] on input "9773628534" at bounding box center [250, 173] width 258 height 32
click at [152, 182] on input "9773628534" at bounding box center [250, 173] width 258 height 32
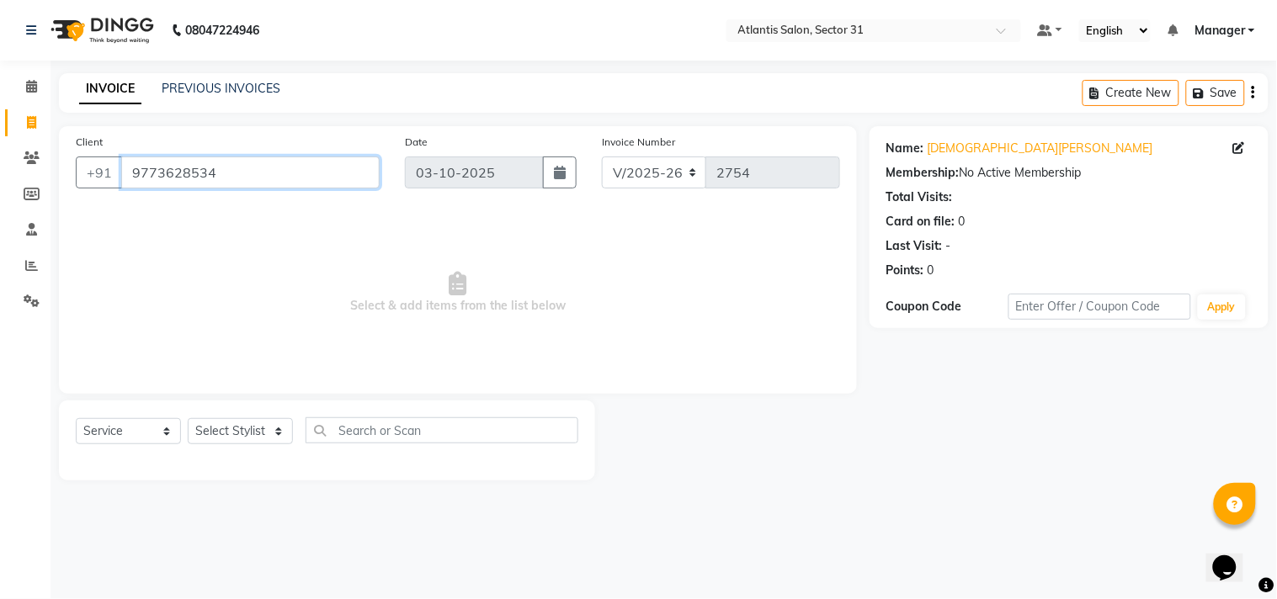
drag, startPoint x: 125, startPoint y: 169, endPoint x: 152, endPoint y: 172, distance: 27.1
click at [126, 169] on input "9773628534" at bounding box center [250, 173] width 258 height 32
click at [171, 175] on input "9773628534" at bounding box center [250, 173] width 258 height 32
drag, startPoint x: 130, startPoint y: 172, endPoint x: 232, endPoint y: 172, distance: 101.8
click at [232, 172] on input "9773628534" at bounding box center [250, 173] width 258 height 32
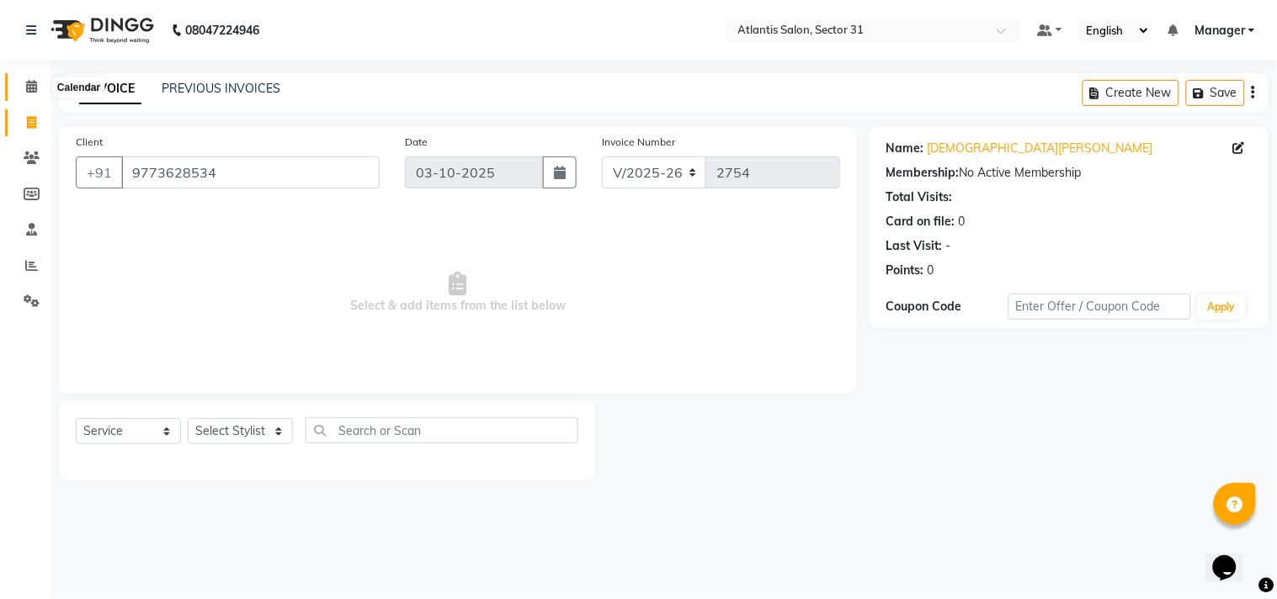
click at [28, 89] on icon at bounding box center [31, 86] width 11 height 13
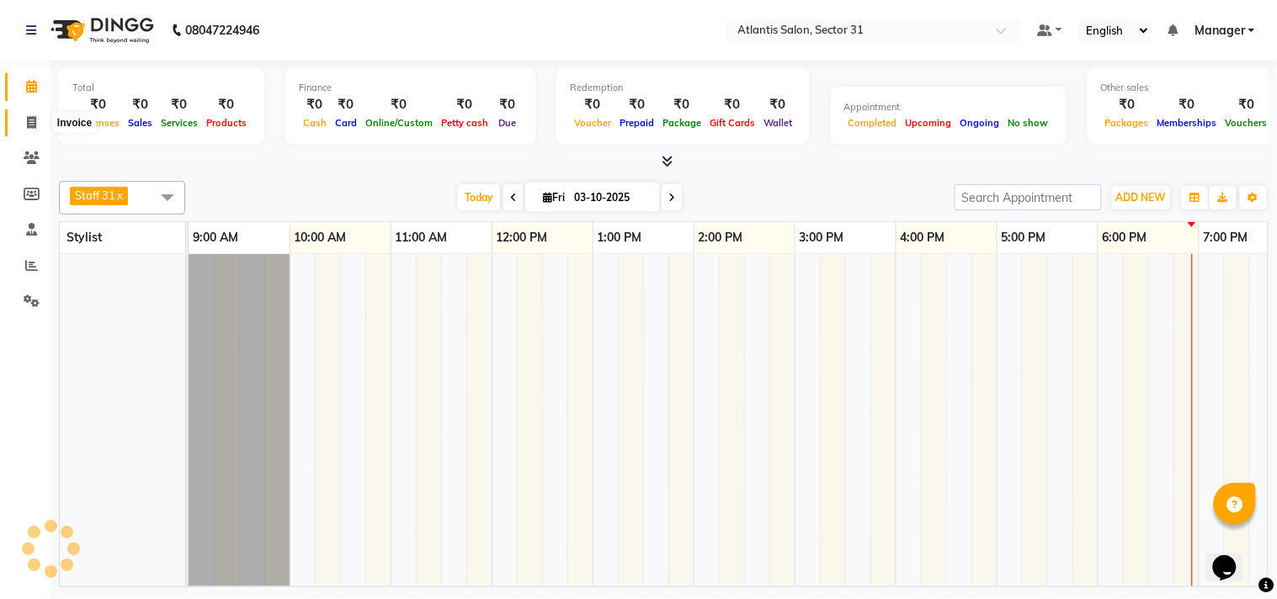
click at [23, 120] on span at bounding box center [31, 123] width 29 height 19
select select "service"
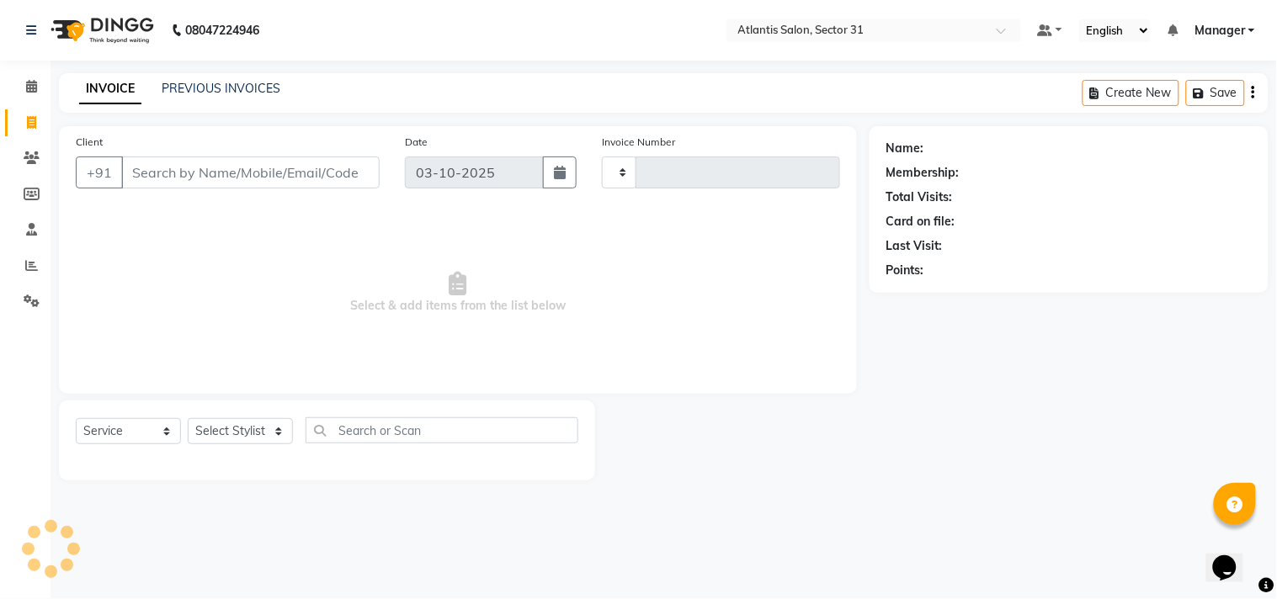
type input "2754"
select select "4391"
type input "9773628534"
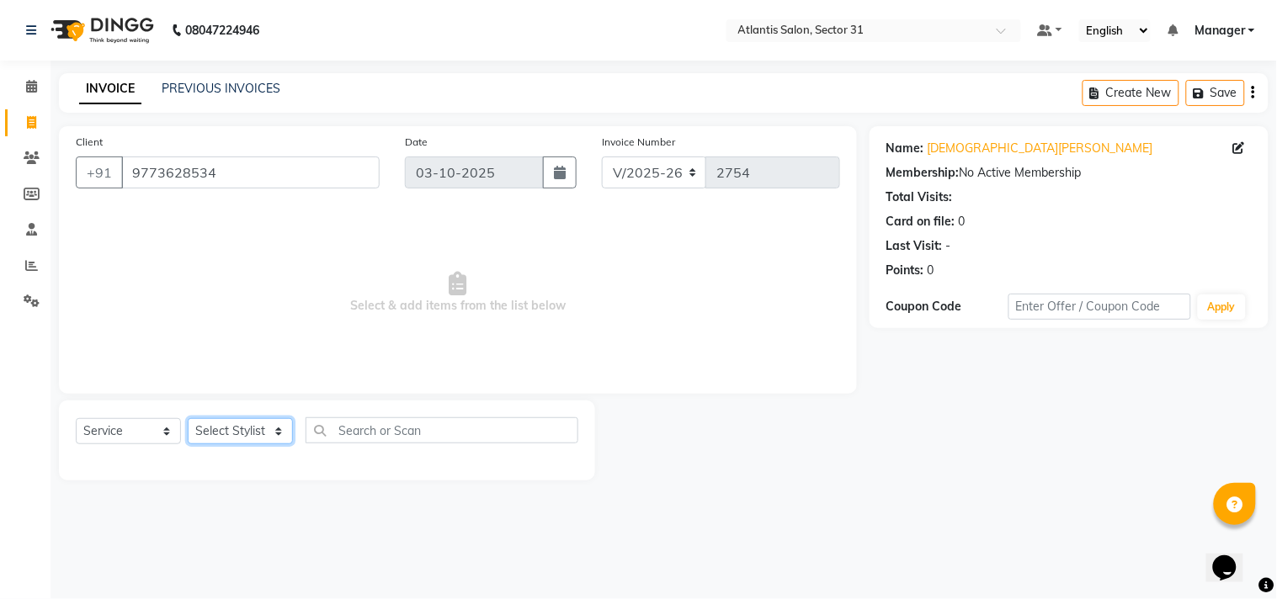
click at [221, 426] on select "Select Stylist [PERSON_NAME] [PERSON_NAME] Kavita Manager Staff 31 Staff ILD [P…" at bounding box center [240, 431] width 105 height 26
select select "24236"
click at [188, 419] on select "Select Stylist [PERSON_NAME] [PERSON_NAME] Kavita Manager Staff 31 Staff ILD [P…" at bounding box center [240, 431] width 105 height 26
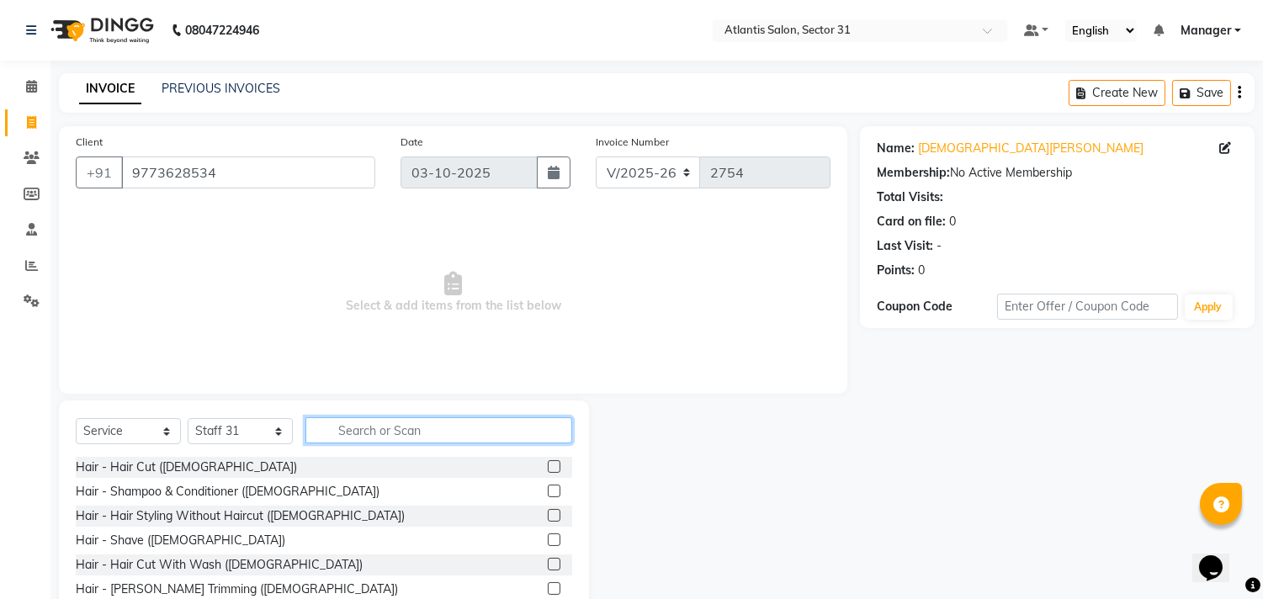
click at [382, 439] on input "text" at bounding box center [439, 430] width 267 height 26
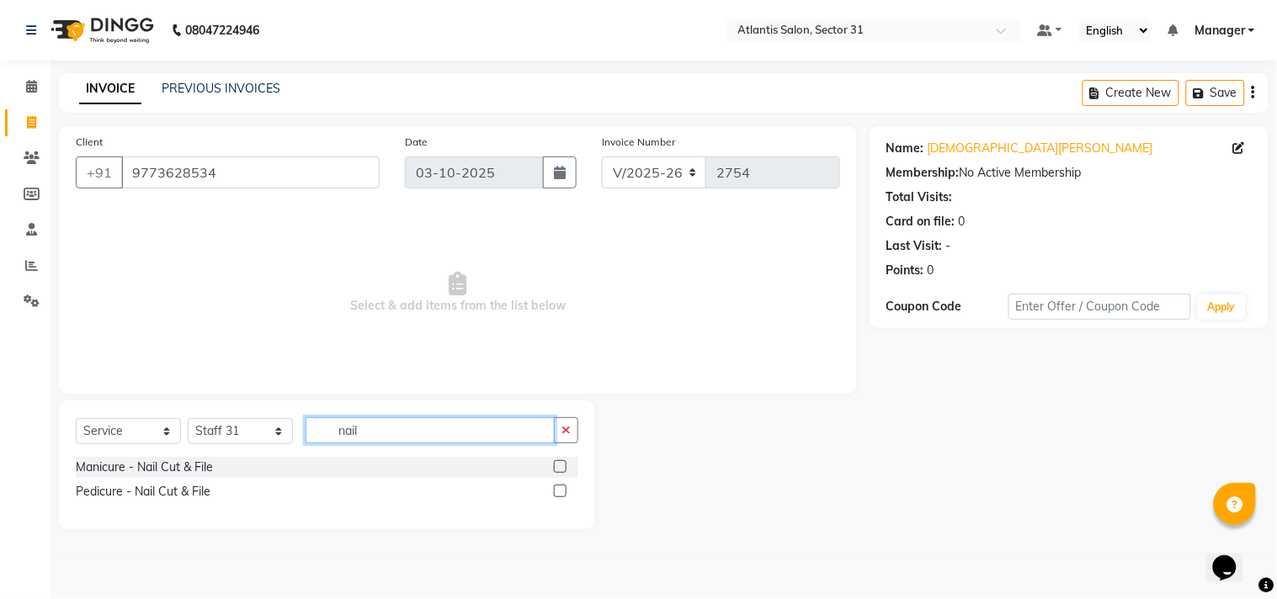
type input "nail"
click at [564, 466] on label at bounding box center [560, 466] width 13 height 13
click at [564, 466] on input "checkbox" at bounding box center [559, 467] width 11 height 11
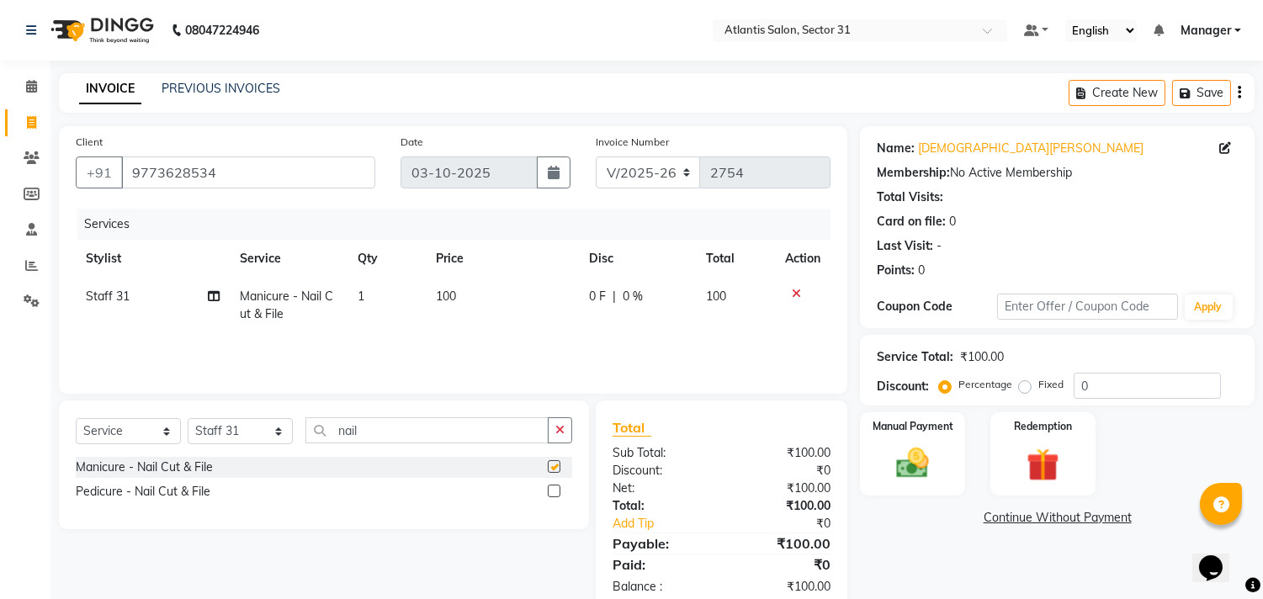
checkbox input "false"
click at [487, 430] on input "nail" at bounding box center [427, 430] width 243 height 26
click at [487, 281] on td "100" at bounding box center [502, 306] width 153 height 56
select select "24236"
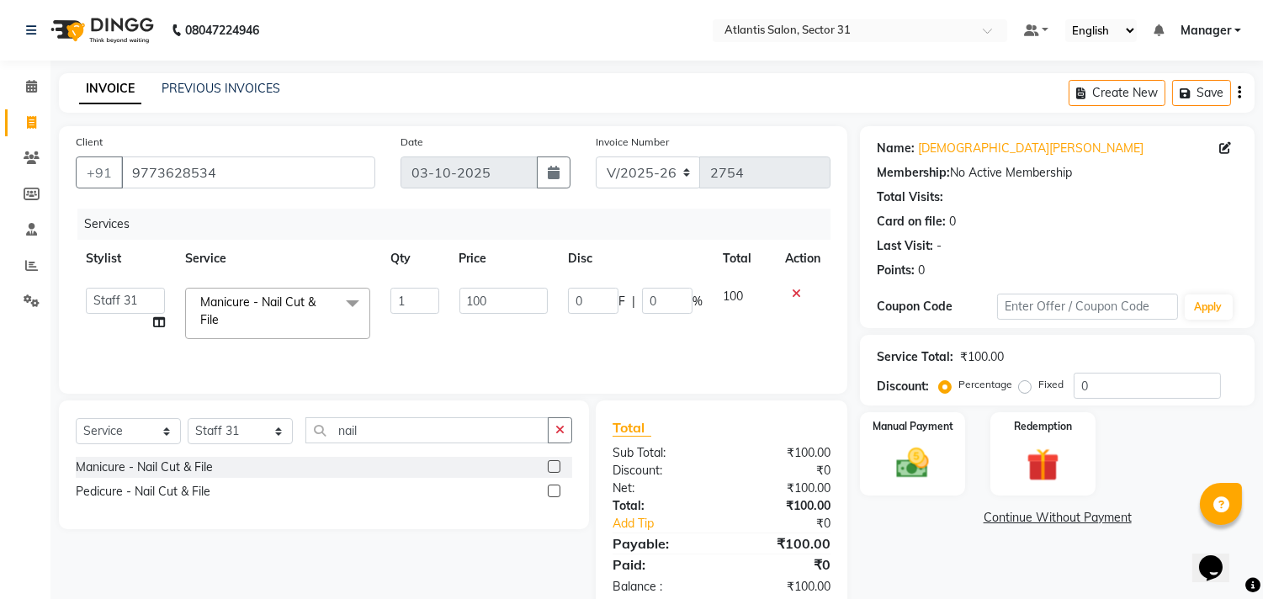
click at [505, 315] on td "100" at bounding box center [503, 314] width 109 height 72
click at [515, 300] on input "100" at bounding box center [504, 301] width 88 height 26
type input "1"
type input "150"
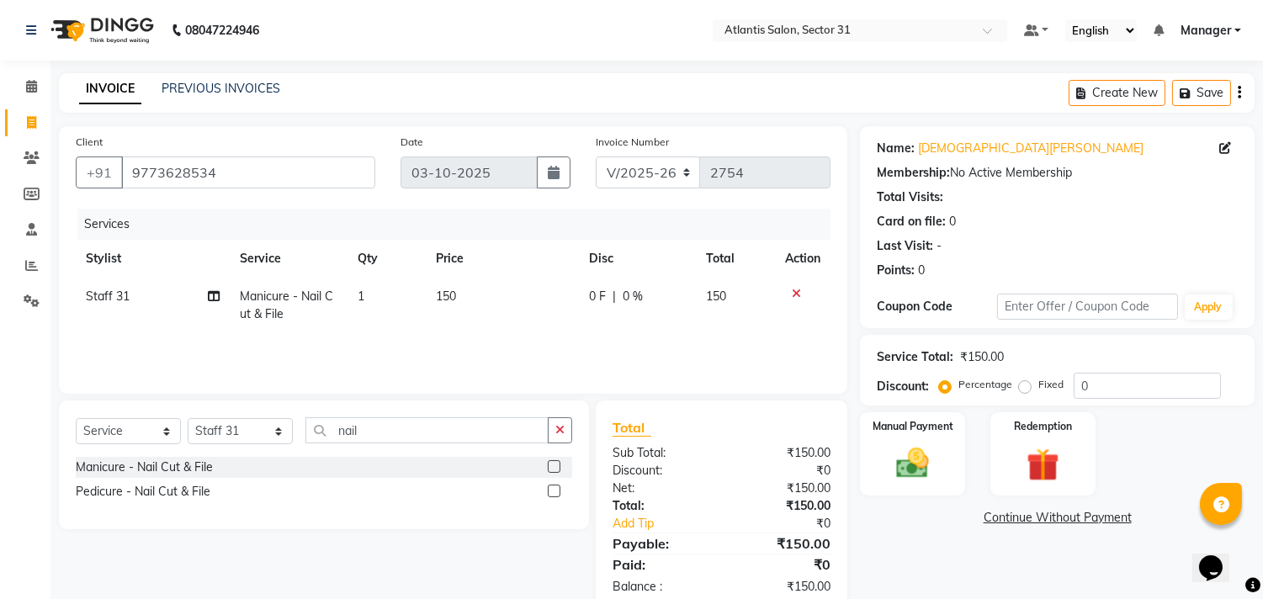
click at [527, 340] on div "Services Stylist Service Qty Price Disc Total Action Staff 31 Manicure - Nail C…" at bounding box center [453, 293] width 755 height 168
click at [251, 434] on select "Select Stylist [PERSON_NAME] [PERSON_NAME] Kavita Manager Staff 31 Staff ILD [P…" at bounding box center [240, 431] width 105 height 26
select select "82225"
click at [188, 419] on select "Select Stylist [PERSON_NAME] [PERSON_NAME] Kavita Manager Staff 31 Staff ILD [P…" at bounding box center [240, 431] width 105 height 26
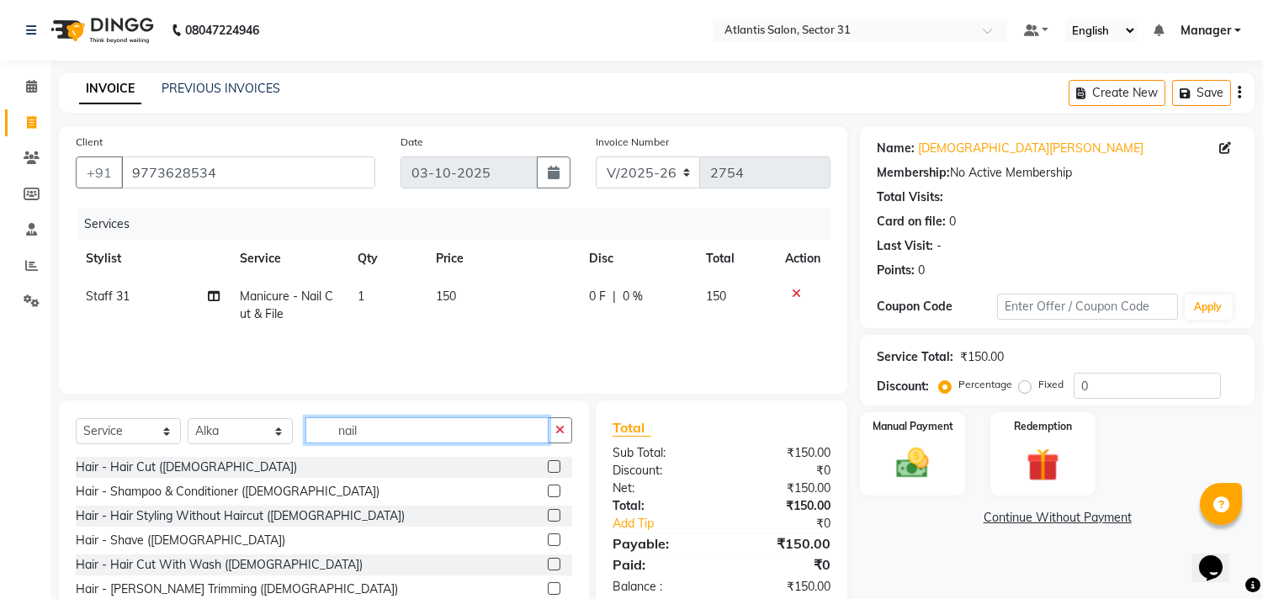
click at [414, 431] on input "nail" at bounding box center [427, 430] width 243 height 26
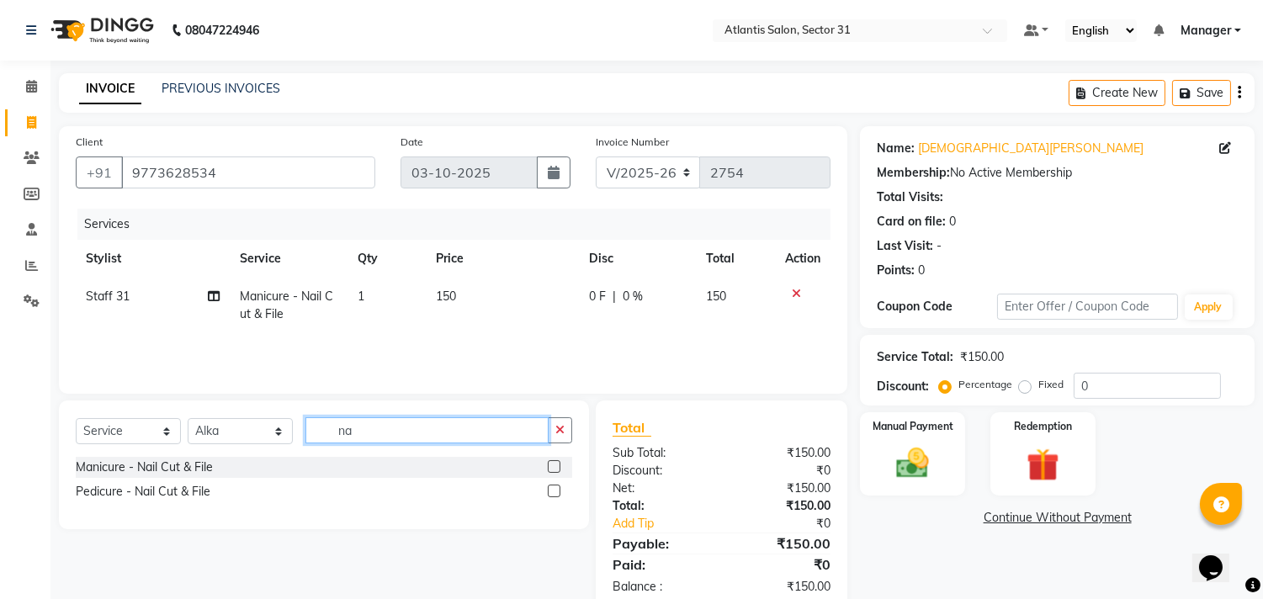
type input "n"
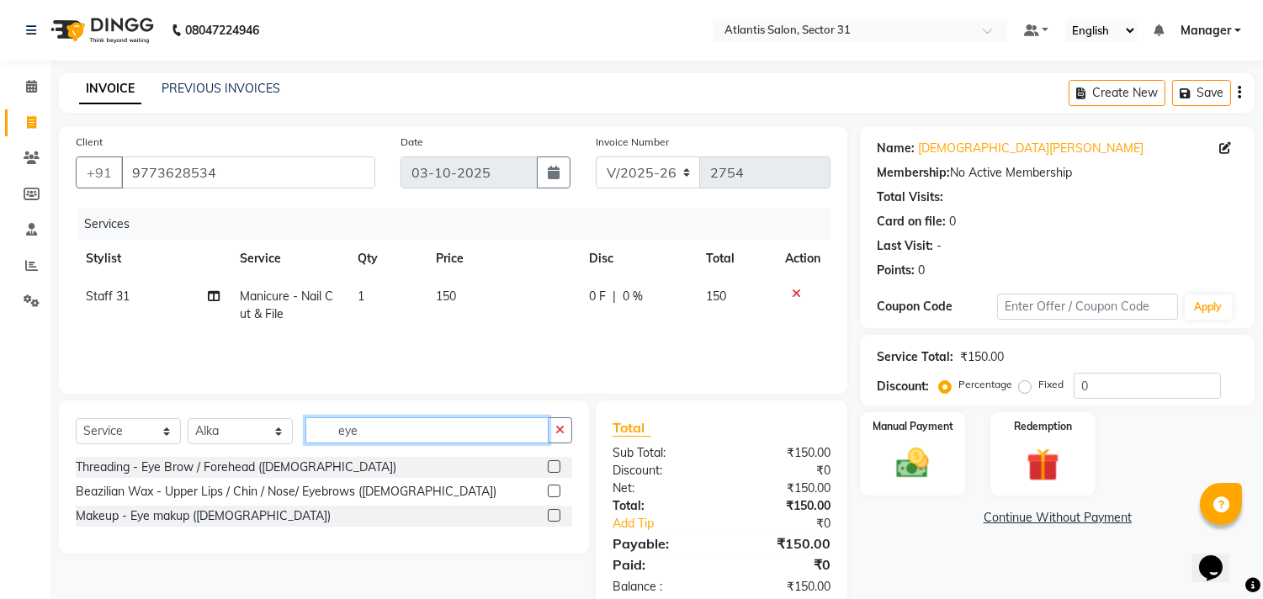
type input "eye"
click at [550, 468] on label at bounding box center [554, 466] width 13 height 13
click at [550, 468] on input "checkbox" at bounding box center [553, 467] width 11 height 11
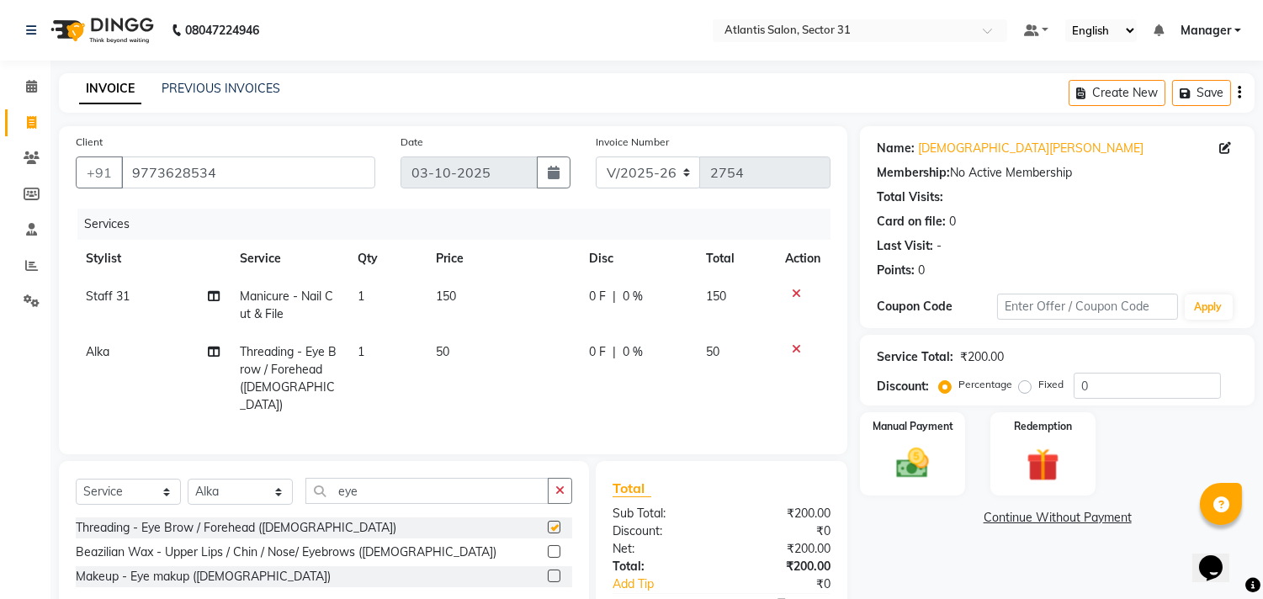
checkbox input "false"
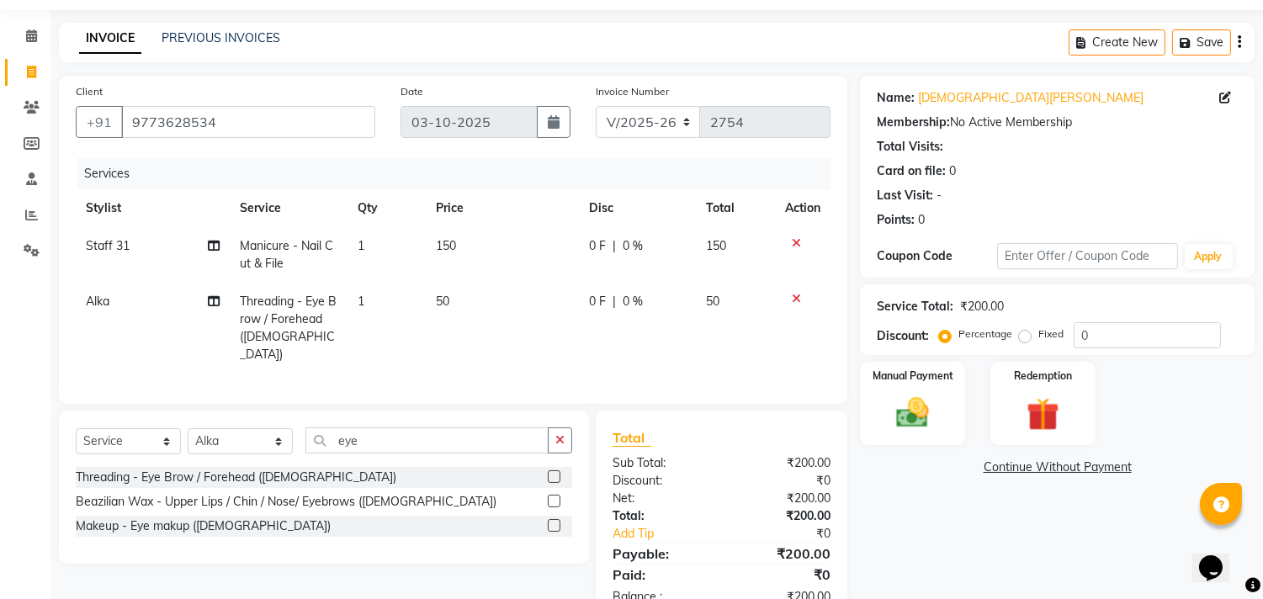
scroll to position [95, 0]
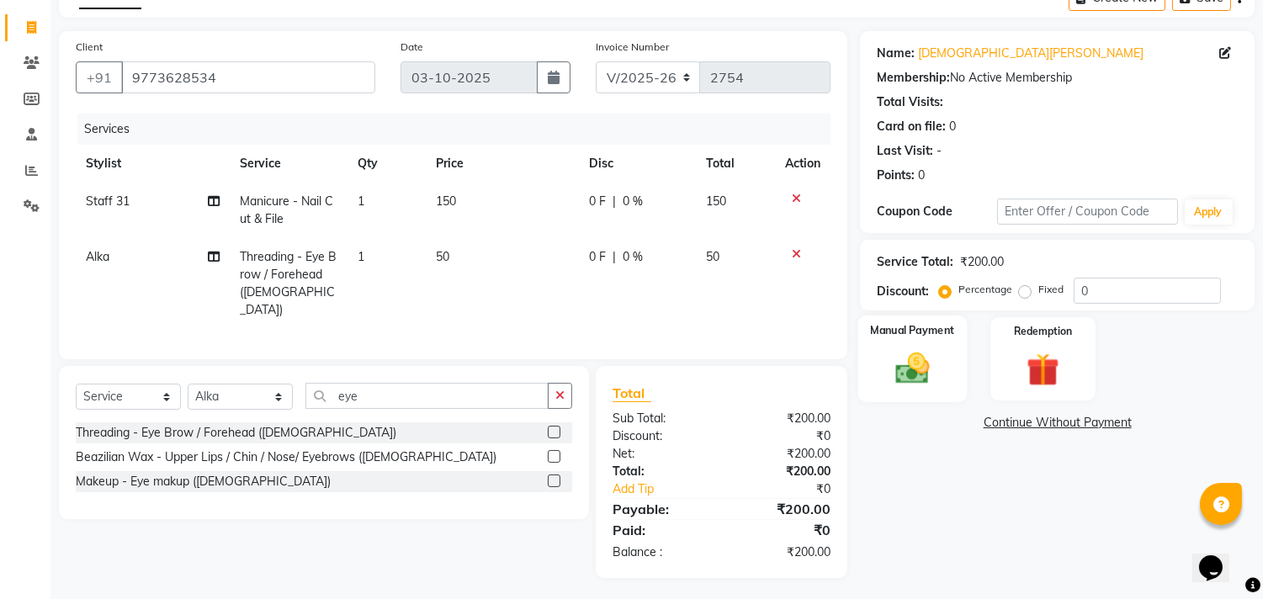
click at [901, 364] on img at bounding box center [913, 369] width 56 height 40
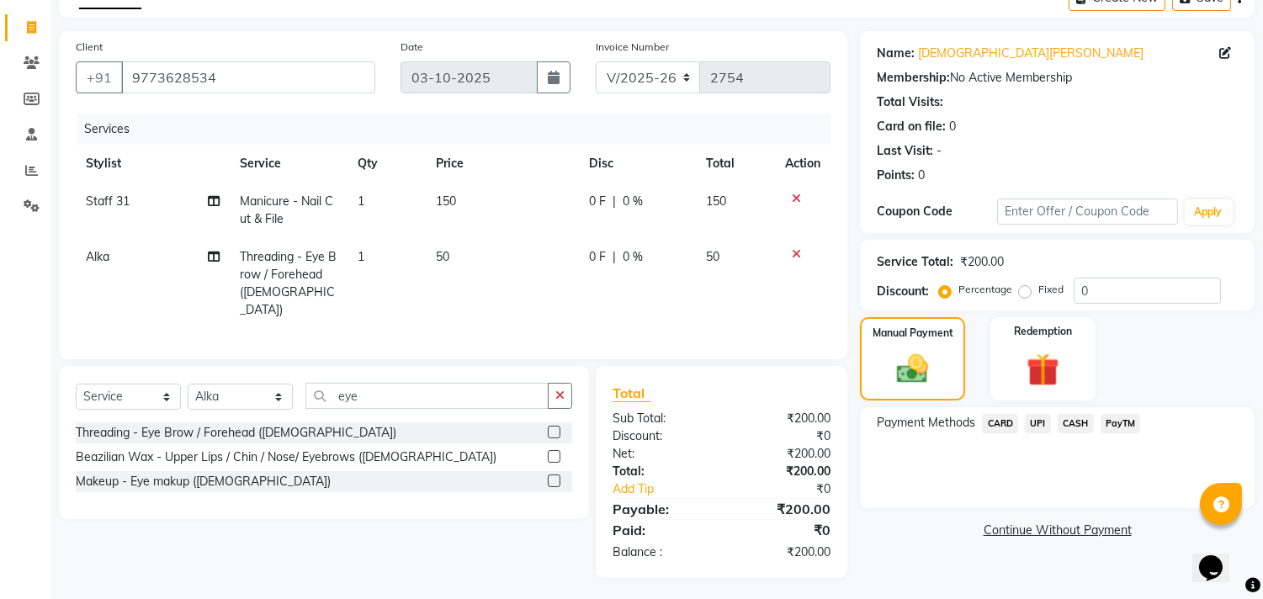
click at [1035, 428] on span "UPI" at bounding box center [1038, 423] width 26 height 19
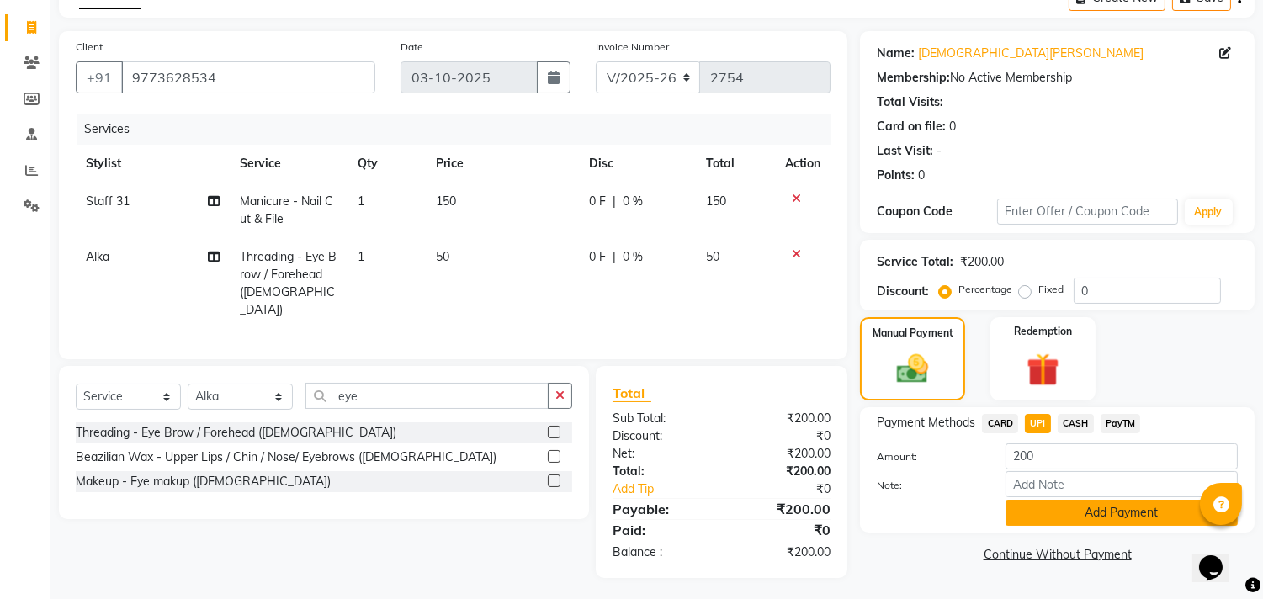
click at [1072, 523] on button "Add Payment" at bounding box center [1122, 513] width 232 height 26
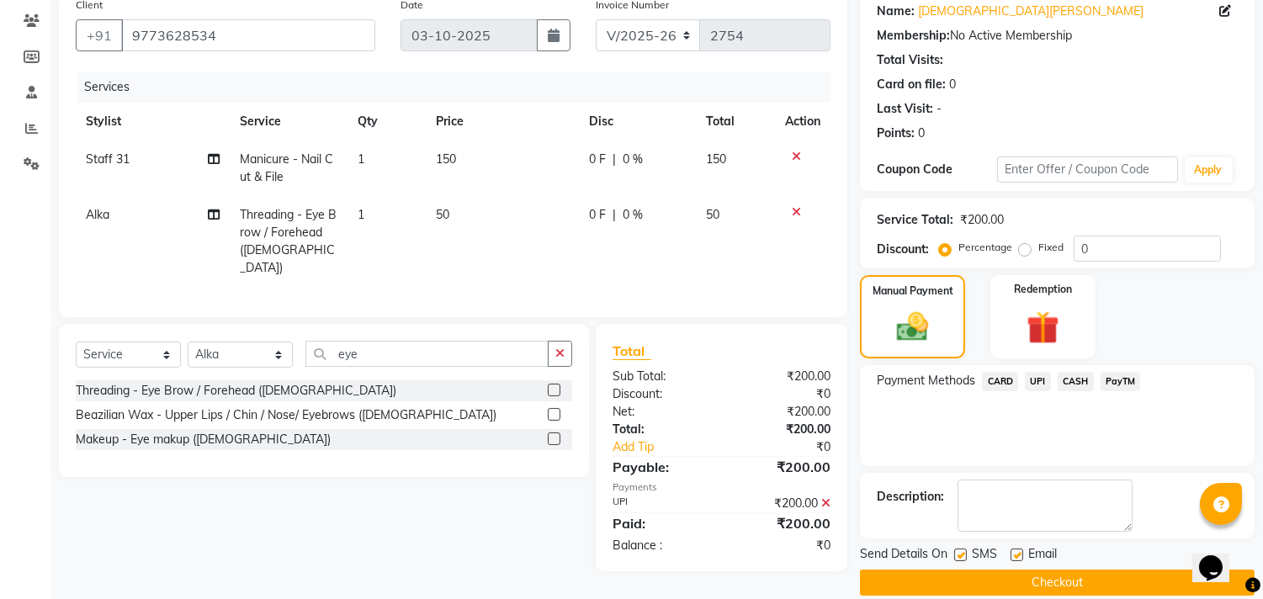
scroll to position [157, 0]
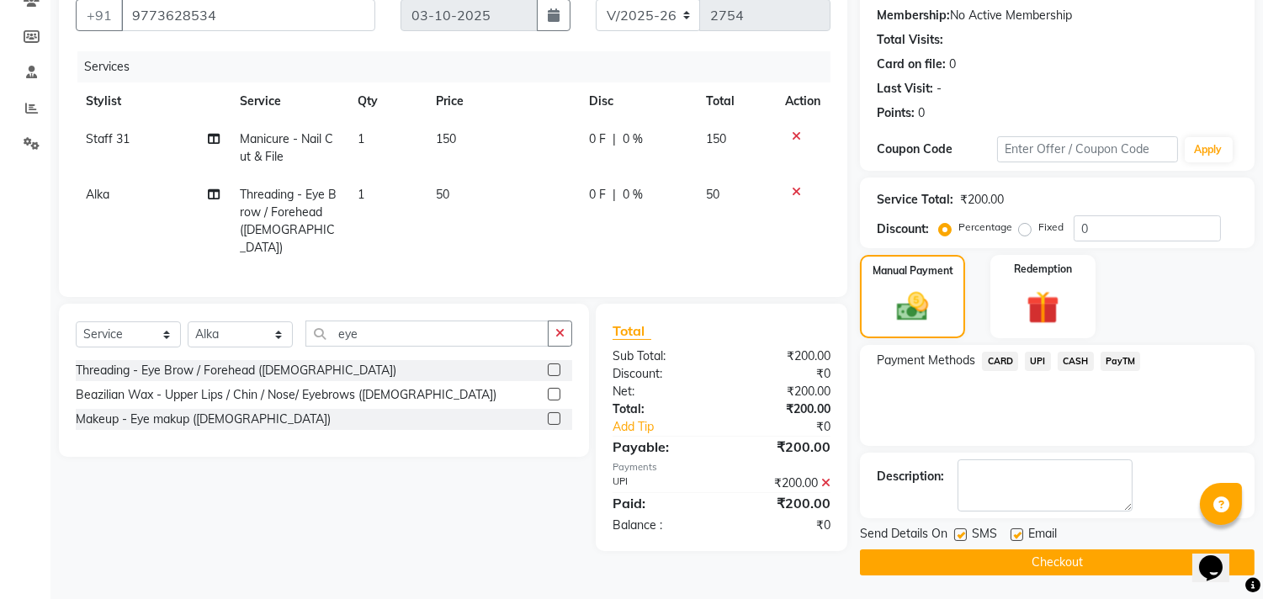
click at [961, 562] on button "Checkout" at bounding box center [1057, 563] width 395 height 26
